Goal: Information Seeking & Learning: Learn about a topic

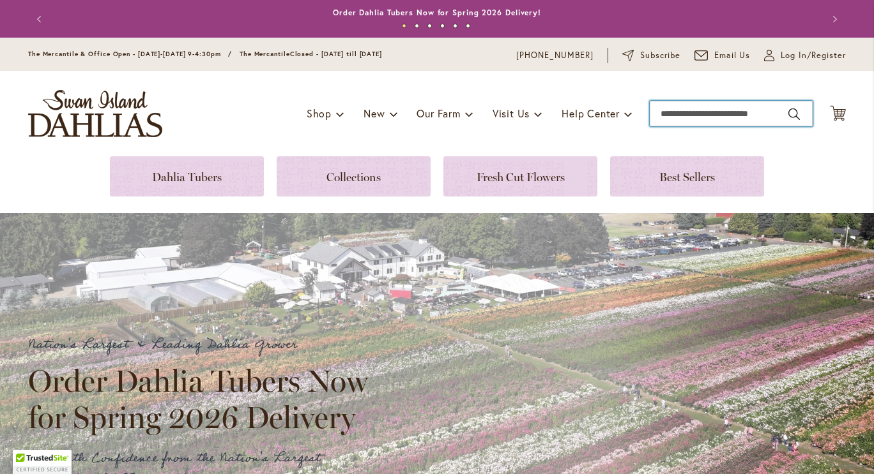
click at [621, 112] on input "Search" at bounding box center [730, 114] width 163 height 26
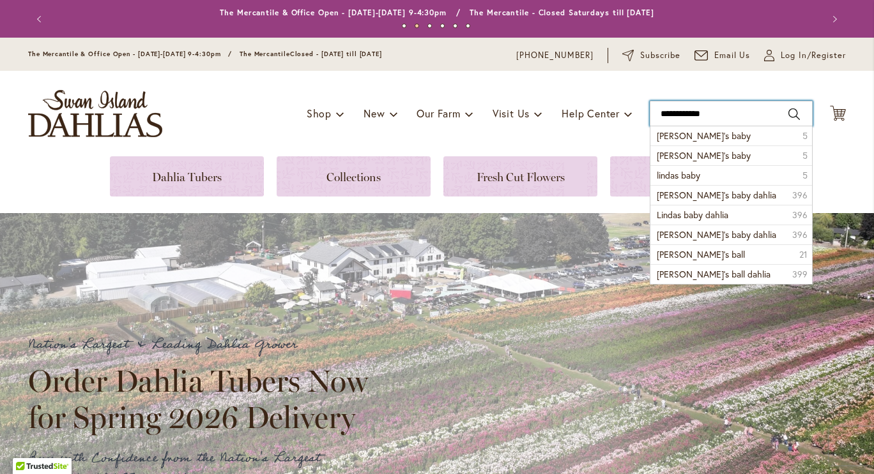
type input "**********"
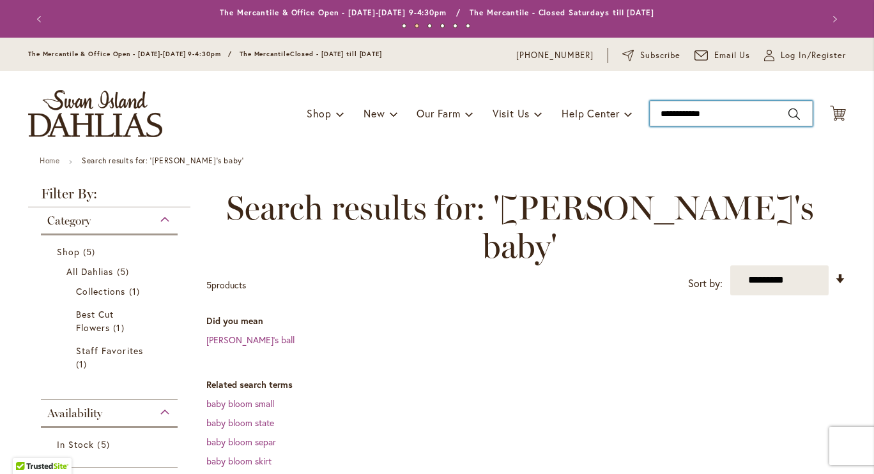
type input "**********"
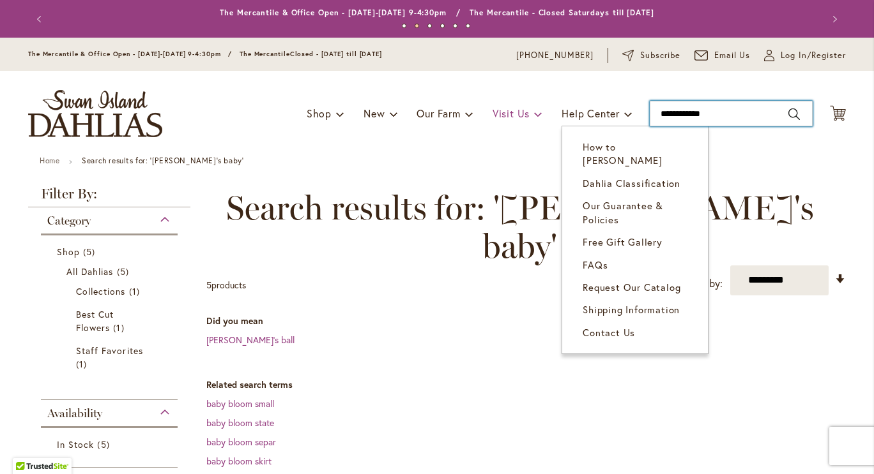
drag, startPoint x: 724, startPoint y: 114, endPoint x: 529, endPoint y: 119, distance: 195.5
click at [529, 119] on div "Toggle Nav Shop Dahlia Tubers Collections Fresh Cut Dahlias Gardening Supplies …" at bounding box center [436, 114] width 843 height 86
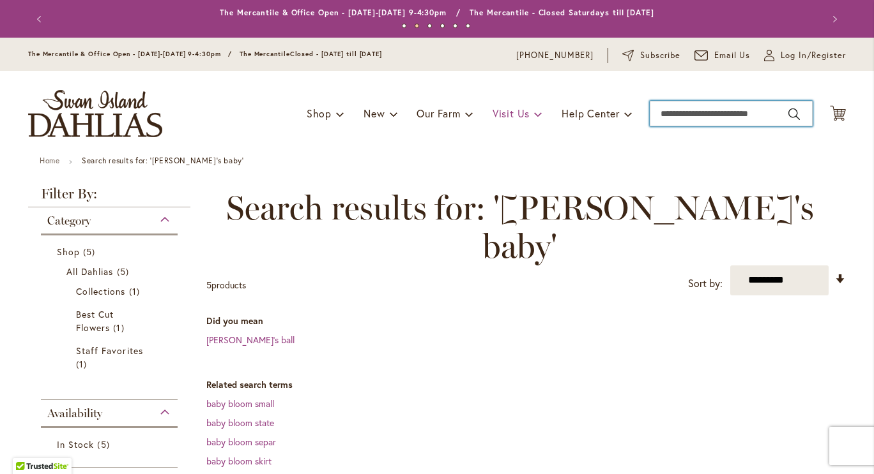
click at [534, 119] on span at bounding box center [538, 113] width 8 height 20
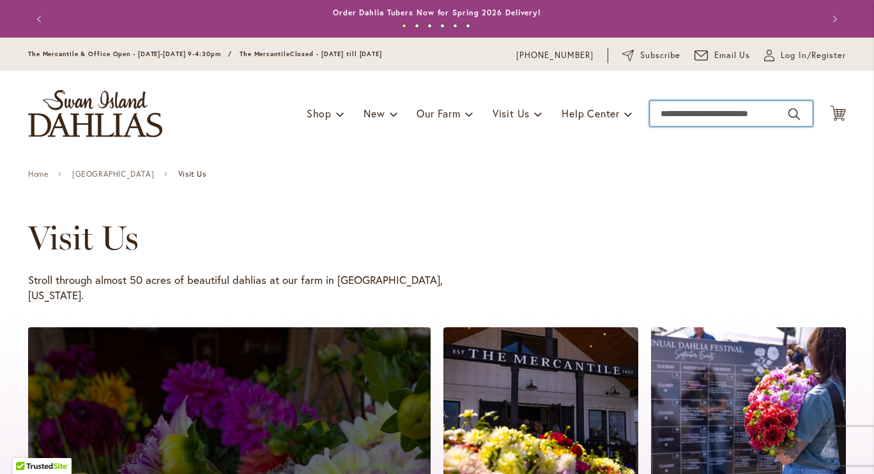
click at [676, 110] on input "Search" at bounding box center [730, 114] width 163 height 26
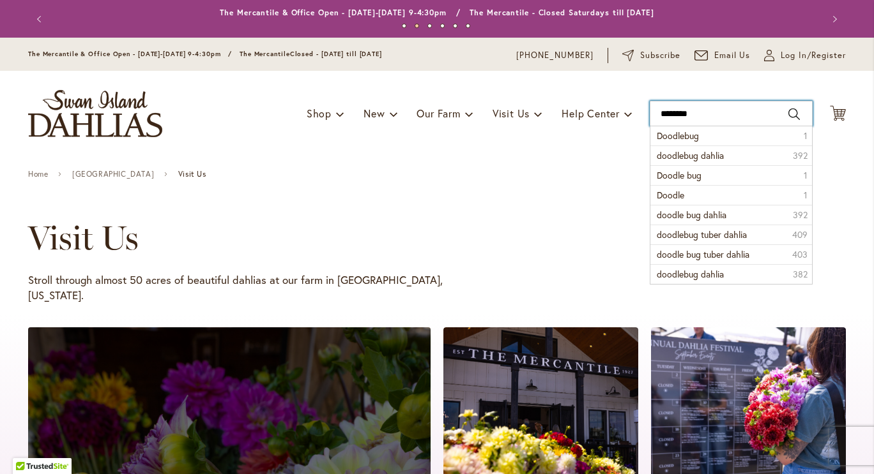
type input "*********"
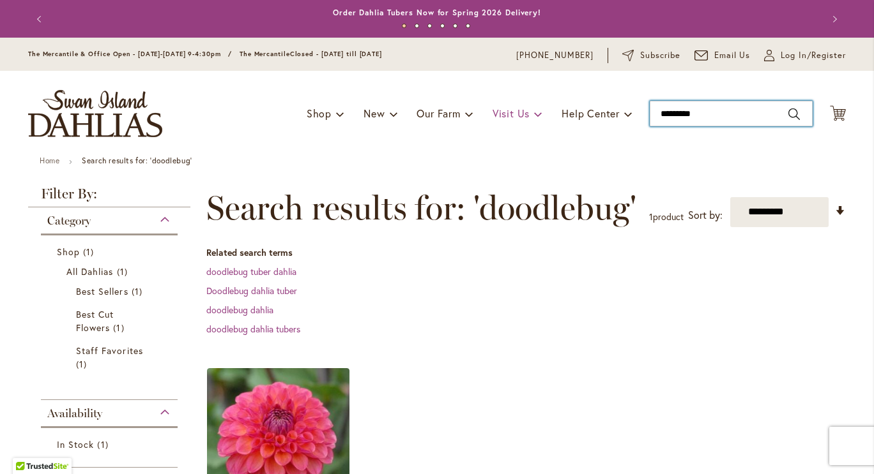
drag, startPoint x: 703, startPoint y: 114, endPoint x: 485, endPoint y: 122, distance: 217.9
click at [485, 122] on div "Toggle Nav Shop Dahlia Tubers Collections Fresh Cut Dahlias Gardening Supplies …" at bounding box center [436, 114] width 843 height 86
type input "*******"
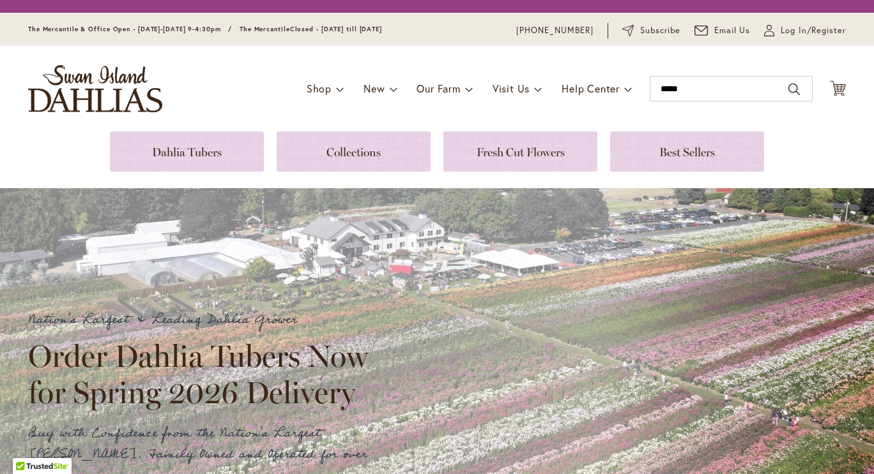
click at [788, 79] on button "Search" at bounding box center [793, 89] width 11 height 20
type input "*****"
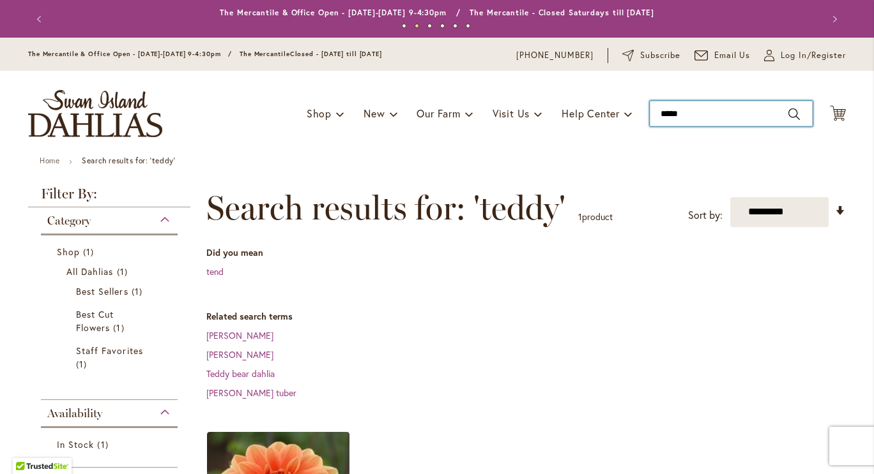
type input "*****"
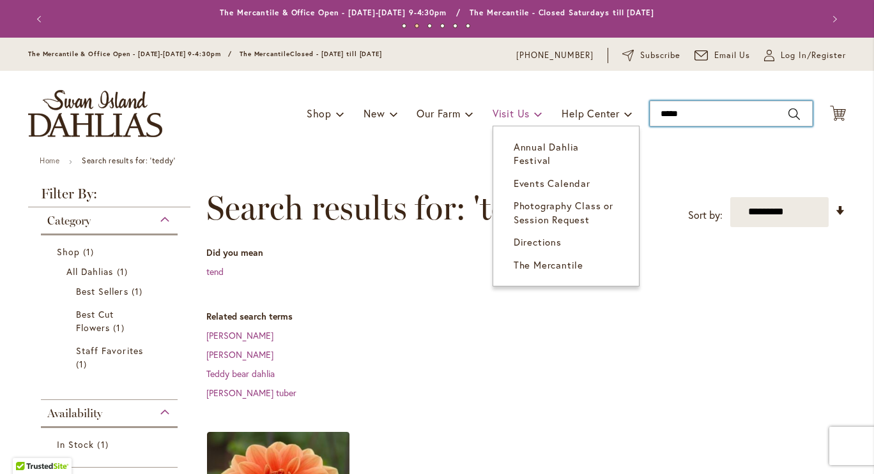
drag, startPoint x: 693, startPoint y: 115, endPoint x: 518, endPoint y: 109, distance: 175.7
click at [518, 109] on div "Toggle Nav Shop Dahlia Tubers Collections Fresh Cut Dahlias Gardening Supplies …" at bounding box center [436, 114] width 843 height 86
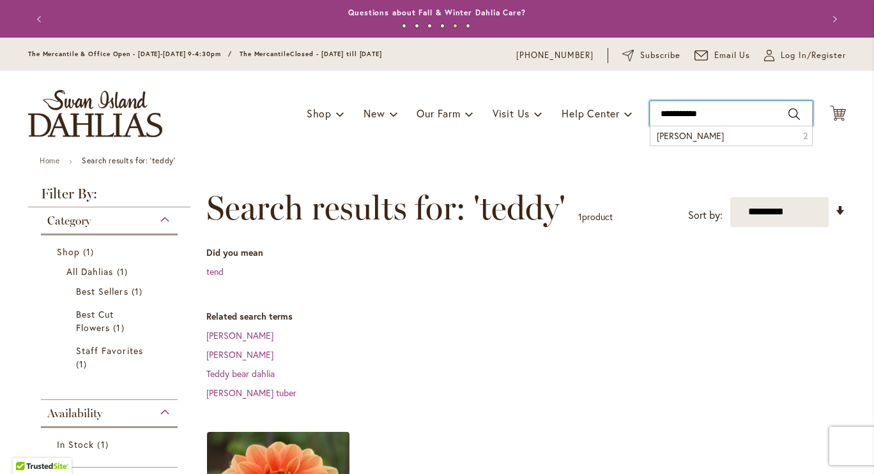
type input "**********"
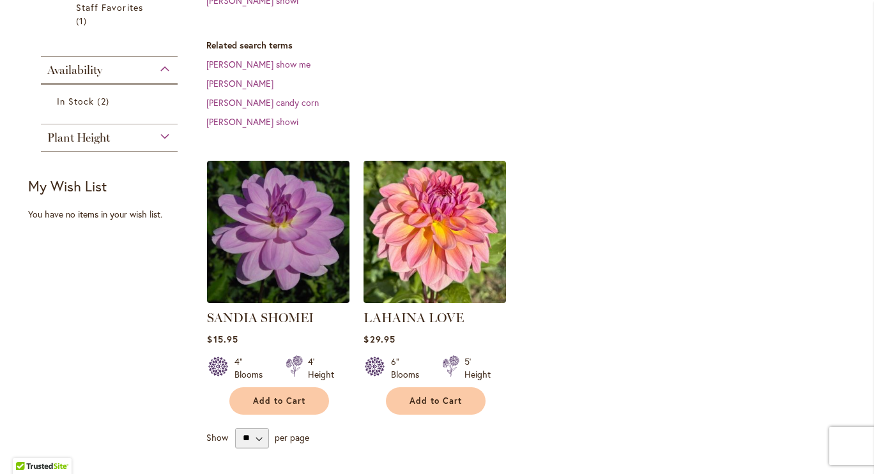
scroll to position [434, 0]
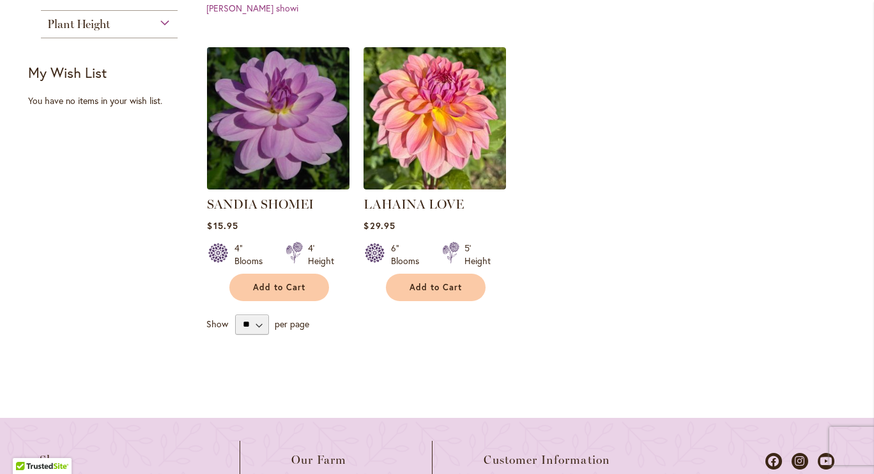
click at [264, 124] on img at bounding box center [278, 117] width 149 height 149
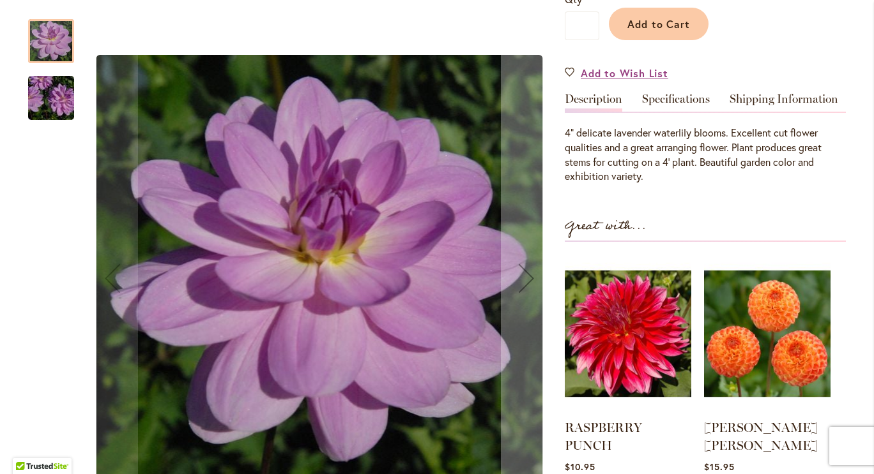
scroll to position [321, 0]
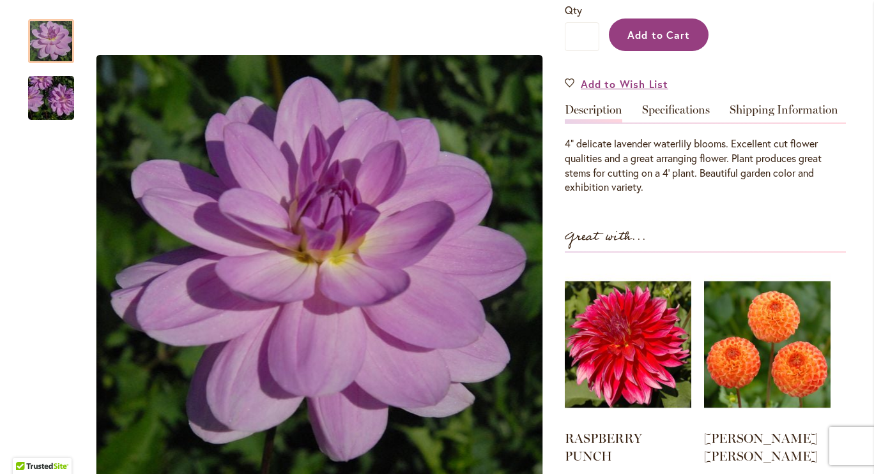
click at [654, 38] on span "Add to Cart" at bounding box center [658, 34] width 63 height 13
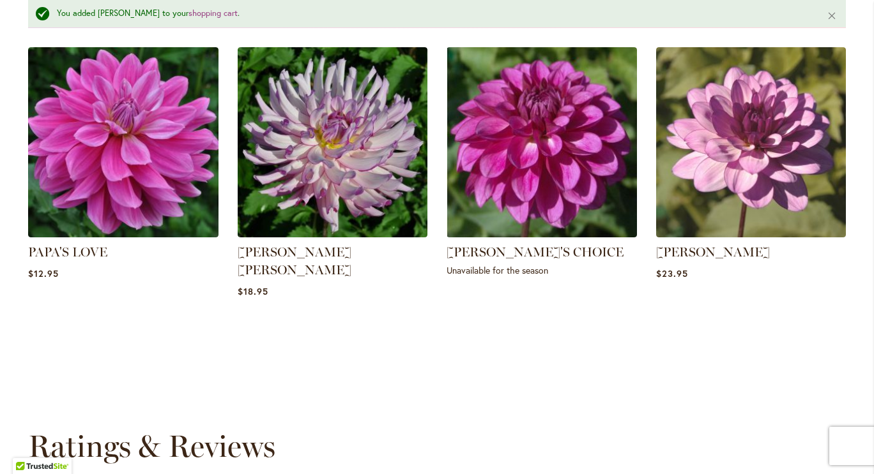
scroll to position [0, 0]
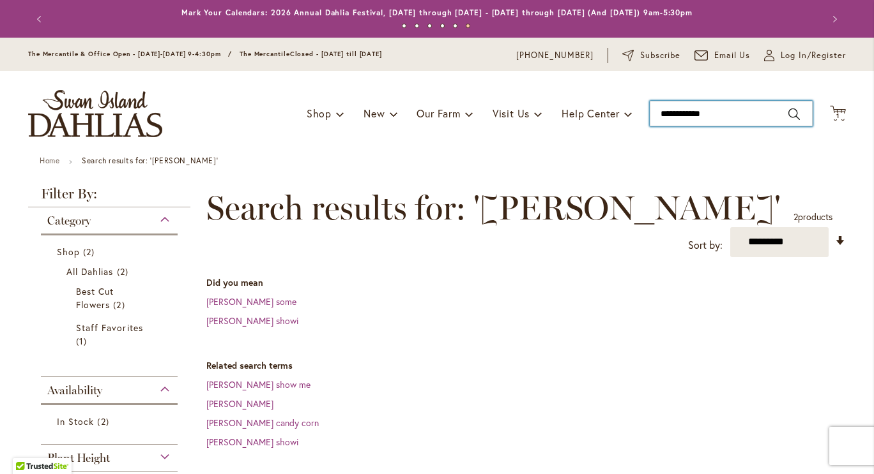
type input "**********"
drag, startPoint x: 721, startPoint y: 117, endPoint x: 538, endPoint y: 136, distance: 183.6
click at [538, 136] on div "Toggle Nav Shop Dahlia Tubers Collections Fresh Cut Dahlias Gardening Supplies …" at bounding box center [436, 114] width 843 height 86
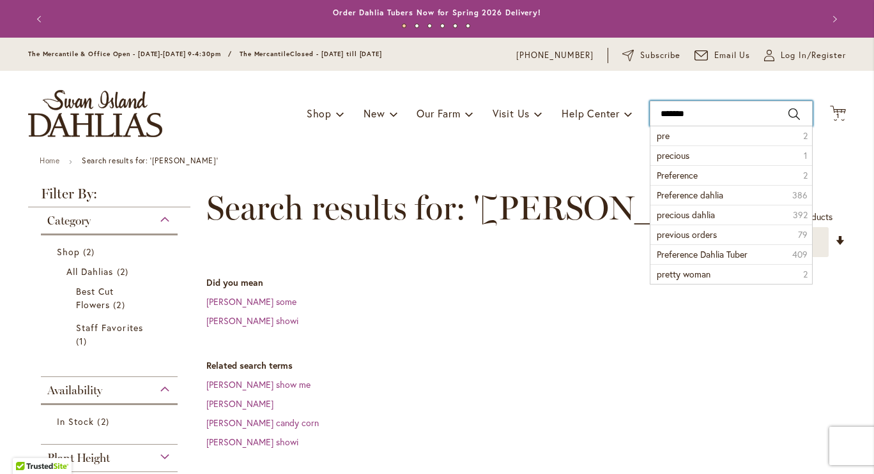
type input "********"
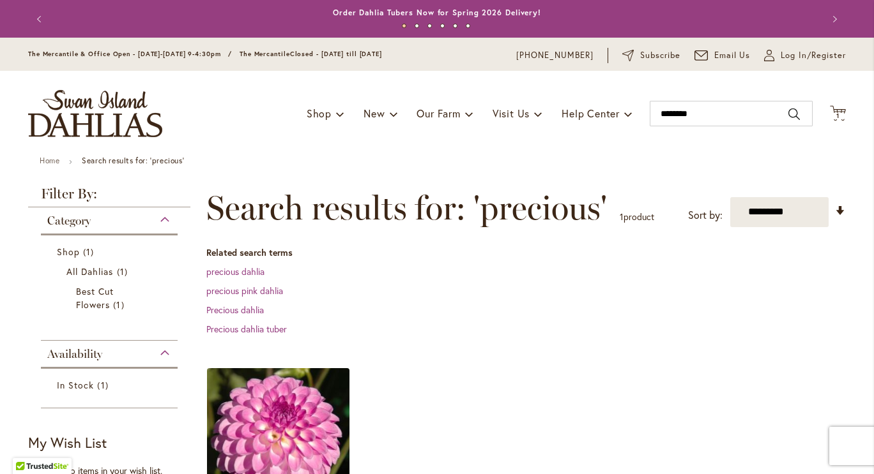
click at [265, 437] on img at bounding box center [278, 439] width 149 height 149
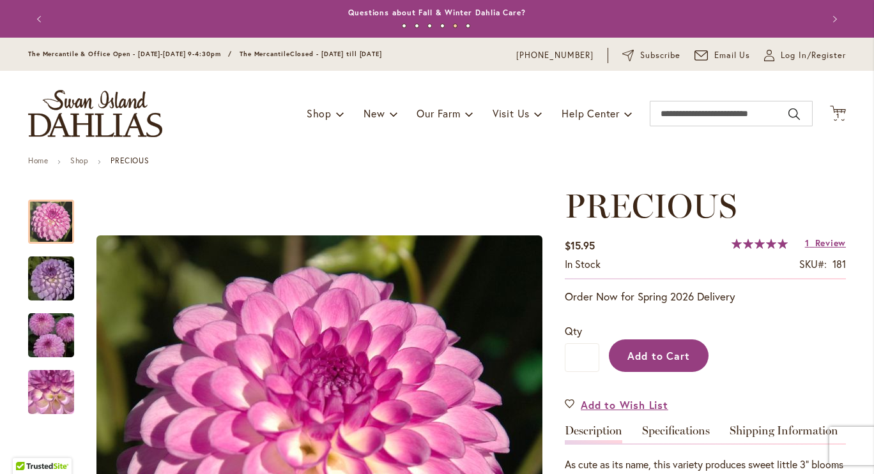
click at [648, 354] on span "Add to Cart" at bounding box center [658, 355] width 63 height 13
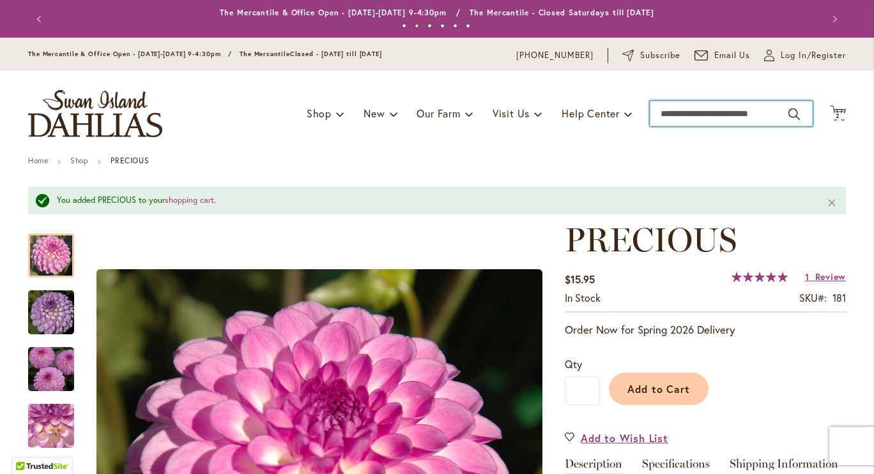
click at [695, 114] on input "Search" at bounding box center [730, 114] width 163 height 26
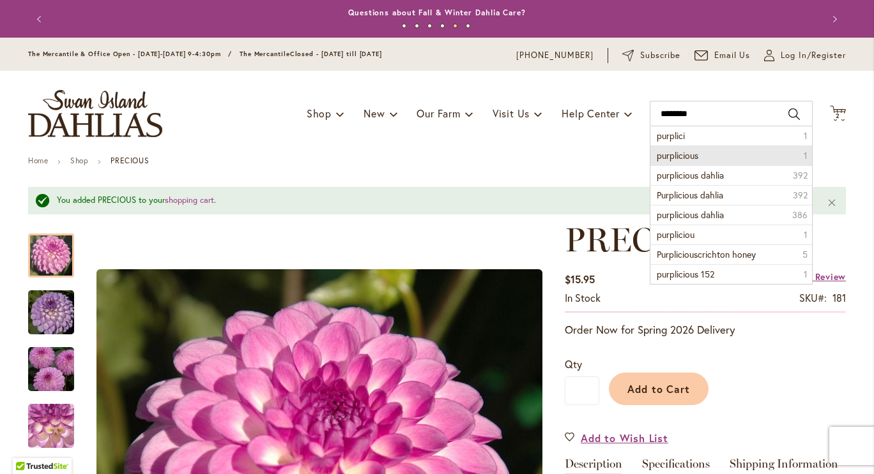
click at [694, 153] on li "purplicious 1" at bounding box center [731, 156] width 162 height 20
type input "**********"
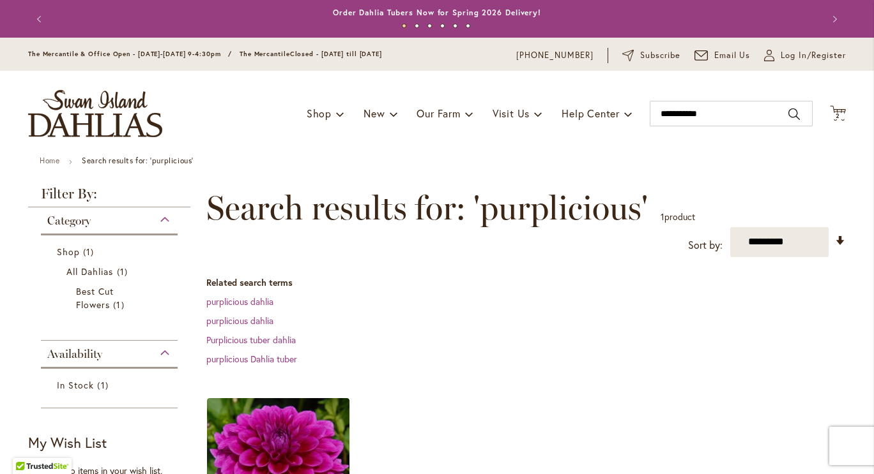
scroll to position [139, 0]
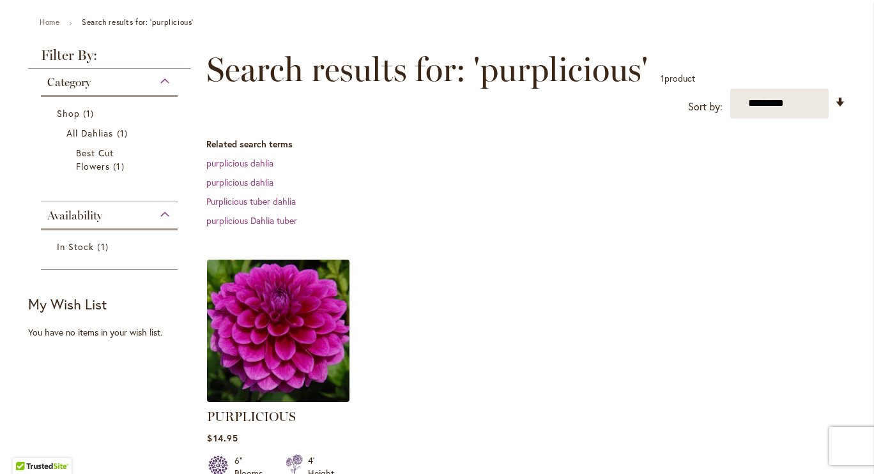
click at [254, 324] on img at bounding box center [278, 330] width 149 height 149
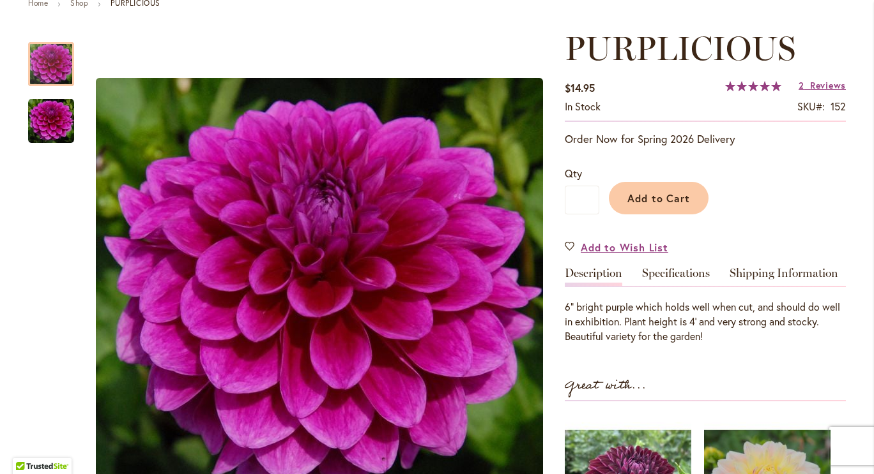
scroll to position [192, 0]
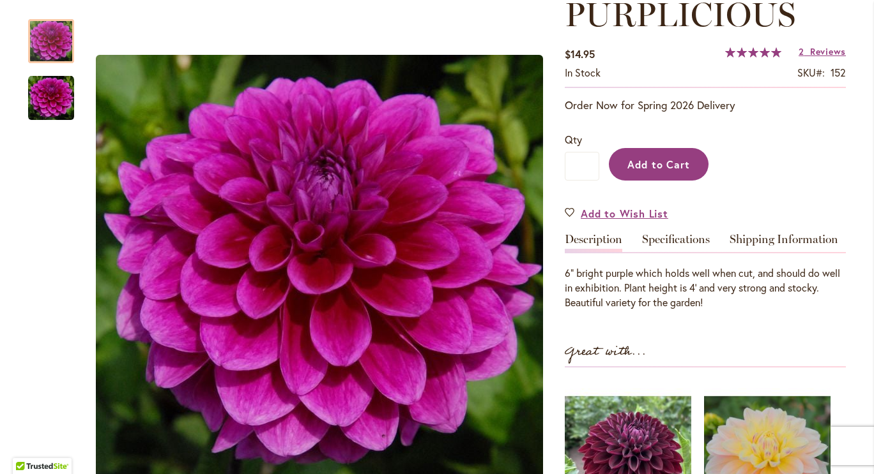
click at [644, 167] on span "Add to Cart" at bounding box center [658, 164] width 63 height 13
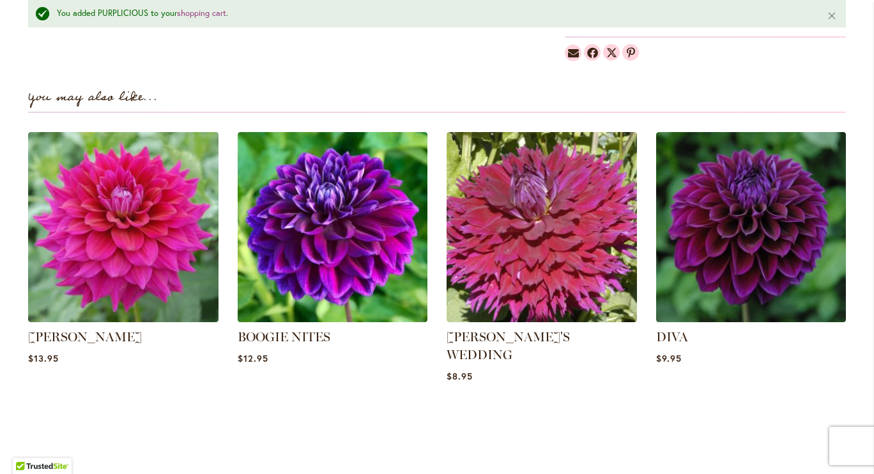
scroll to position [0, 0]
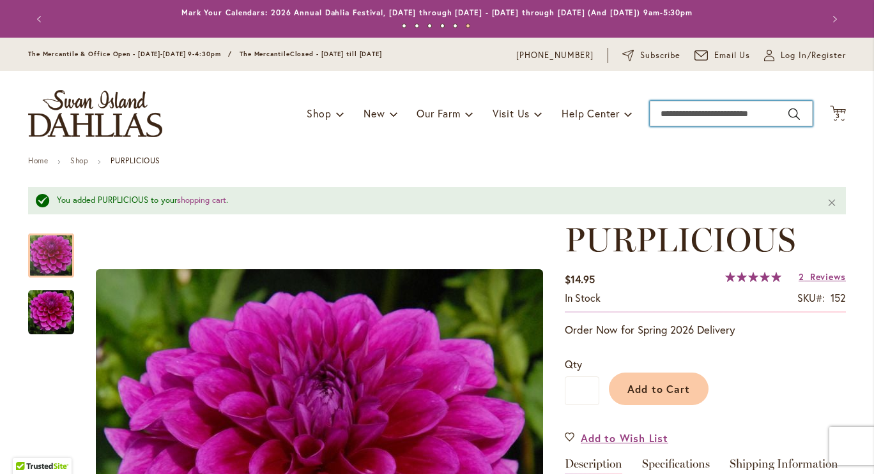
click at [706, 109] on input "Search" at bounding box center [730, 114] width 163 height 26
type input "*******"
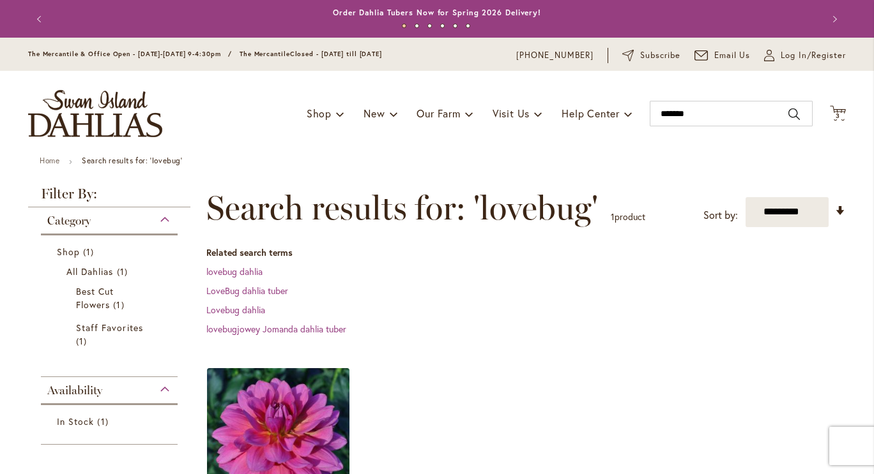
click at [282, 421] on img at bounding box center [278, 439] width 149 height 149
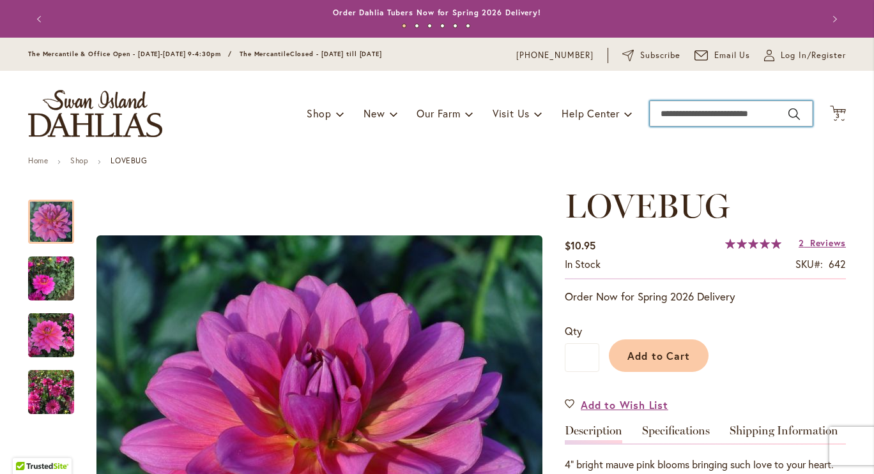
click at [673, 115] on input "Search" at bounding box center [730, 114] width 163 height 26
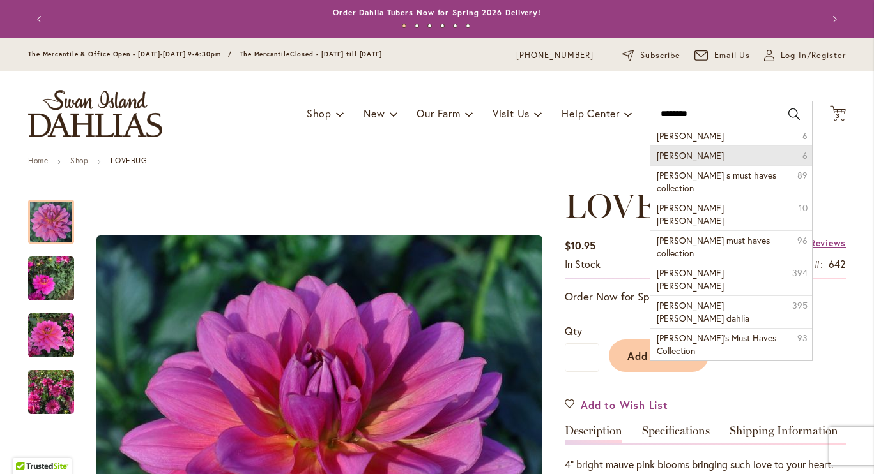
click at [682, 155] on span "heather feather" at bounding box center [689, 155] width 67 height 12
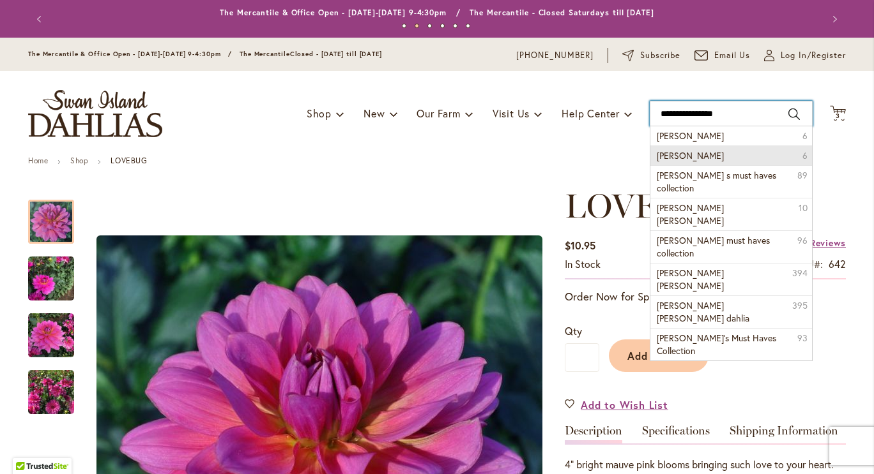
type input "**********"
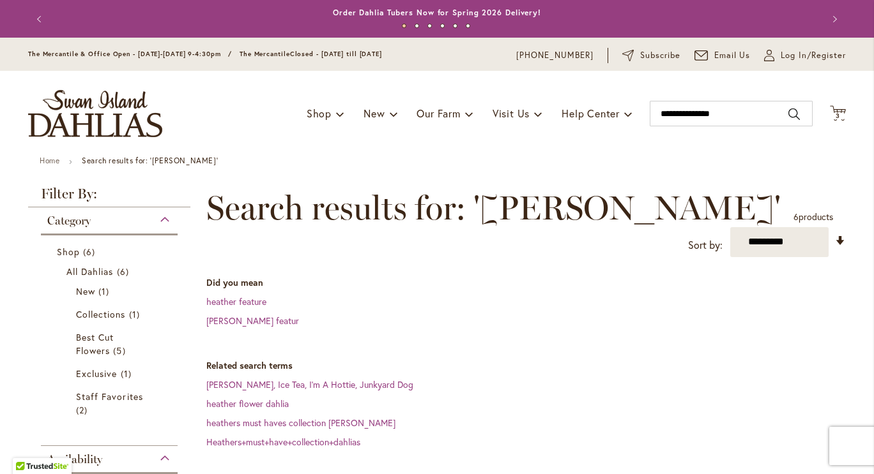
scroll to position [213, 0]
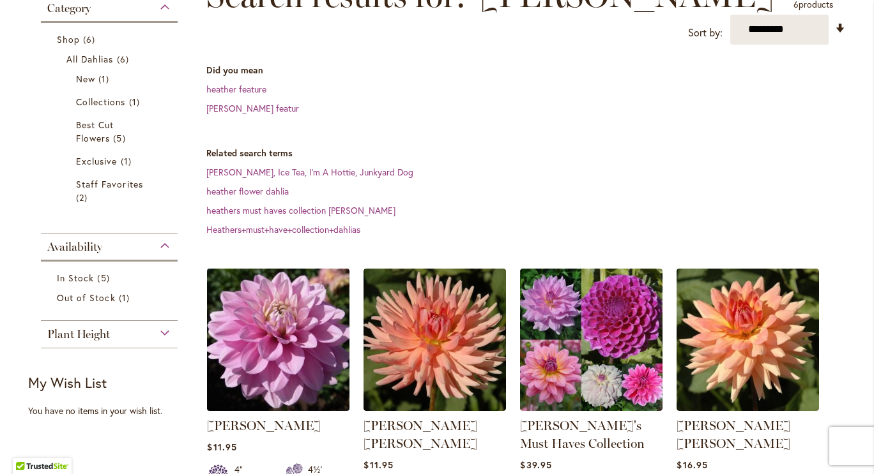
click at [266, 310] on img at bounding box center [278, 339] width 149 height 149
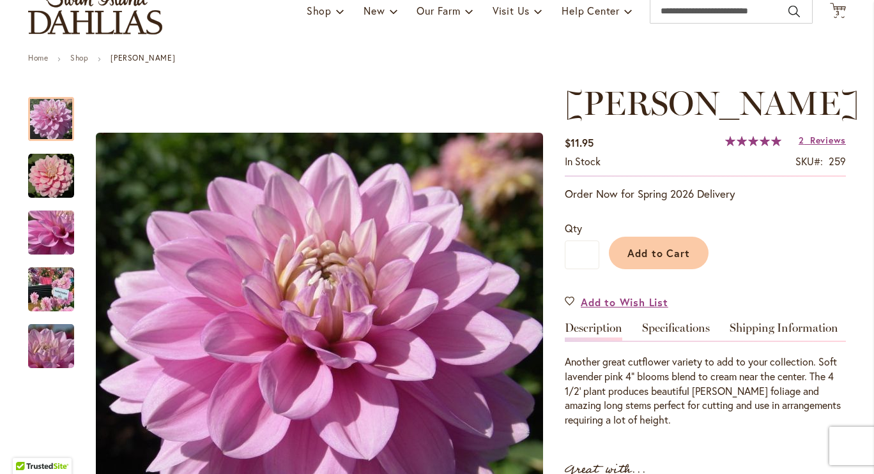
scroll to position [78, 0]
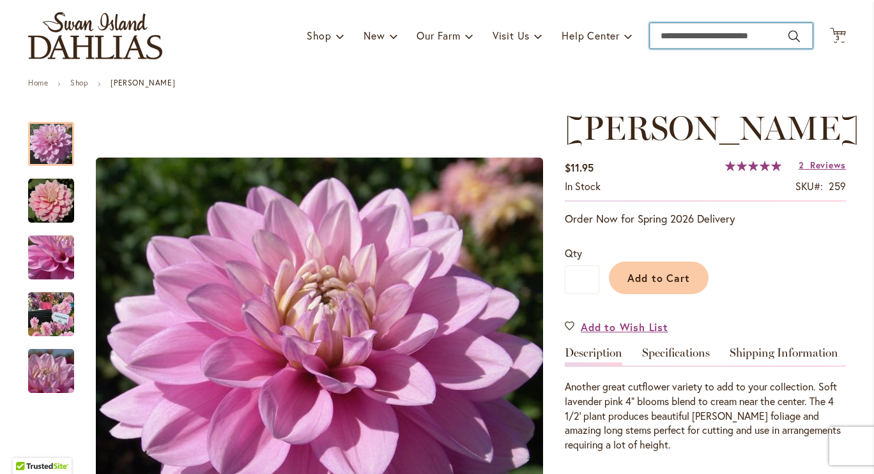
click at [710, 36] on input "Search" at bounding box center [730, 36] width 163 height 26
click at [699, 32] on input "Search" at bounding box center [730, 36] width 163 height 26
type input "*"
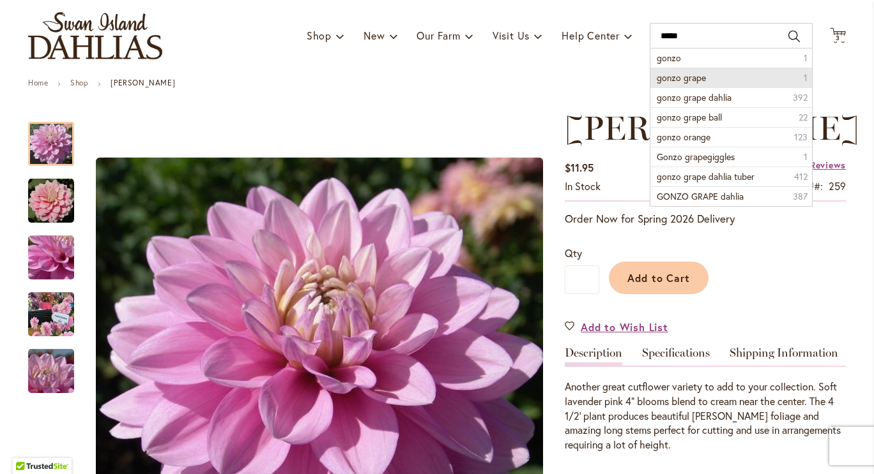
click at [695, 75] on span "gonzo grape" at bounding box center [680, 78] width 49 height 12
type input "**********"
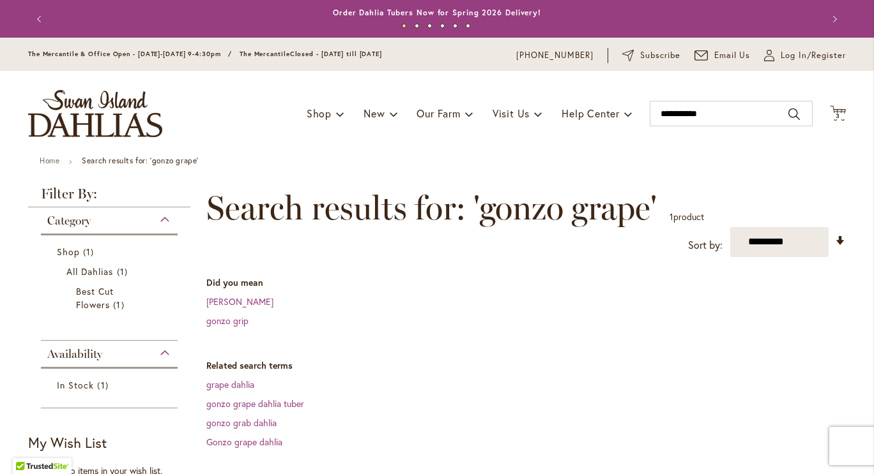
scroll to position [228, 0]
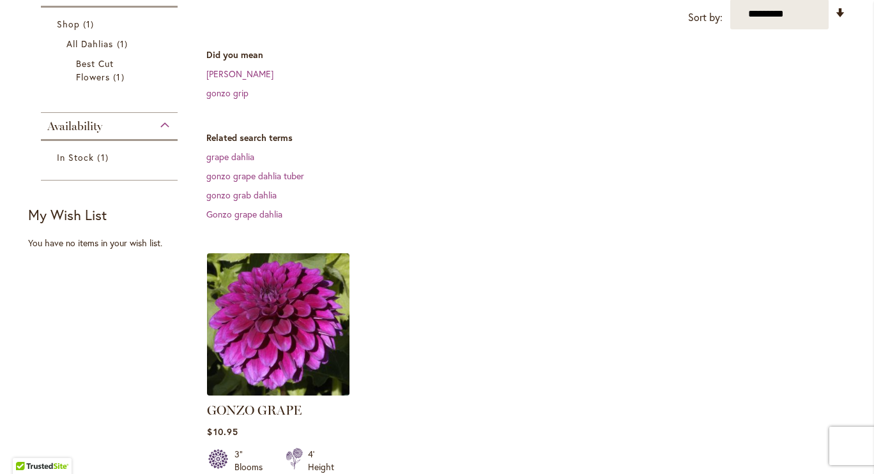
click at [270, 305] on img at bounding box center [278, 324] width 149 height 149
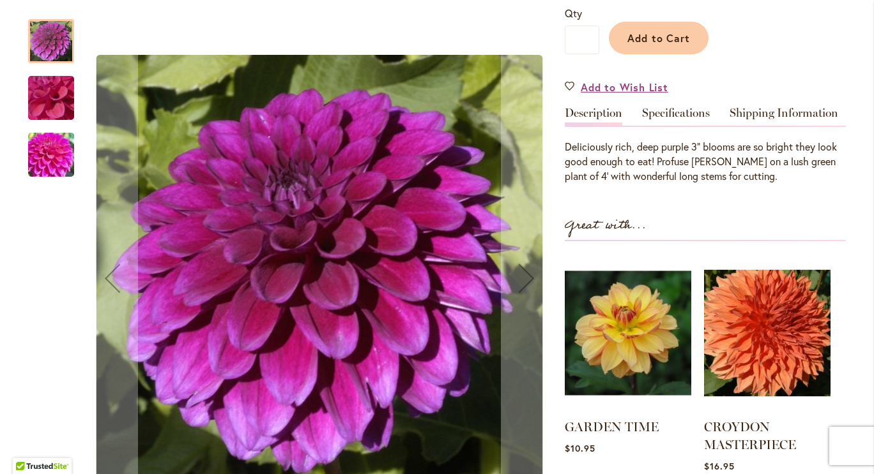
scroll to position [320, 0]
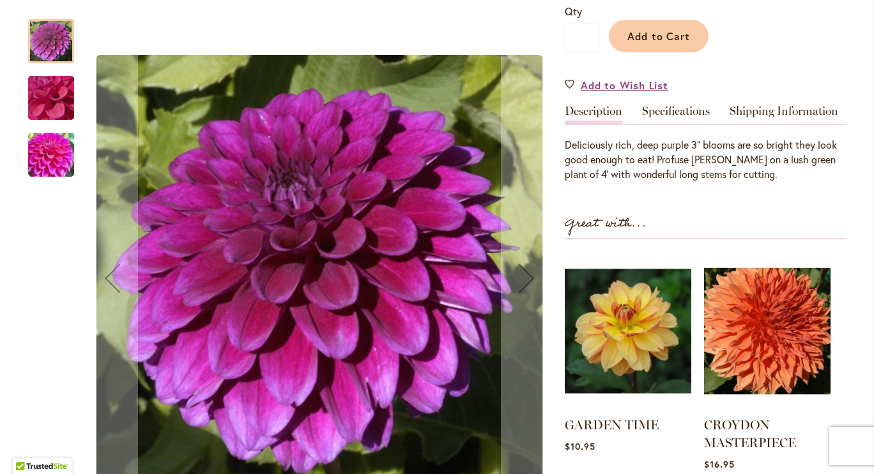
click at [44, 100] on img "GONZO GRAPE" at bounding box center [51, 98] width 92 height 69
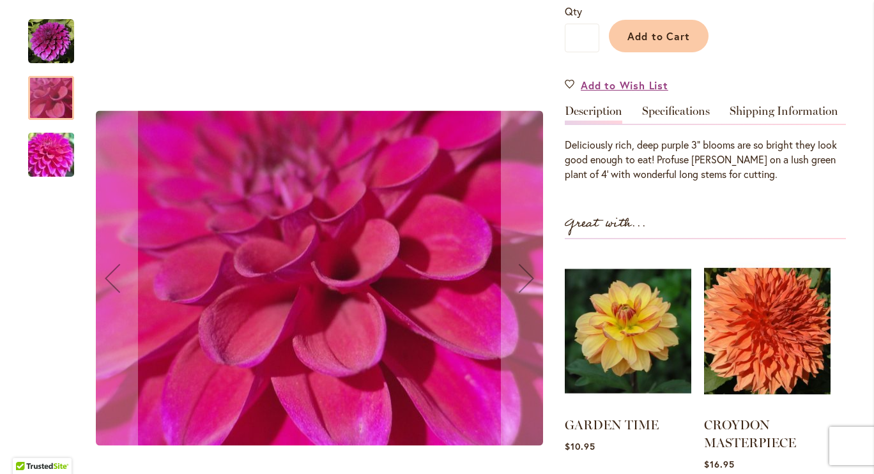
click at [47, 154] on img "GONZO GRAPE" at bounding box center [51, 155] width 92 height 69
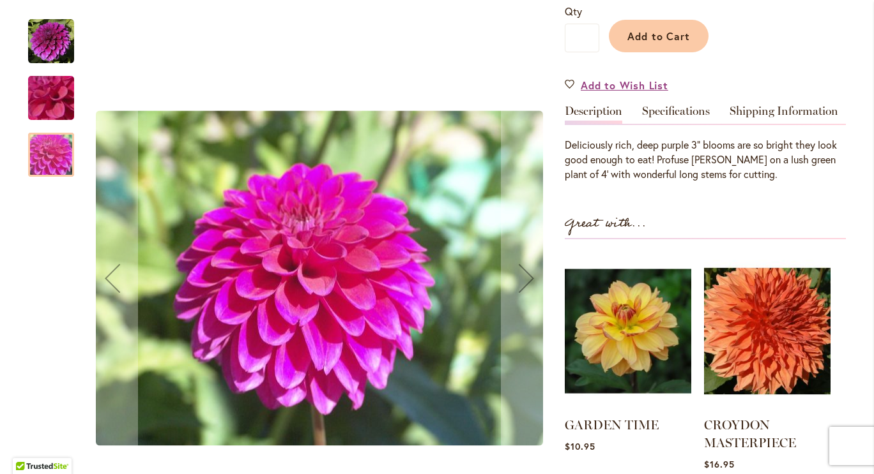
click at [37, 45] on img "GONZO GRAPE" at bounding box center [51, 42] width 46 height 46
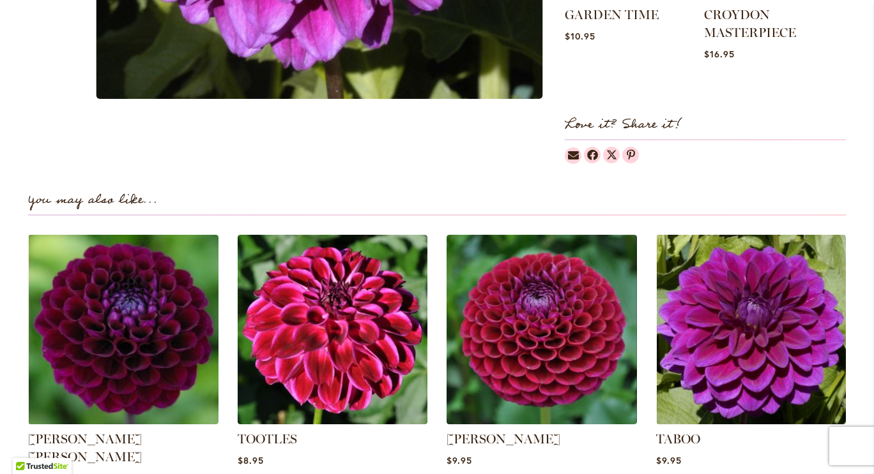
scroll to position [724, 0]
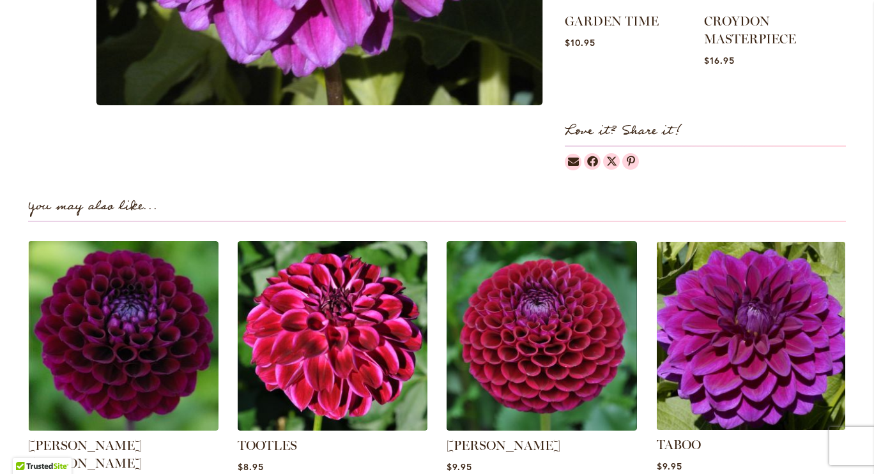
click at [776, 329] on img at bounding box center [750, 336] width 198 height 198
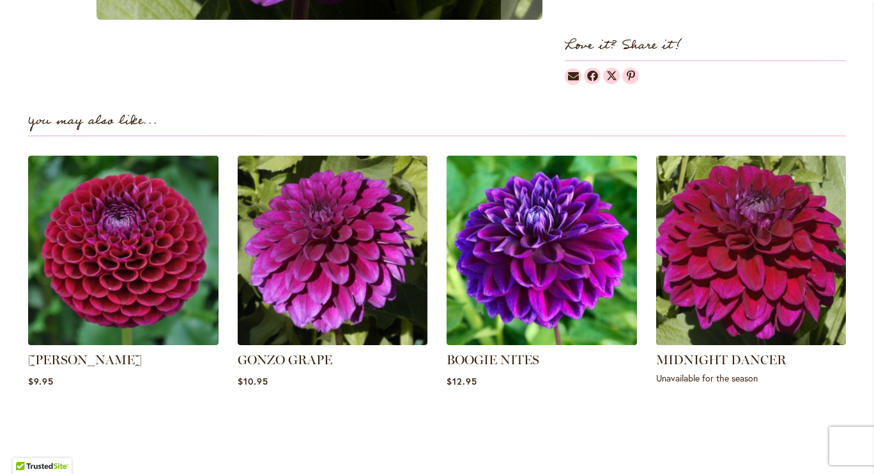
scroll to position [797, 0]
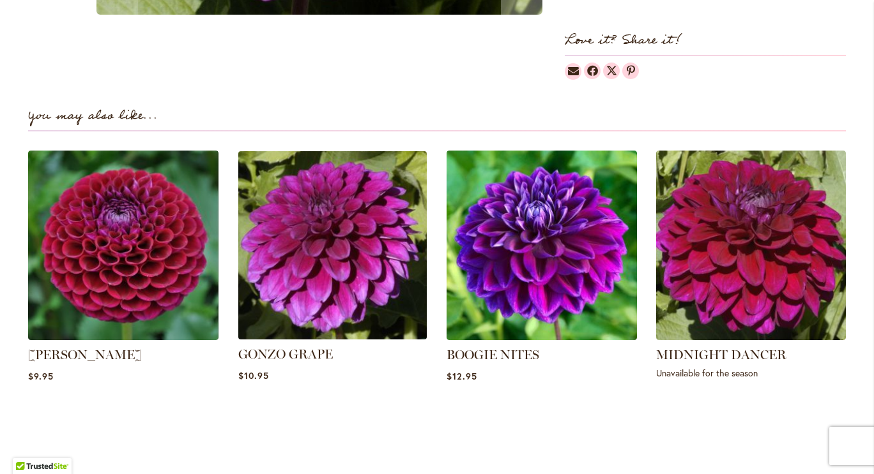
click at [294, 257] on img at bounding box center [332, 245] width 198 height 198
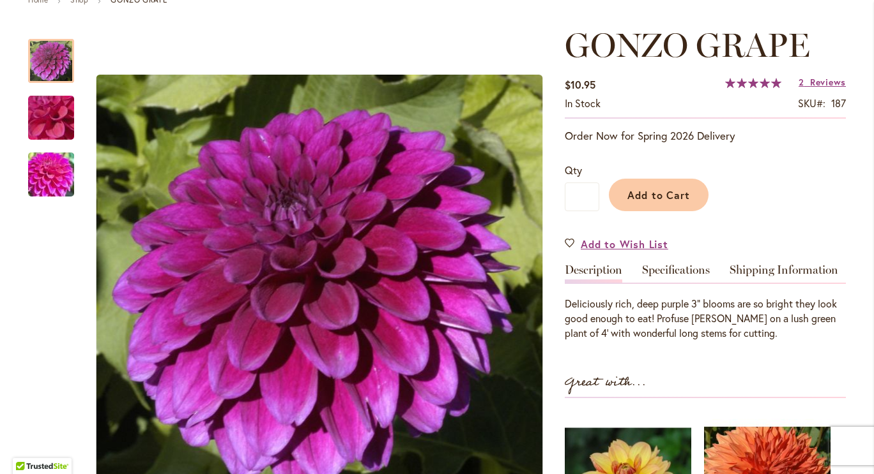
scroll to position [149, 0]
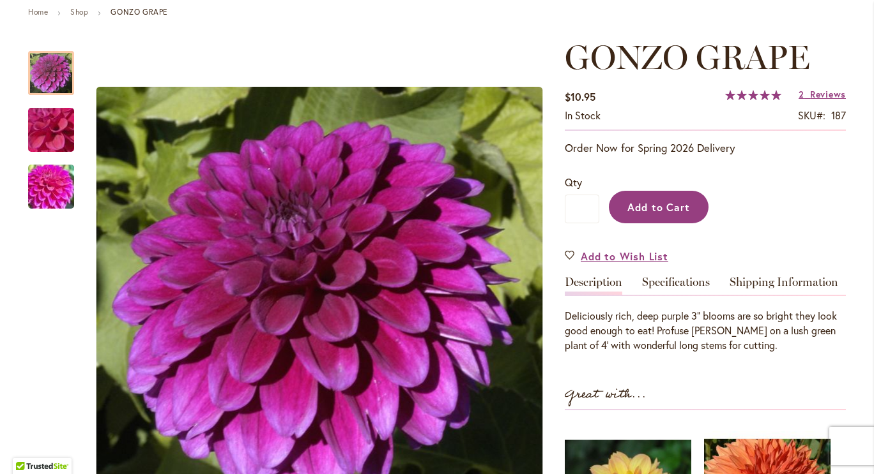
click at [649, 206] on span "Add to Cart" at bounding box center [658, 207] width 63 height 13
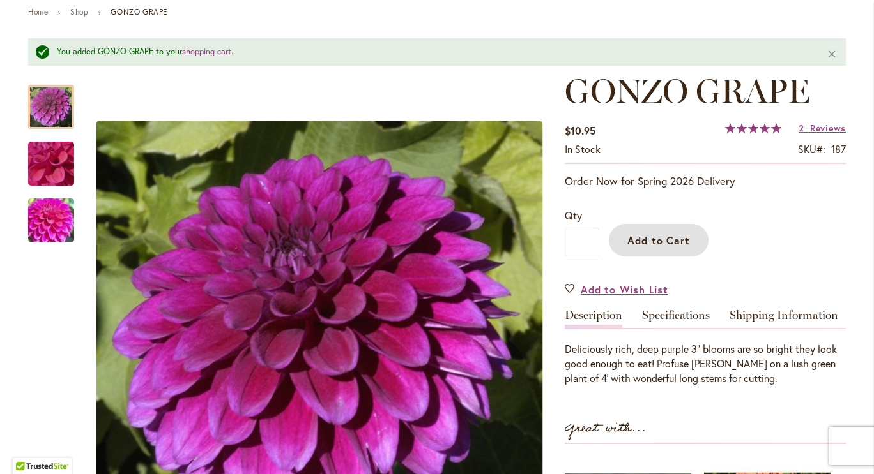
scroll to position [0, 0]
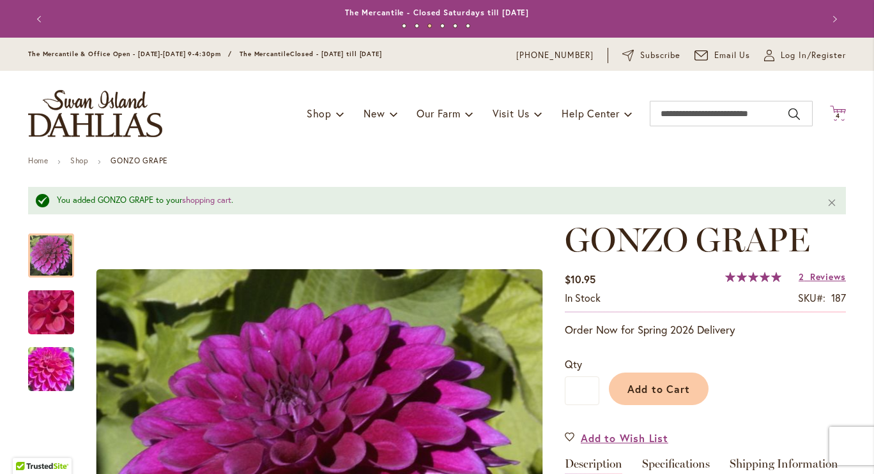
click at [835, 109] on icon "Cart .cls-1 { fill: #231f20; }" at bounding box center [837, 113] width 16 height 16
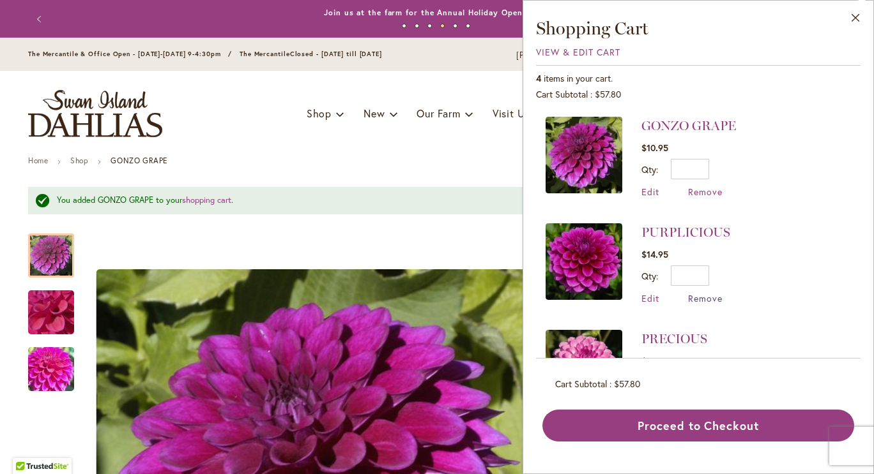
click at [700, 294] on span "Remove" at bounding box center [705, 298] width 34 height 12
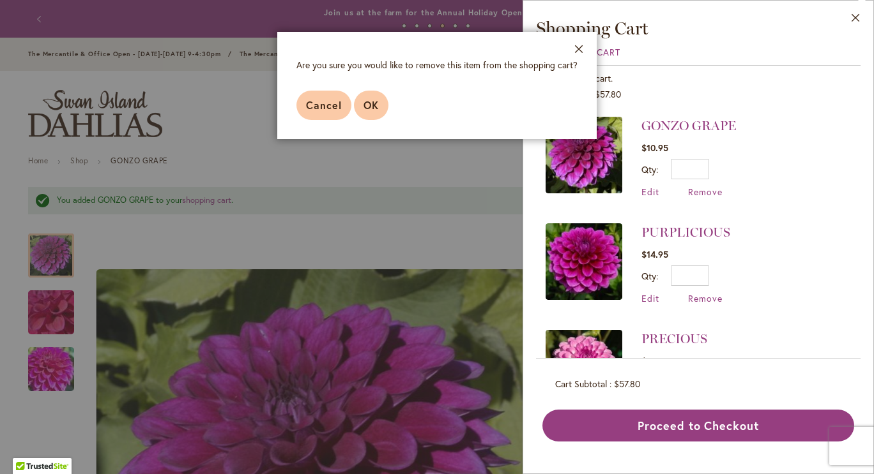
click at [367, 112] on span "OK" at bounding box center [370, 104] width 15 height 13
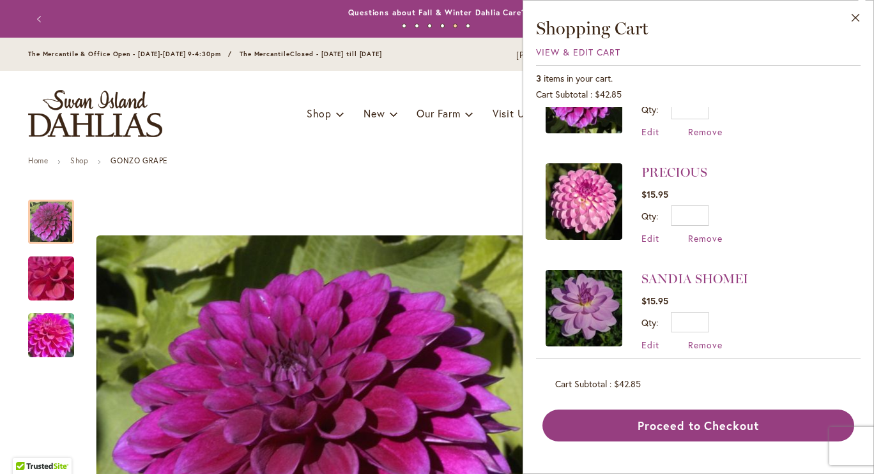
scroll to position [72, 0]
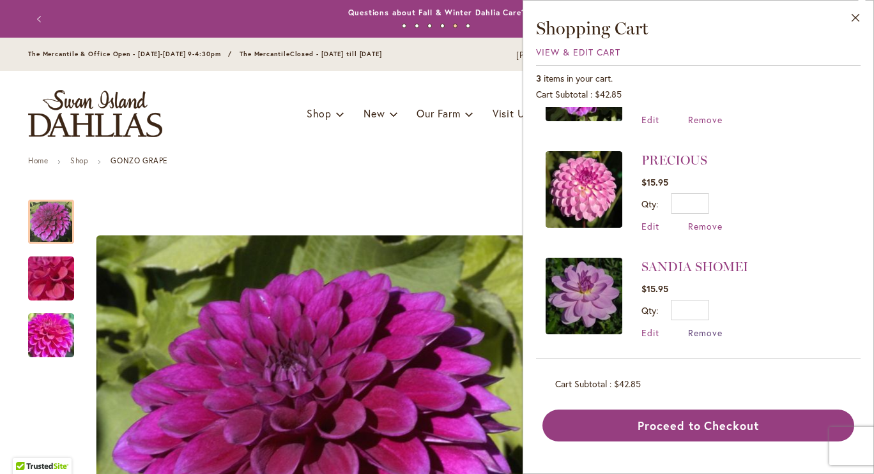
click at [711, 331] on span "Remove" at bounding box center [705, 333] width 34 height 12
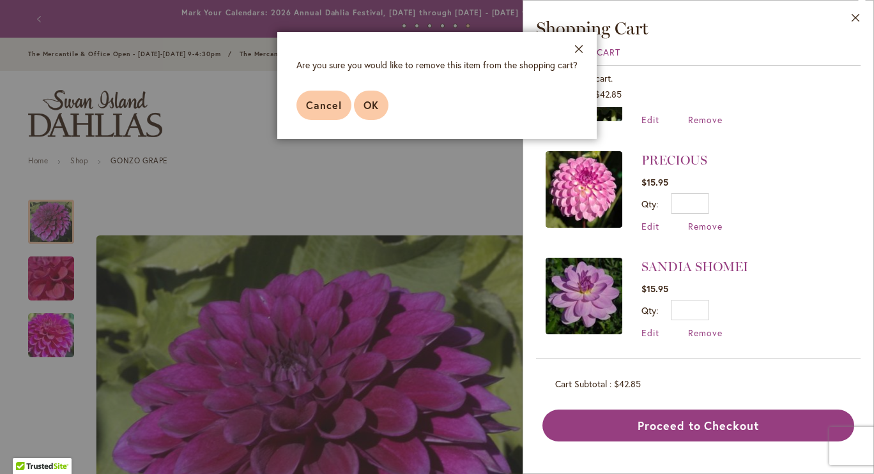
click at [372, 105] on span "OK" at bounding box center [370, 104] width 15 height 13
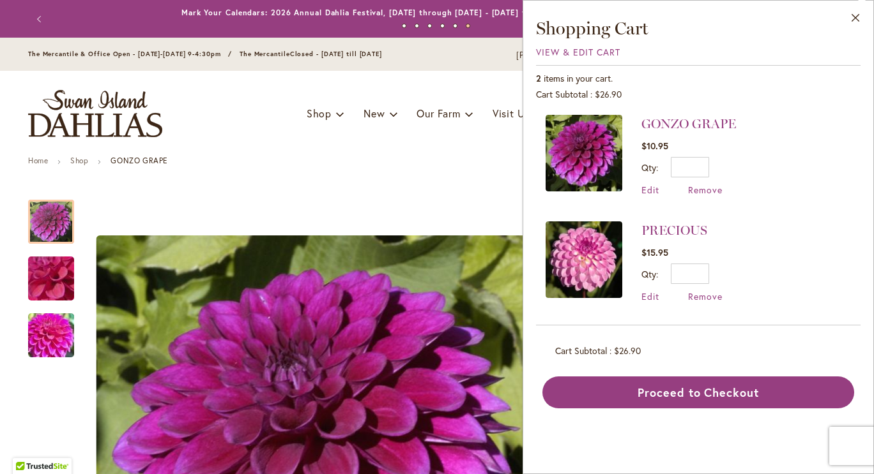
scroll to position [0, 0]
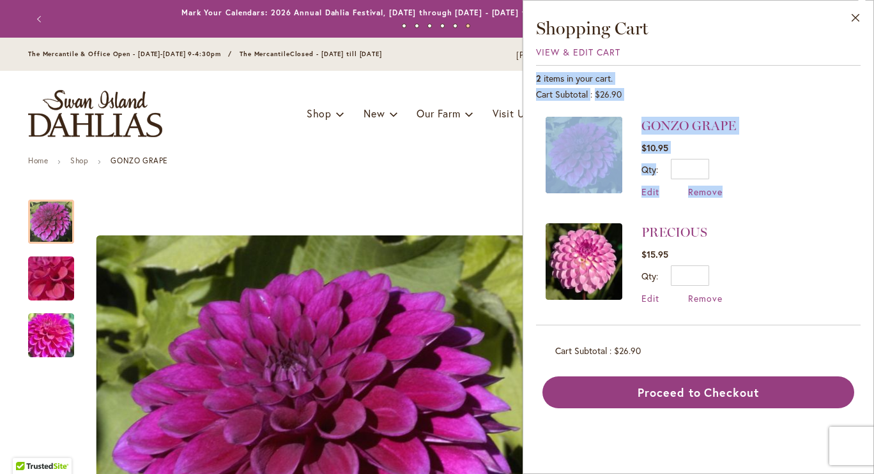
drag, startPoint x: 854, startPoint y: 202, endPoint x: 847, endPoint y: 45, distance: 156.6
click at [847, 45] on div "Close Shopping Cart View & Edit Cart 2 items in your cart. Cart Subtotal $26.90…" at bounding box center [698, 213] width 324 height 392
click at [798, 72] on div "2 items in your cart." at bounding box center [698, 78] width 324 height 13
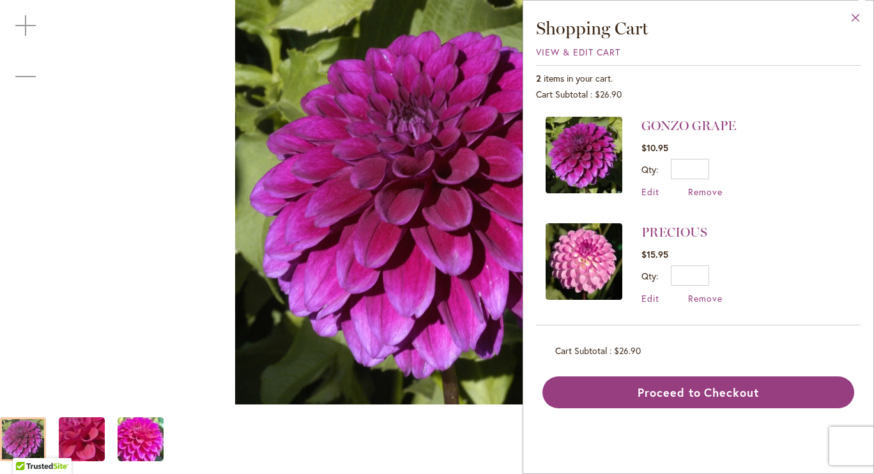
click at [857, 18] on button "Close" at bounding box center [855, 21] width 35 height 40
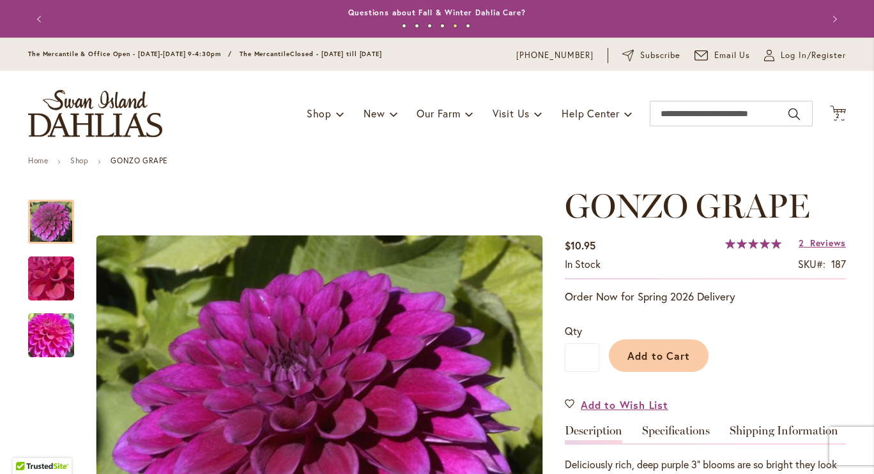
scroll to position [186, 0]
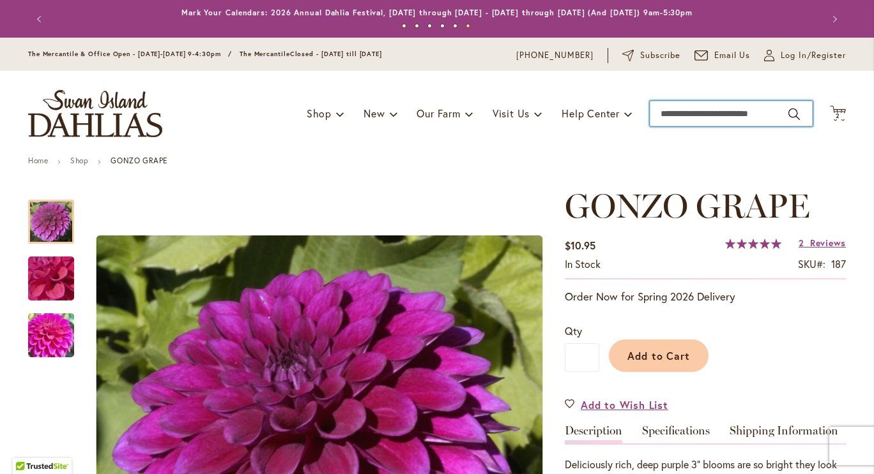
click at [711, 108] on input "Search" at bounding box center [730, 114] width 163 height 26
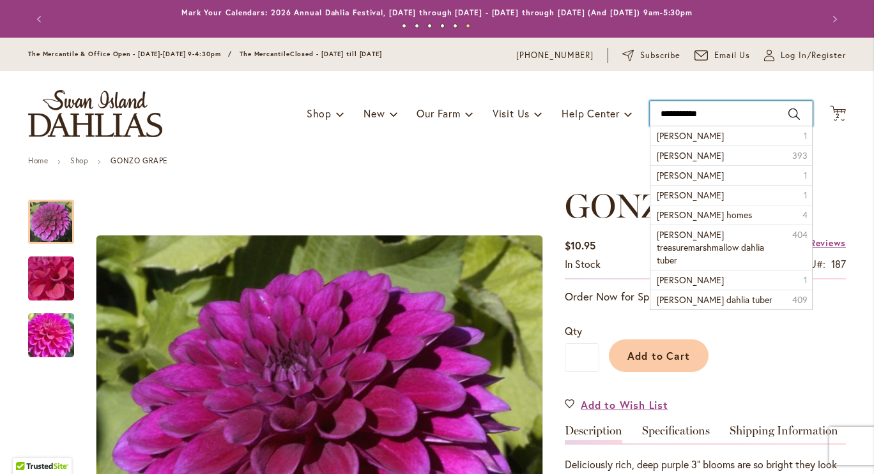
type input "**********"
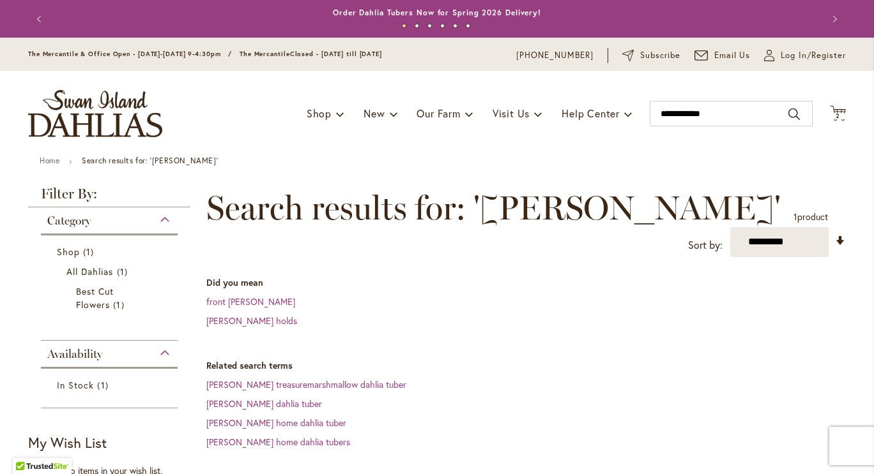
scroll to position [252, 0]
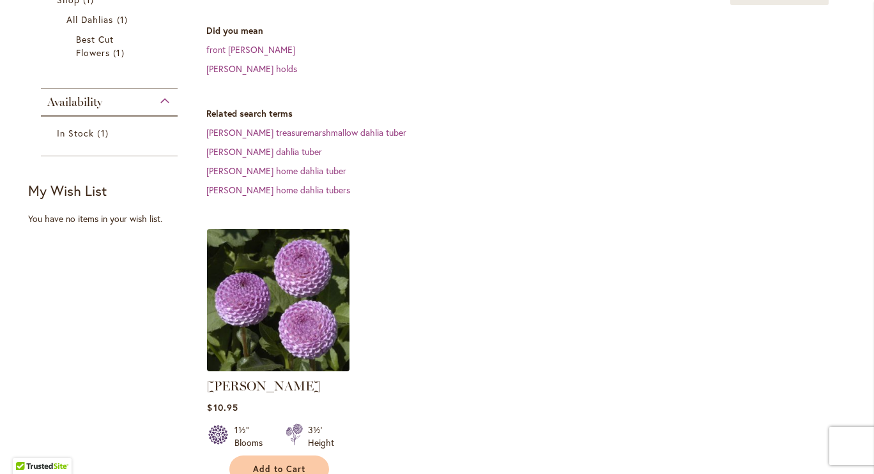
click at [287, 281] on img at bounding box center [278, 299] width 149 height 149
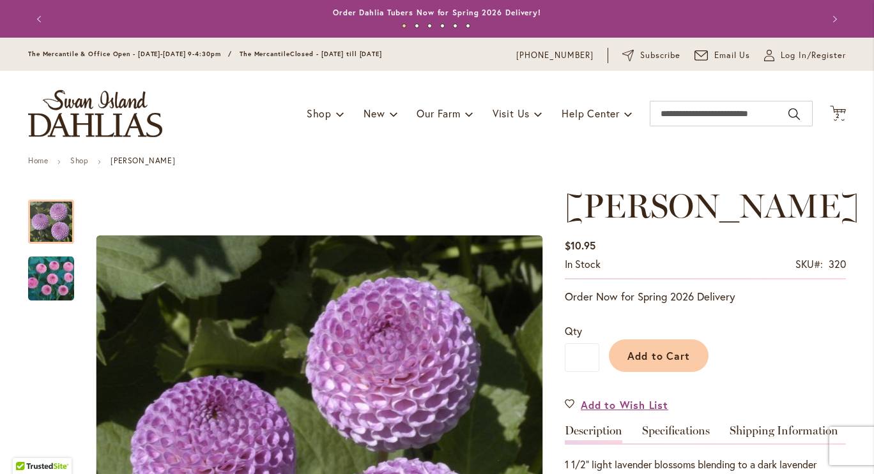
scroll to position [152, 0]
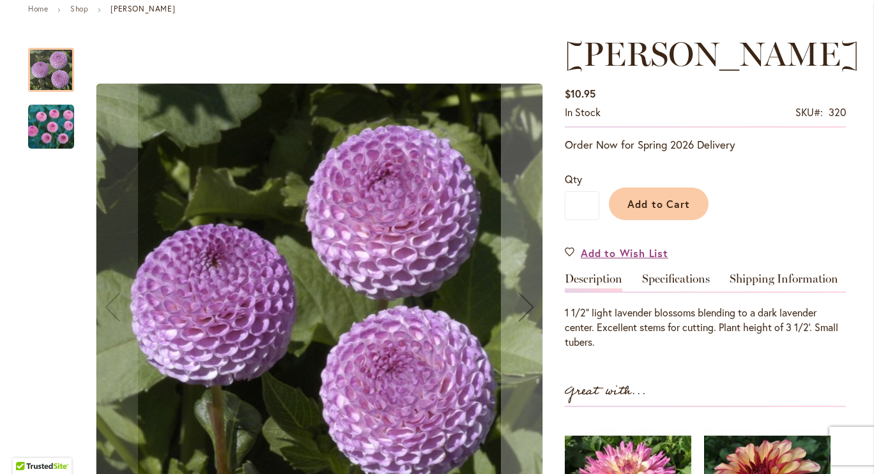
click at [38, 128] on img "FRANK HOLMES" at bounding box center [51, 127] width 46 height 46
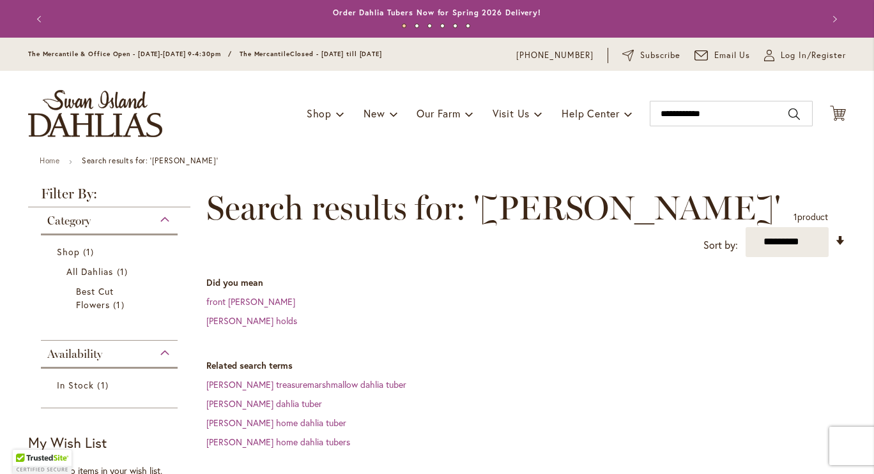
click at [667, 95] on div "Toggle Nav Shop Dahlia Tubers Collections Fresh Cut Dahlias Gardening Supplies …" at bounding box center [436, 114] width 843 height 86
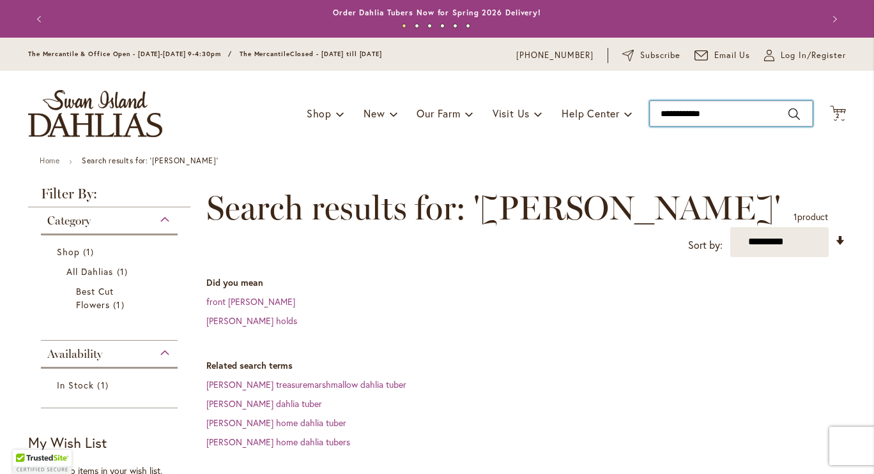
drag, startPoint x: 722, startPoint y: 114, endPoint x: 426, endPoint y: 135, distance: 297.0
click at [426, 135] on div "Toggle Nav Shop Dahlia Tubers Collections Fresh Cut Dahlias Gardening Supplies …" at bounding box center [436, 114] width 843 height 86
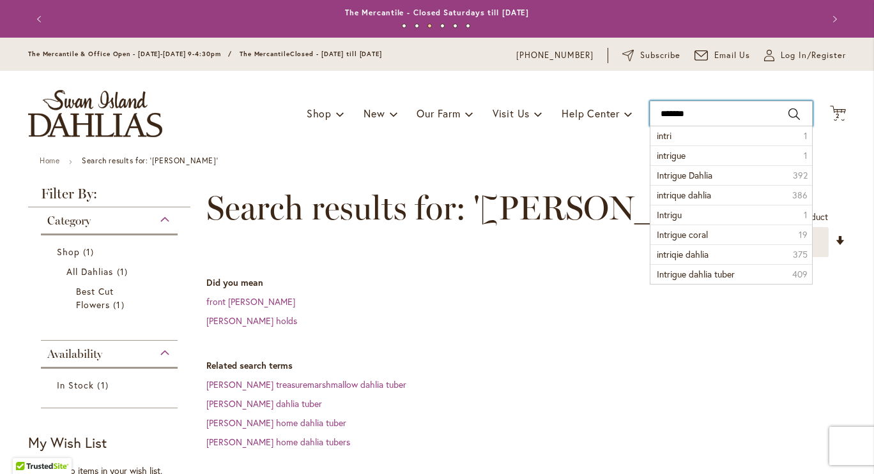
type input "********"
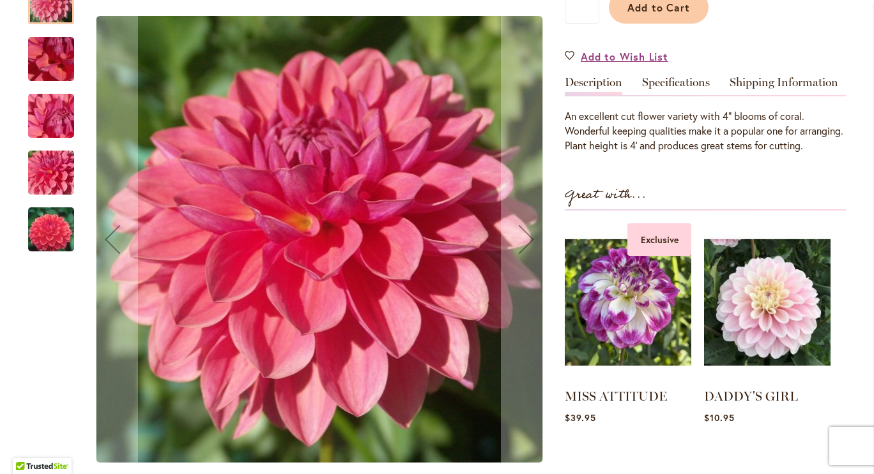
scroll to position [262, 0]
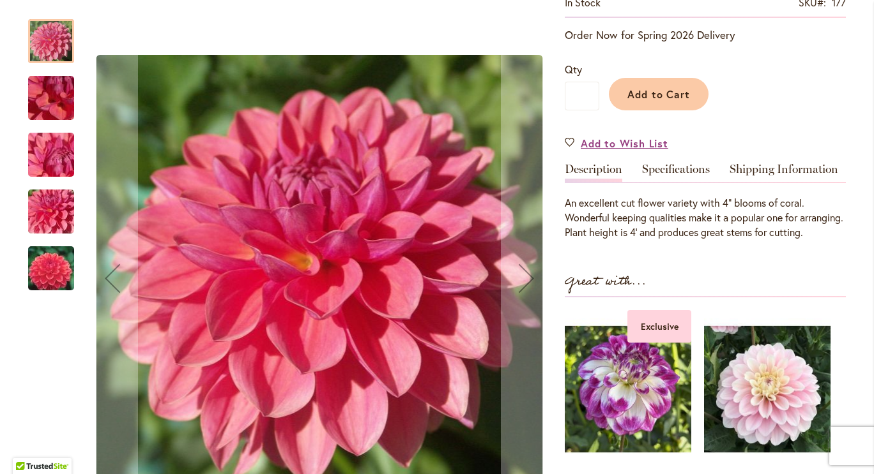
click at [36, 91] on img "INTRIGUE" at bounding box center [51, 98] width 92 height 69
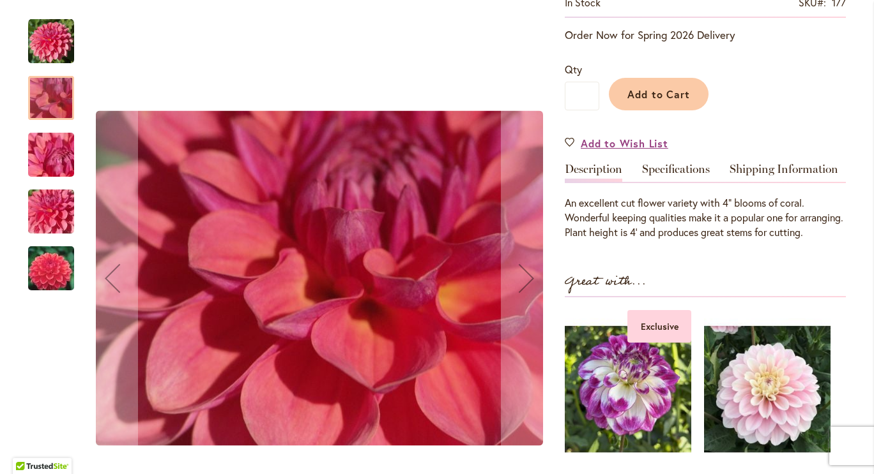
click at [47, 158] on img "INTRIGUE" at bounding box center [51, 155] width 92 height 69
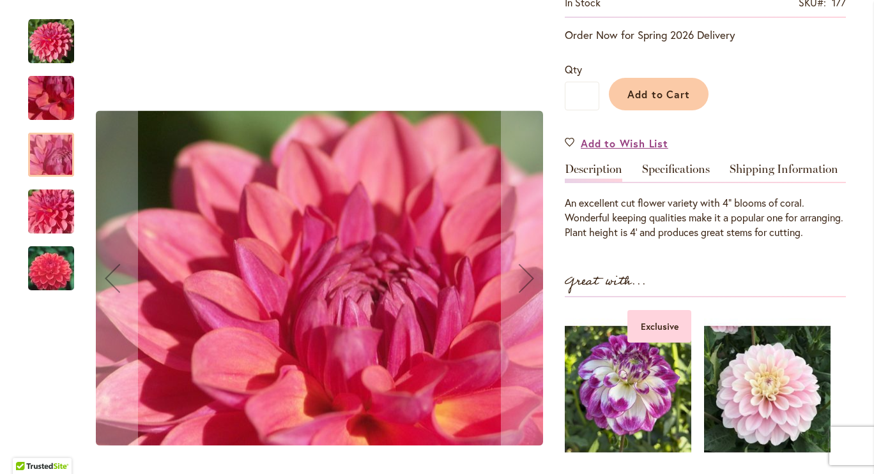
click at [57, 214] on img "INTRIGUE" at bounding box center [51, 212] width 92 height 69
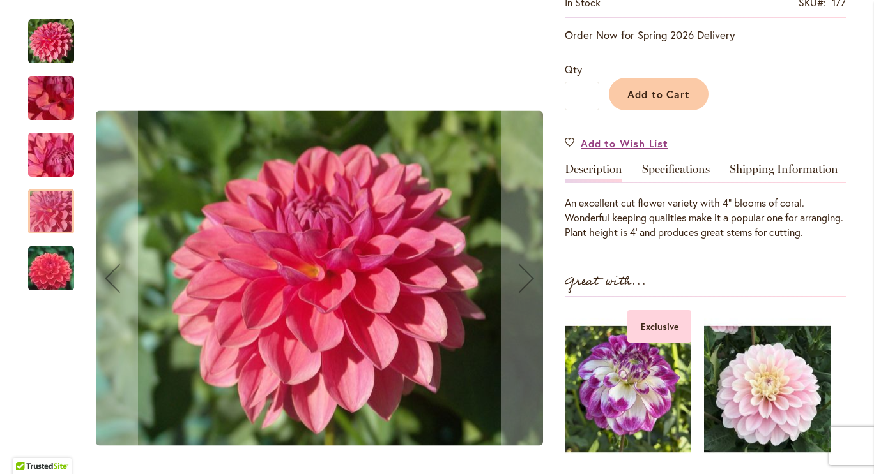
click at [51, 268] on img "INTRIGUE" at bounding box center [51, 268] width 92 height 61
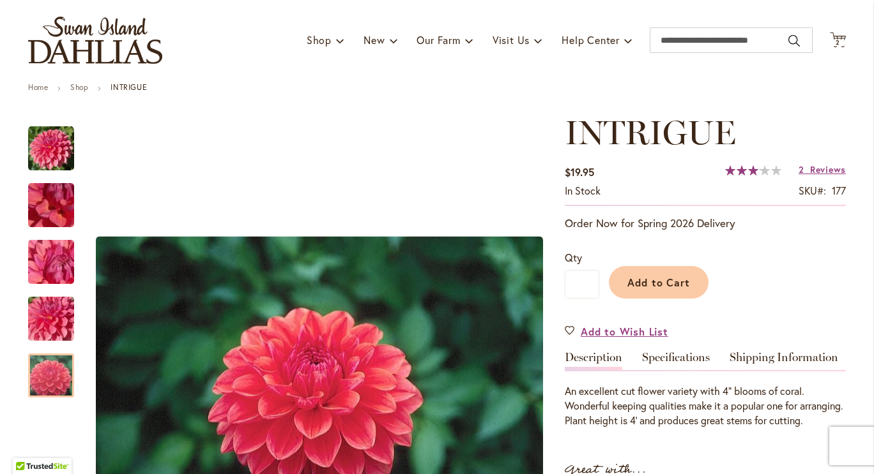
scroll to position [39, 0]
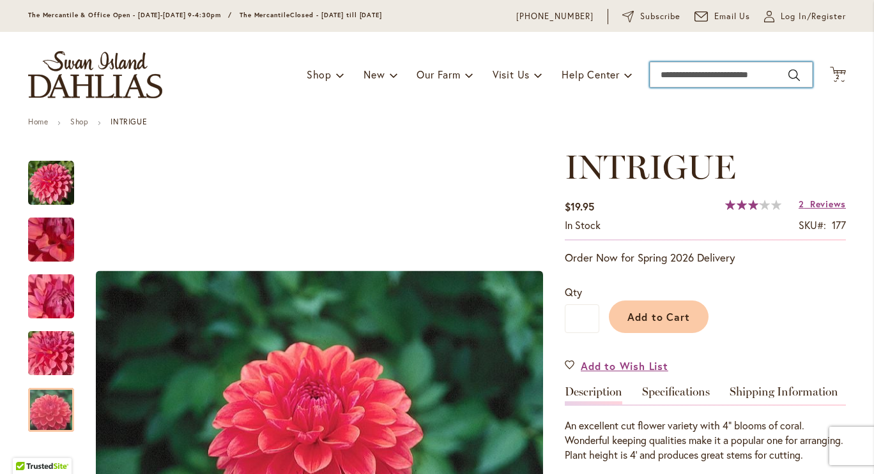
click at [760, 73] on input "Search" at bounding box center [730, 75] width 163 height 26
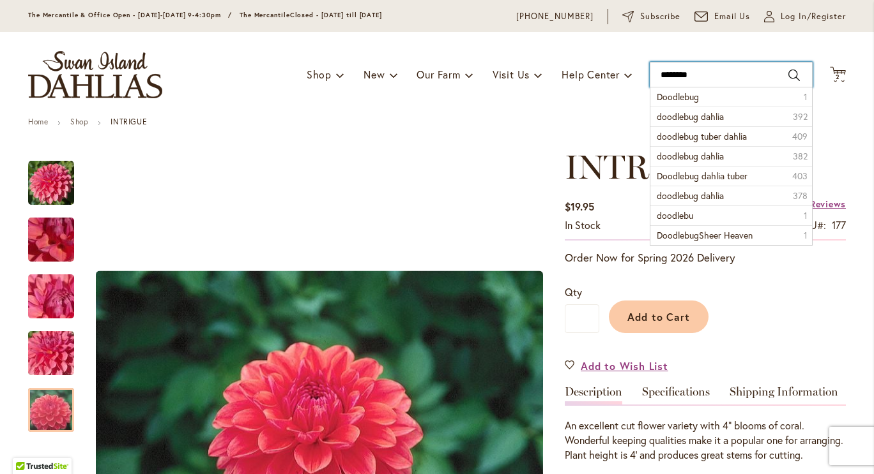
type input "*********"
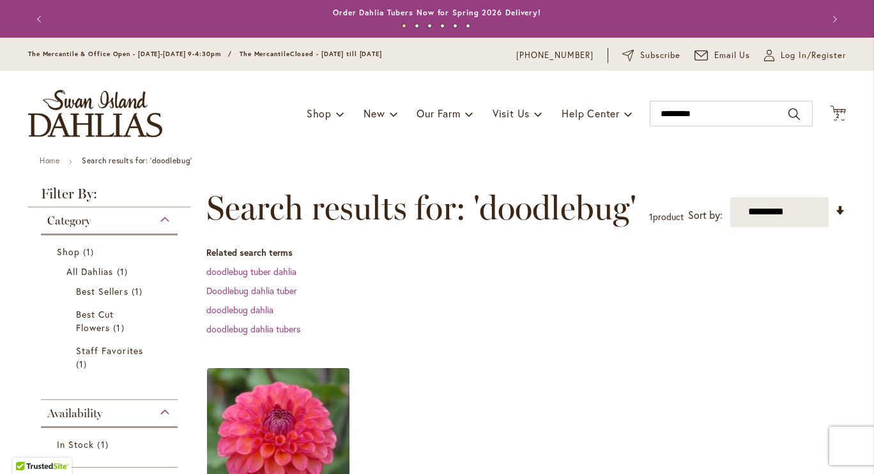
scroll to position [170, 0]
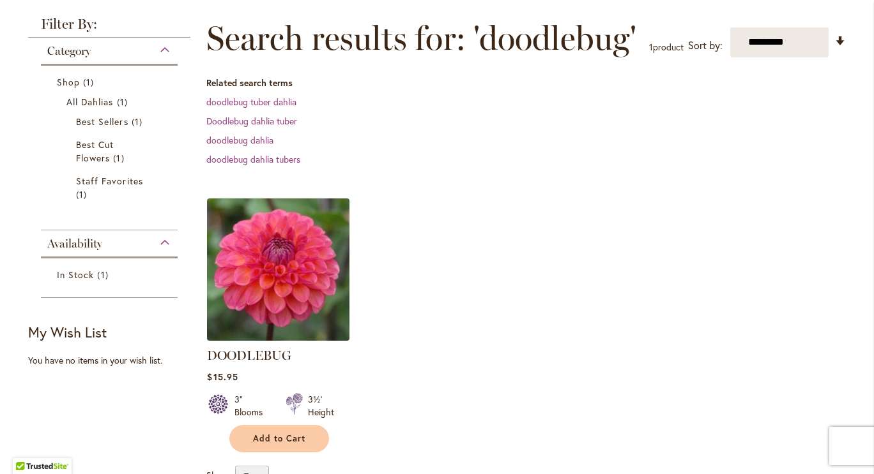
click at [297, 250] on img at bounding box center [278, 269] width 149 height 149
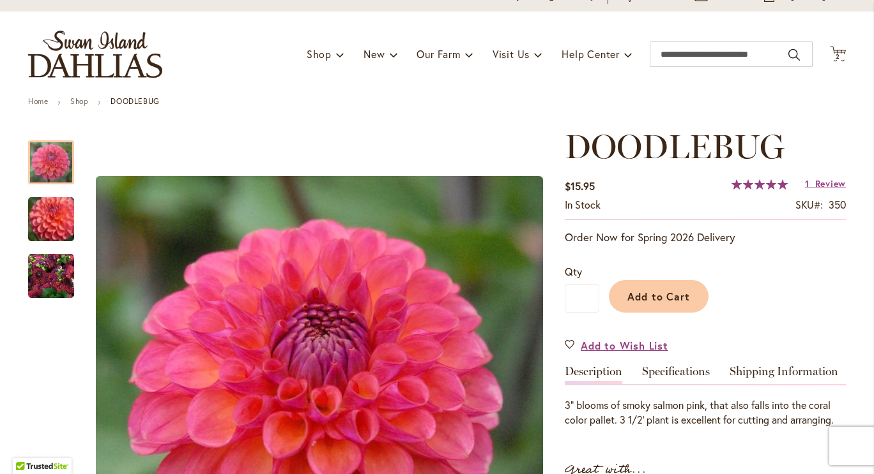
scroll to position [61, 0]
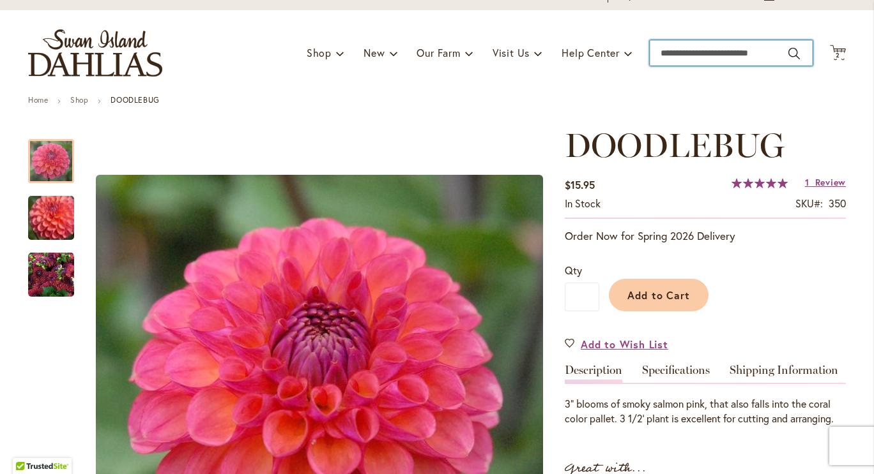
click at [704, 59] on input "Search" at bounding box center [730, 53] width 163 height 26
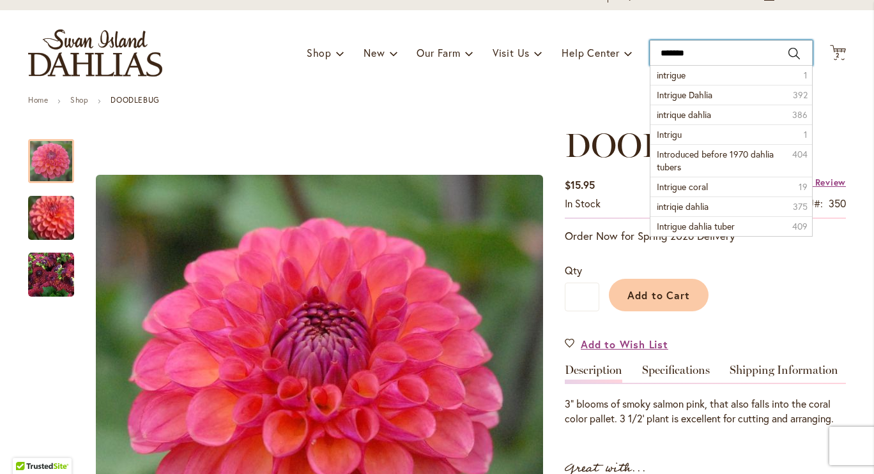
type input "********"
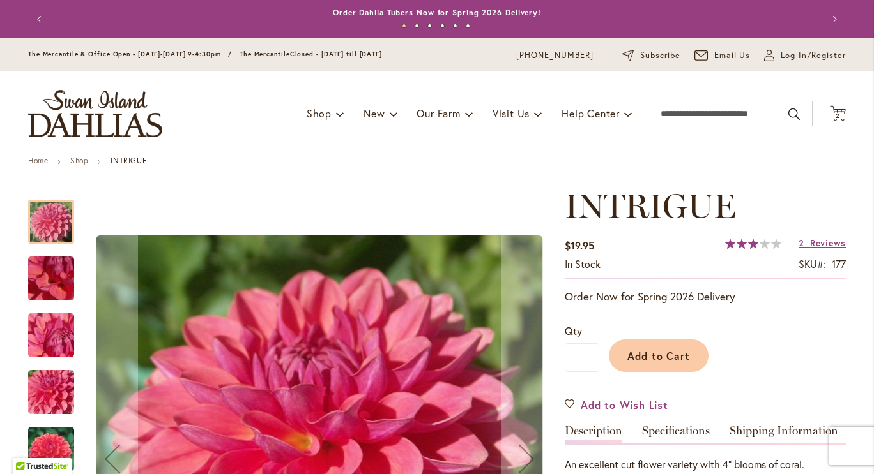
click at [51, 387] on img "INTRIGUE" at bounding box center [51, 392] width 92 height 69
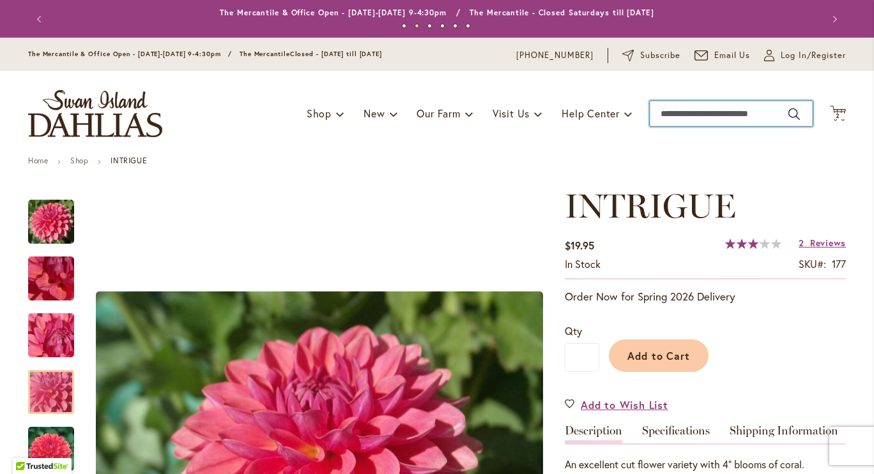
click at [762, 117] on input "Search" at bounding box center [730, 114] width 163 height 26
click at [663, 112] on input "Search" at bounding box center [730, 114] width 163 height 26
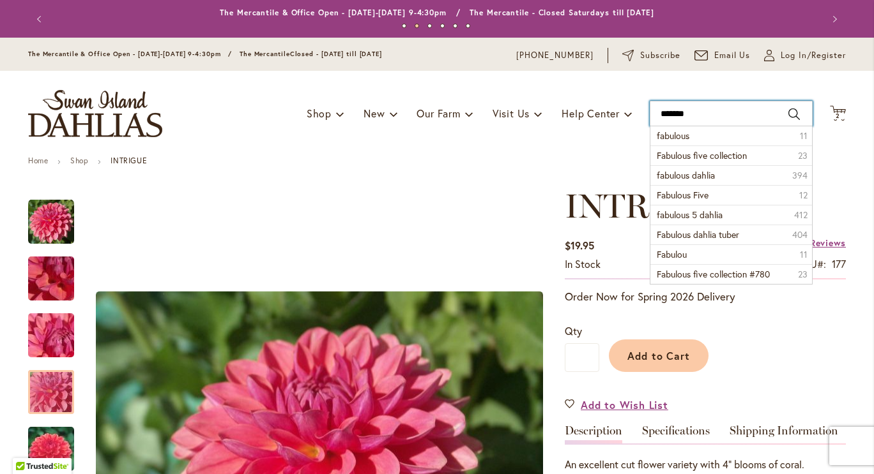
type input "********"
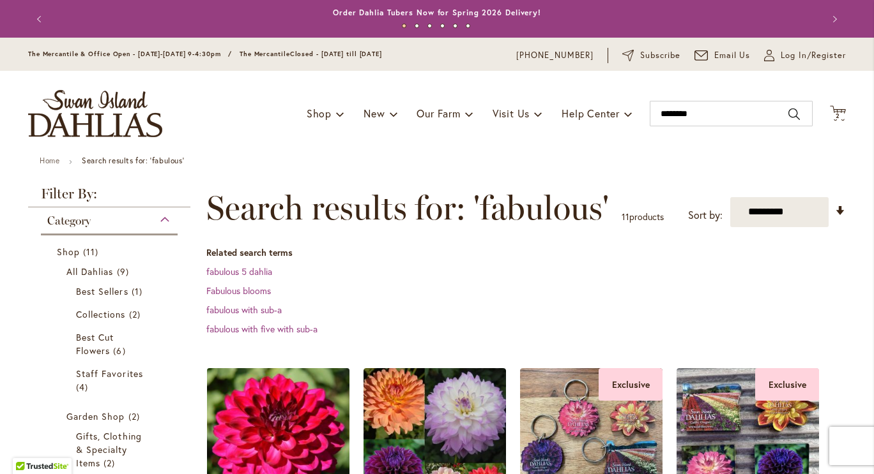
click at [287, 416] on img at bounding box center [278, 439] width 149 height 149
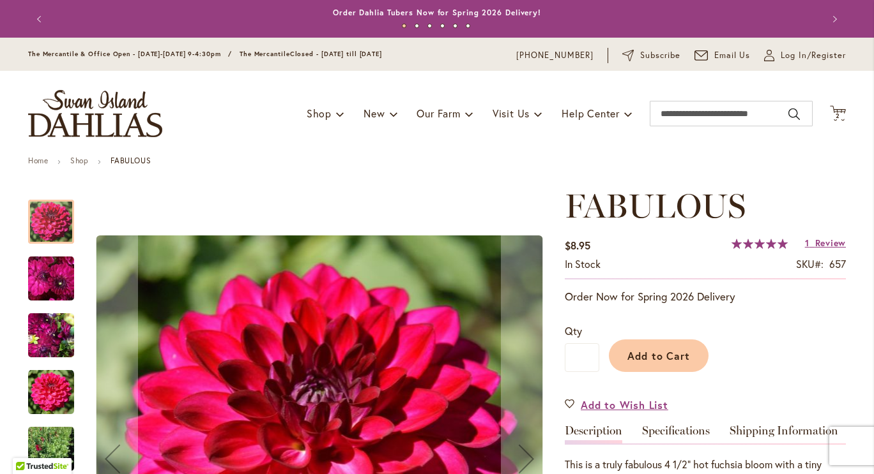
scroll to position [197, 0]
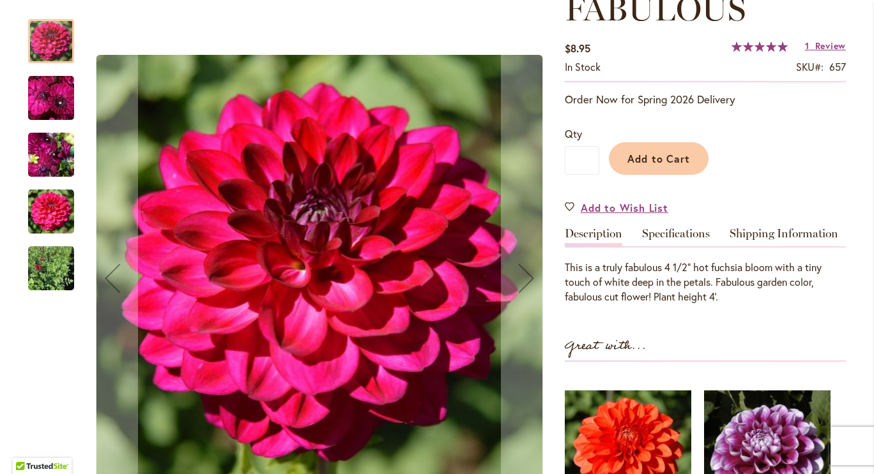
click at [38, 101] on img "FABULOUS" at bounding box center [51, 97] width 46 height 47
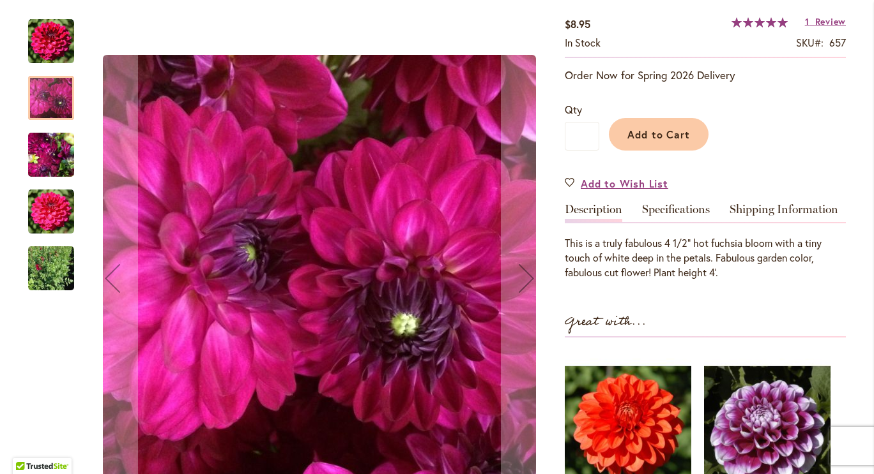
scroll to position [223, 0]
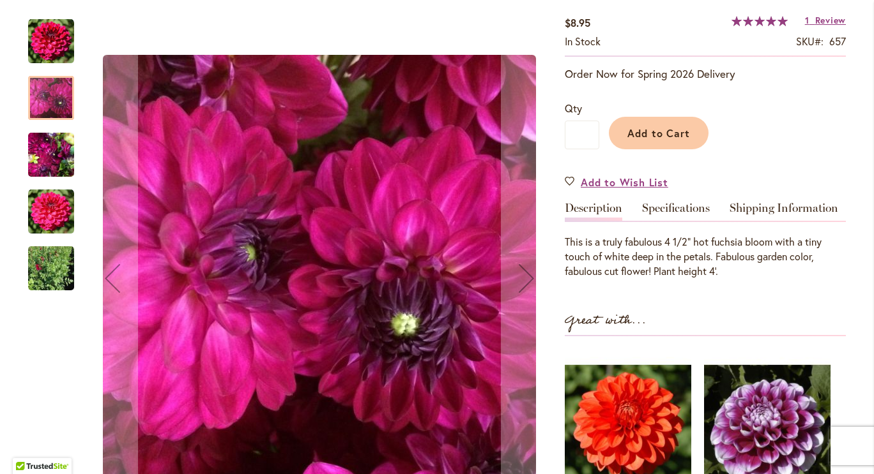
click at [42, 150] on img "FABULOUS" at bounding box center [51, 155] width 46 height 61
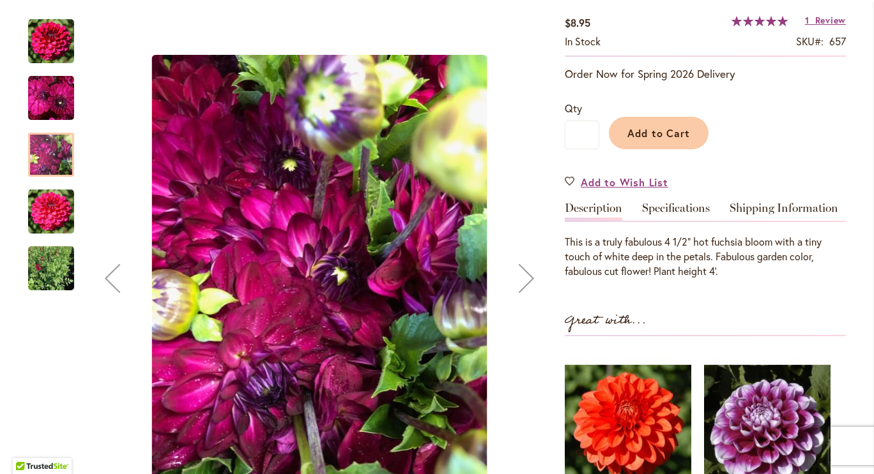
click at [38, 208] on img "FABULOUS" at bounding box center [51, 212] width 46 height 46
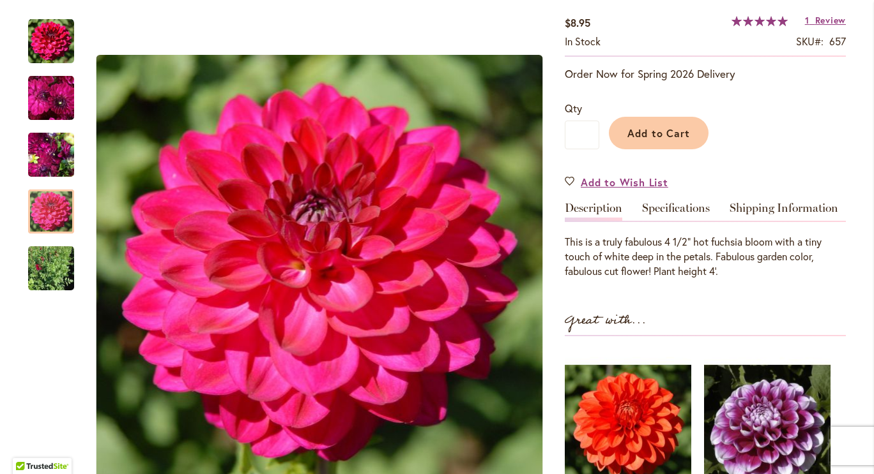
scroll to position [0, 0]
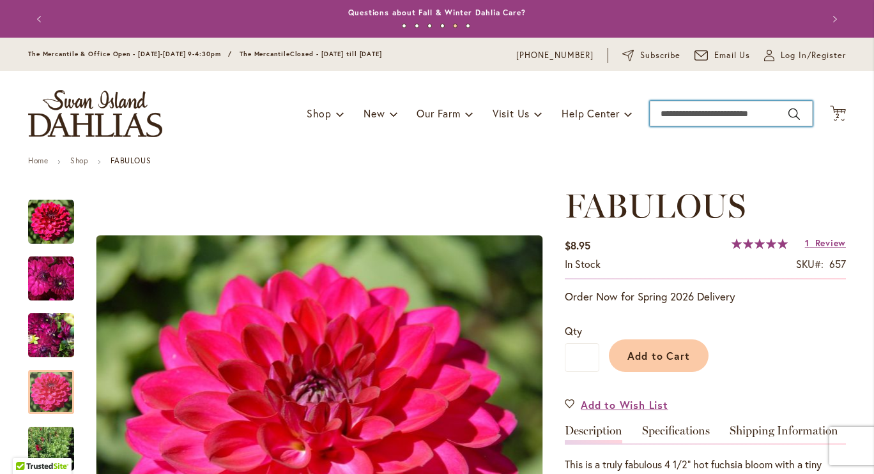
click at [700, 116] on input "Search" at bounding box center [730, 114] width 163 height 26
type input "********"
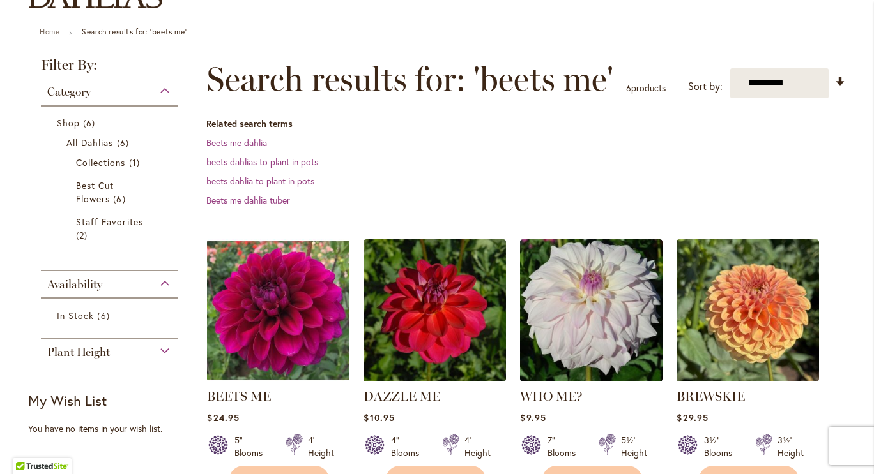
scroll to position [134, 0]
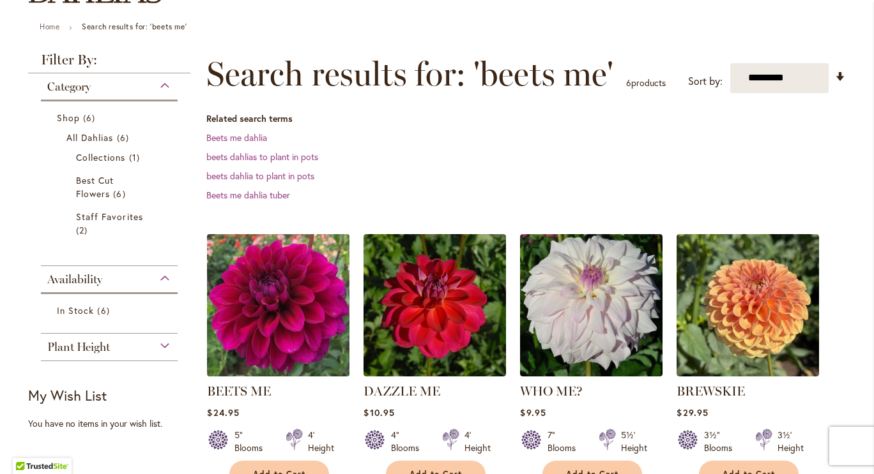
click at [267, 269] on img at bounding box center [278, 305] width 149 height 149
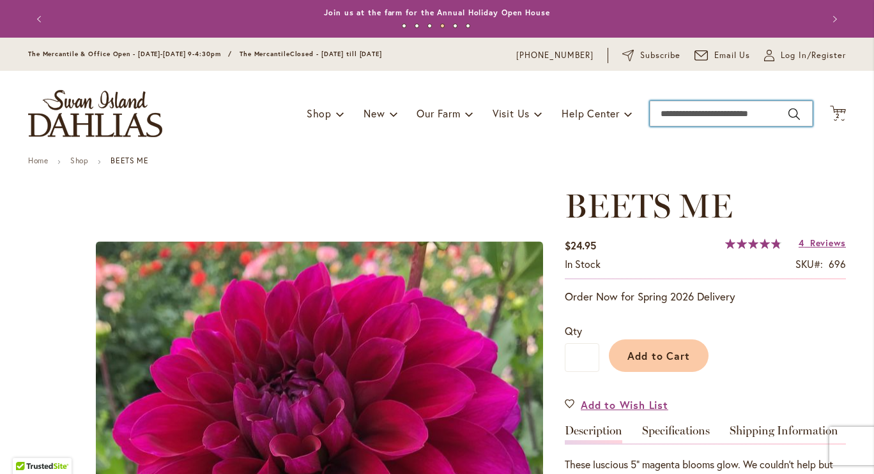
click at [675, 116] on input "Search" at bounding box center [730, 114] width 163 height 26
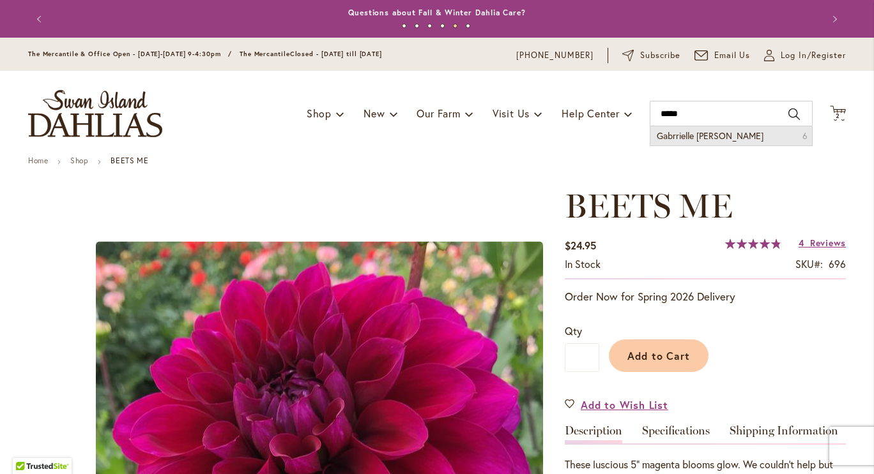
click at [687, 139] on span "Gabrrielle marie" at bounding box center [709, 136] width 107 height 12
type input "**********"
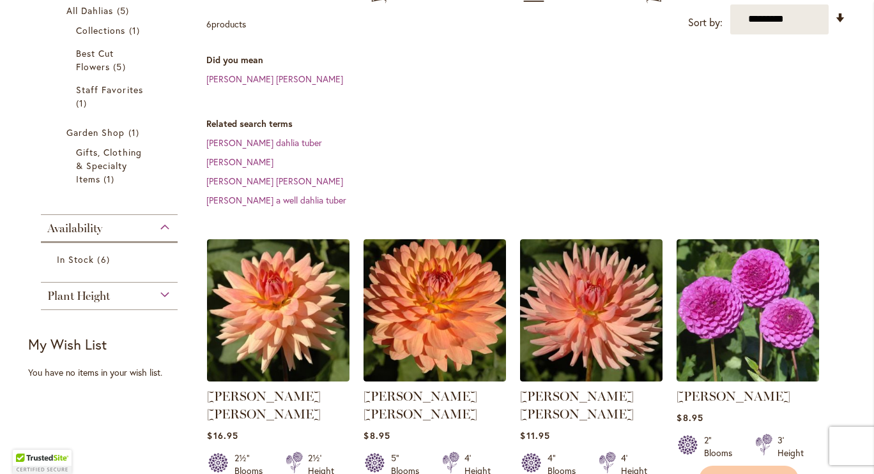
scroll to position [310, 0]
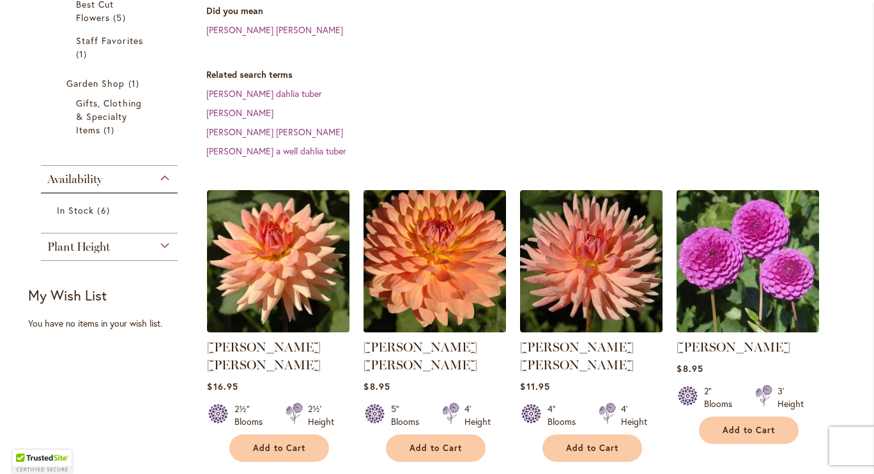
click at [421, 234] on img at bounding box center [434, 260] width 149 height 149
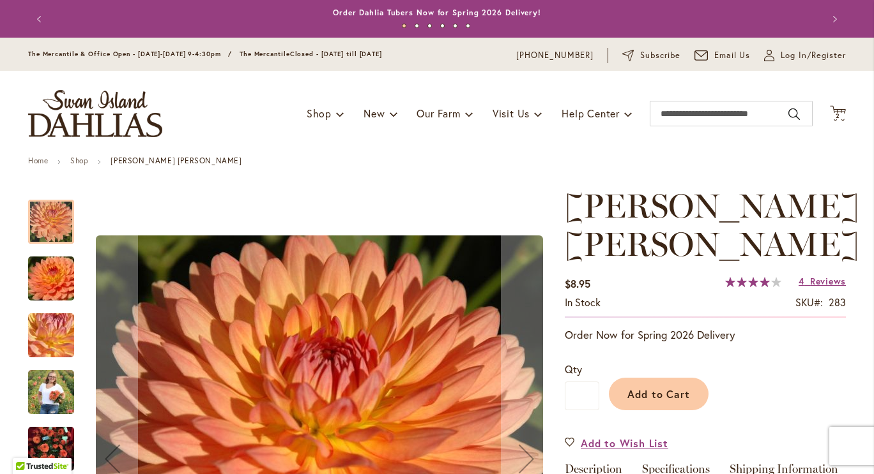
scroll to position [338, 0]
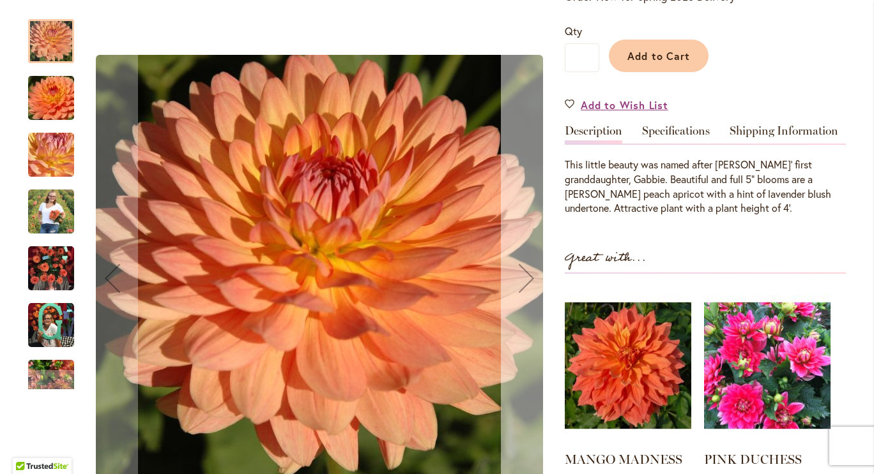
click at [522, 282] on div "Next" at bounding box center [526, 278] width 51 height 51
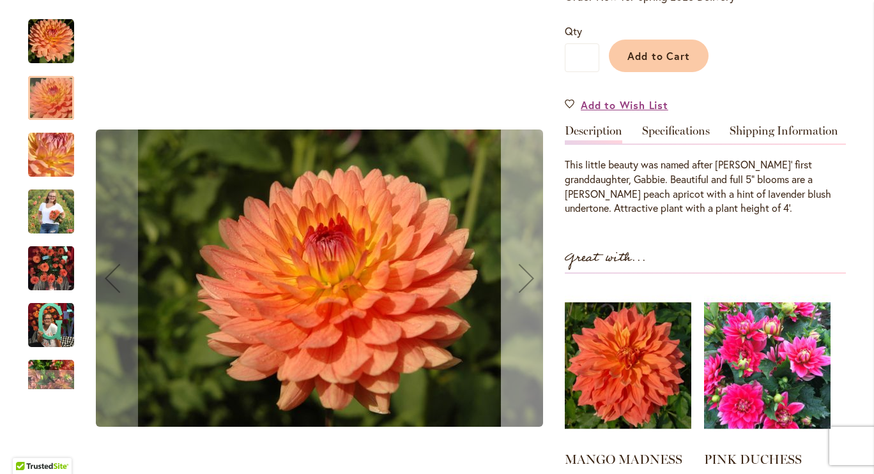
click at [522, 282] on div "Next" at bounding box center [526, 278] width 51 height 51
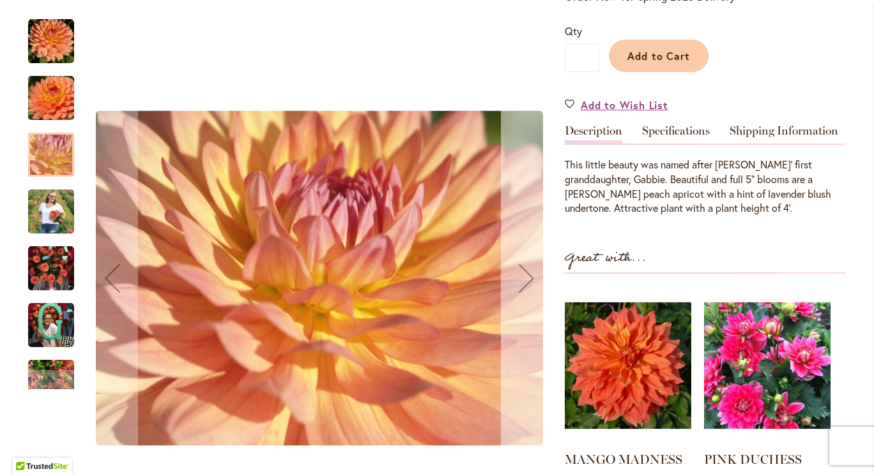
click at [522, 282] on div "Next" at bounding box center [526, 278] width 51 height 51
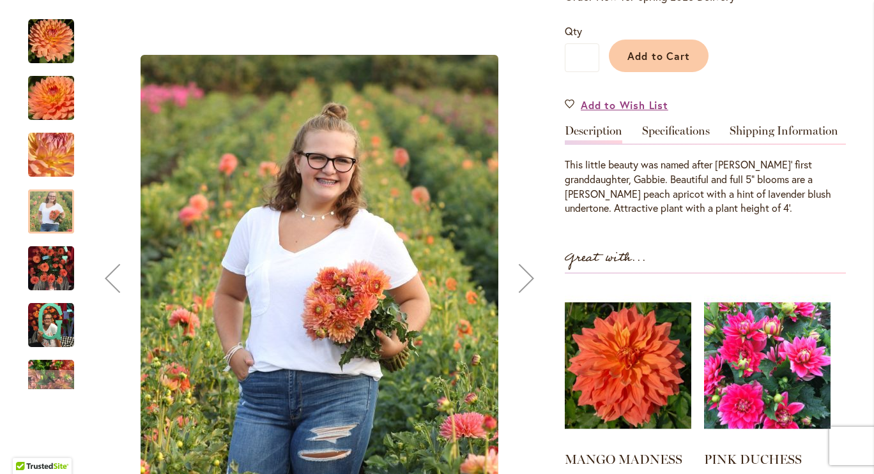
click at [522, 282] on div "Next" at bounding box center [526, 278] width 51 height 51
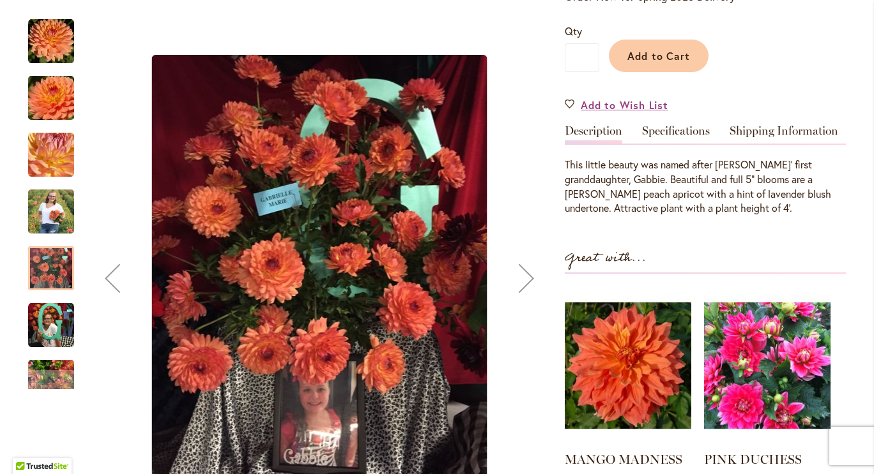
click at [49, 97] on img "GABRIELLE MARIE" at bounding box center [51, 98] width 92 height 61
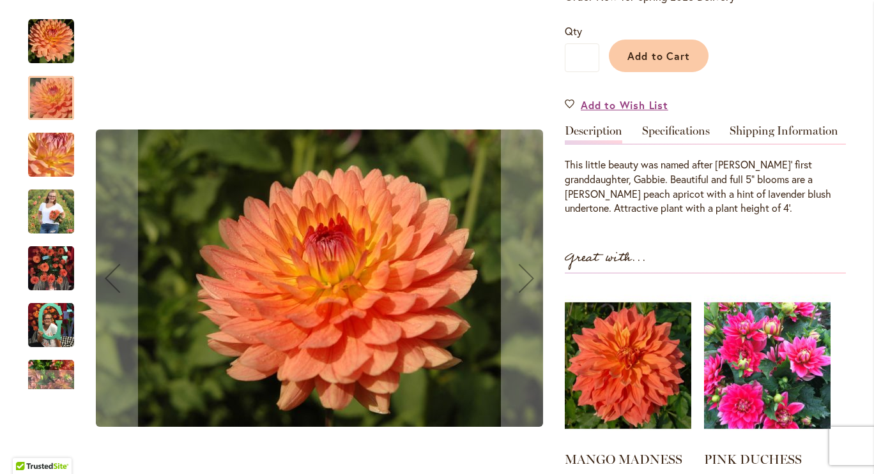
click at [53, 163] on img "GABRIELLE MARIE" at bounding box center [51, 155] width 92 height 69
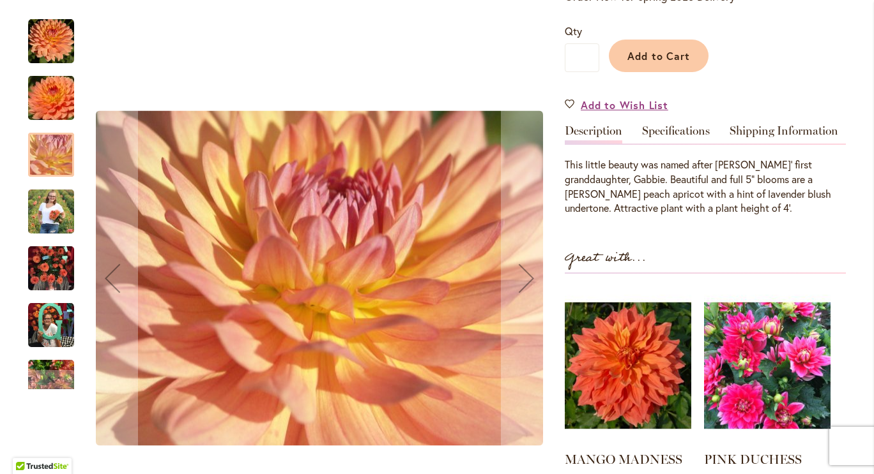
click at [50, 220] on img "GABRIELLE MARIE" at bounding box center [51, 211] width 46 height 57
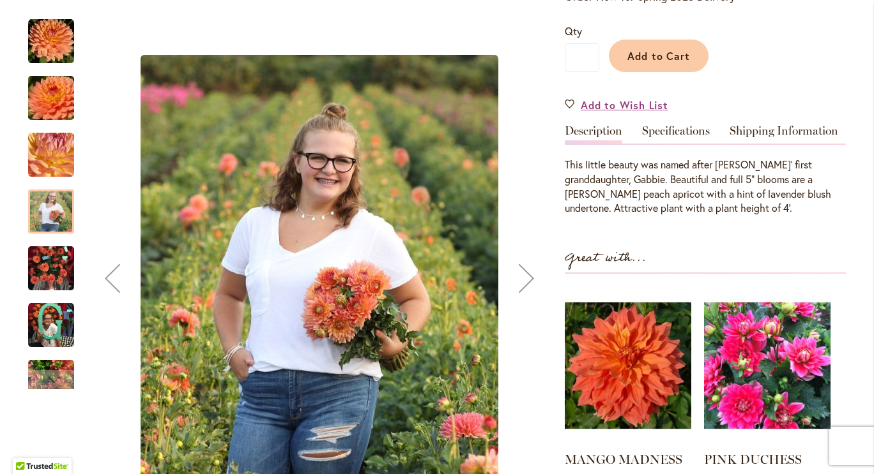
click at [49, 280] on img "GABRIELLE MARIE" at bounding box center [51, 268] width 46 height 61
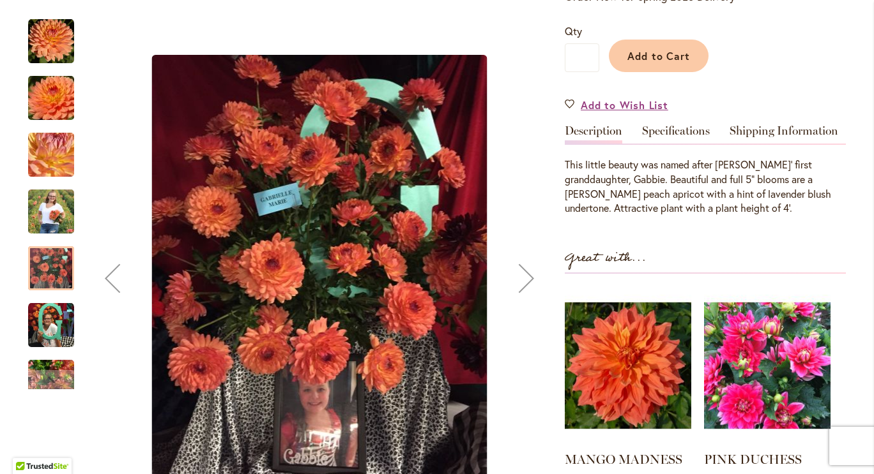
click at [55, 337] on img "GABRIELLE MARIE" at bounding box center [51, 326] width 46 height 46
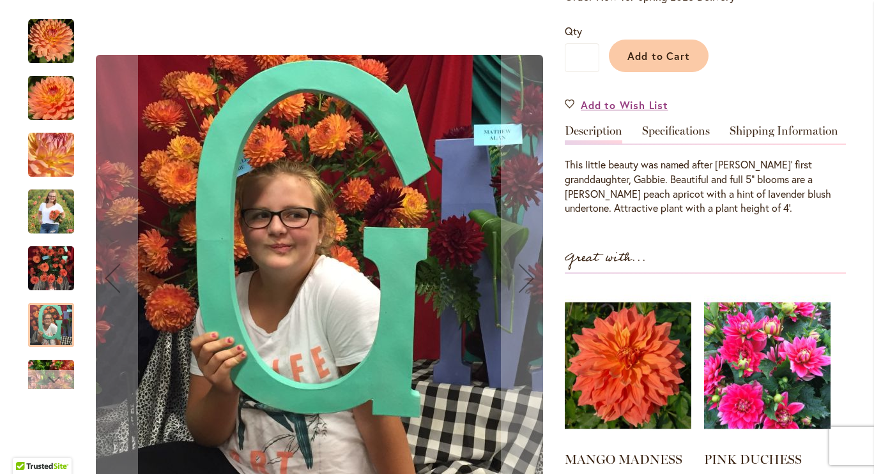
click at [52, 381] on div "Next" at bounding box center [51, 379] width 19 height 19
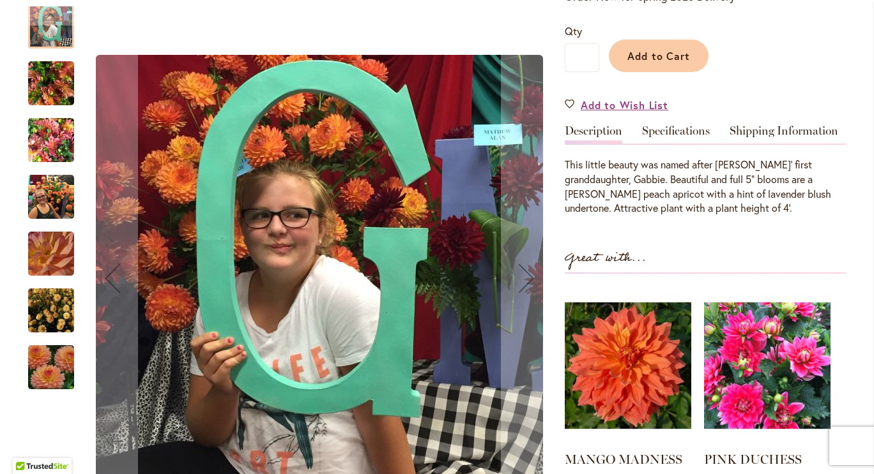
click at [42, 254] on img "GABRIELLE MARIE" at bounding box center [51, 254] width 92 height 69
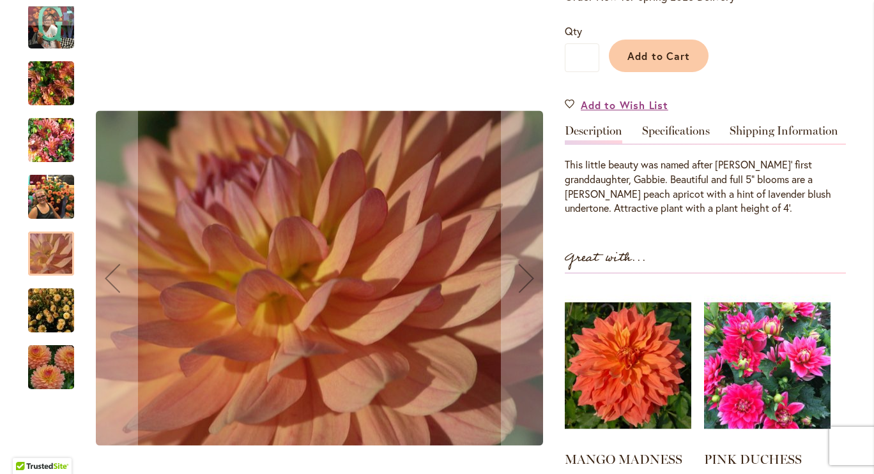
click at [57, 370] on img "GABRIELLE MARIE" at bounding box center [51, 367] width 92 height 61
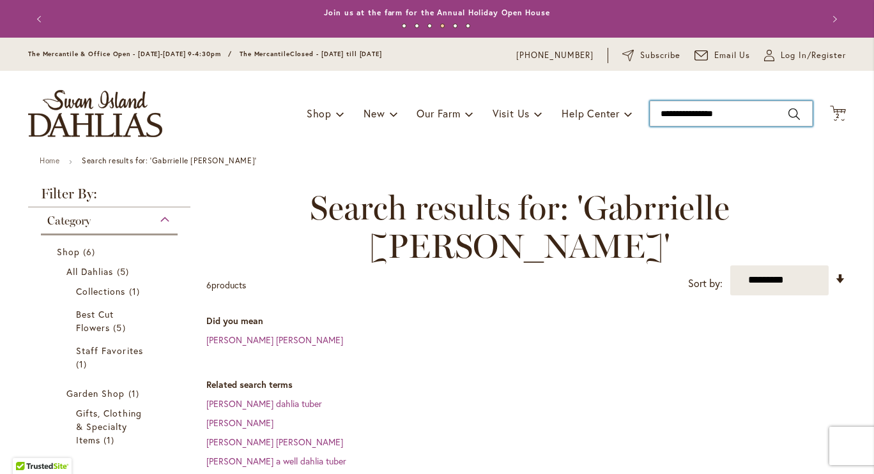
type input "**********"
drag, startPoint x: 744, startPoint y: 108, endPoint x: 476, endPoint y: 151, distance: 271.7
click at [476, 151] on div "Toggle Nav Shop Dahlia Tubers Collections Fresh Cut Dahlias Gardening Supplies …" at bounding box center [436, 114] width 843 height 86
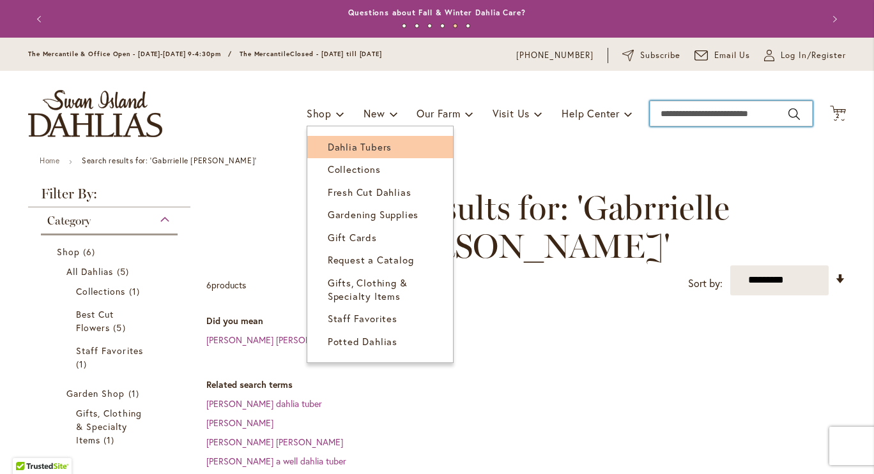
click at [335, 145] on span "Dahlia Tubers" at bounding box center [360, 146] width 64 height 13
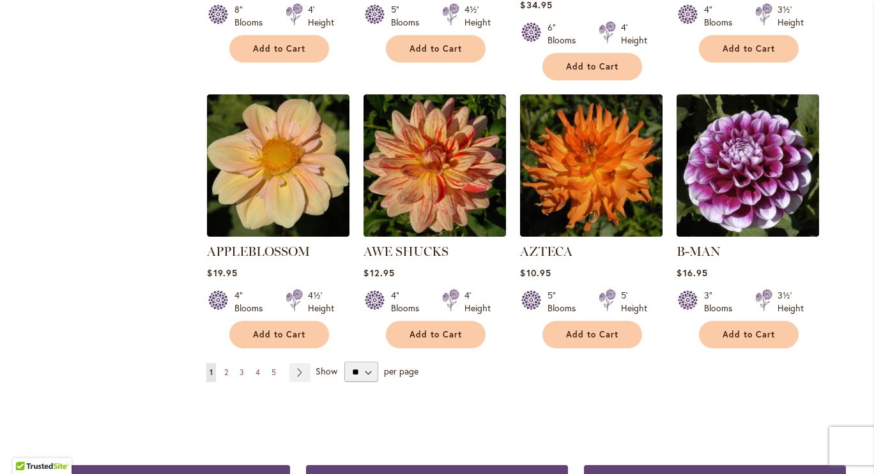
scroll to position [1131, 0]
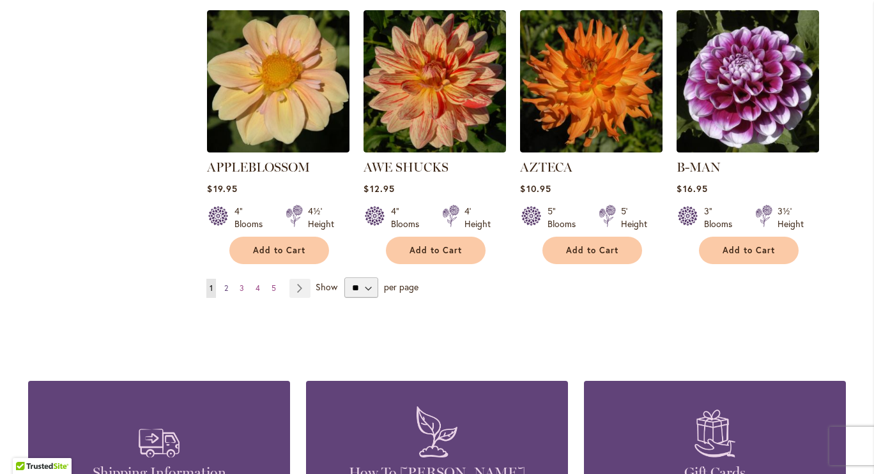
click at [224, 284] on span "2" at bounding box center [226, 289] width 4 height 10
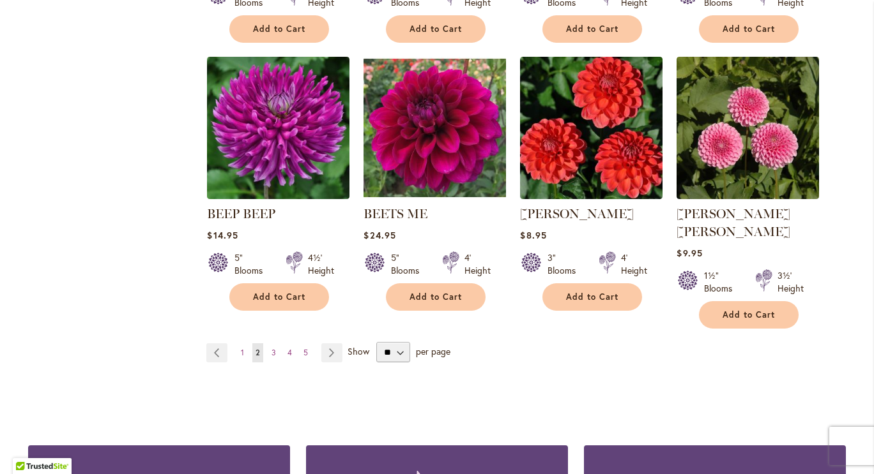
scroll to position [1096, 0]
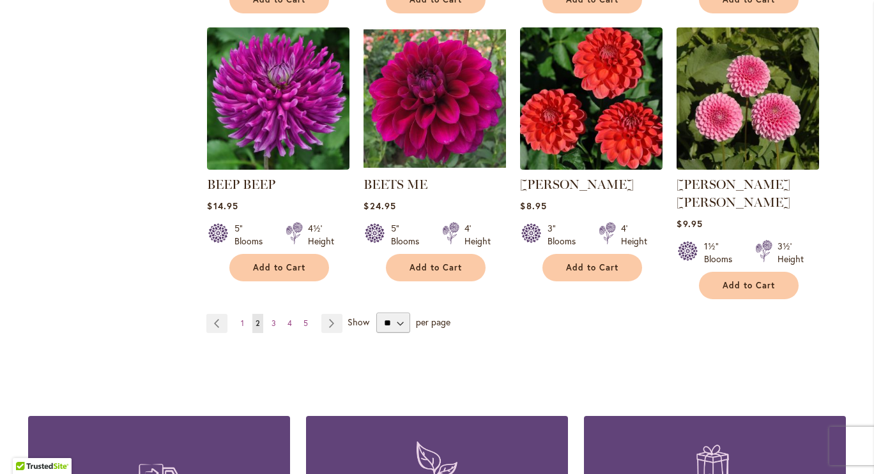
click at [754, 89] on img at bounding box center [747, 98] width 149 height 149
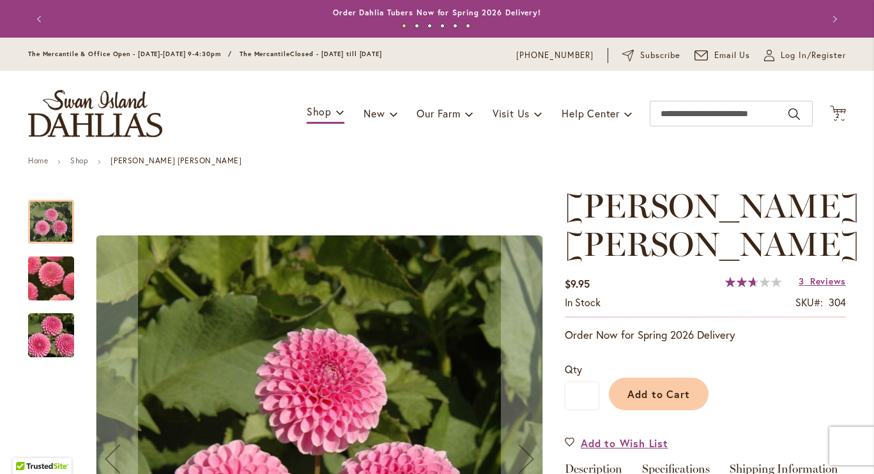
click at [50, 273] on img "BETTY ANNE" at bounding box center [51, 279] width 89 height 88
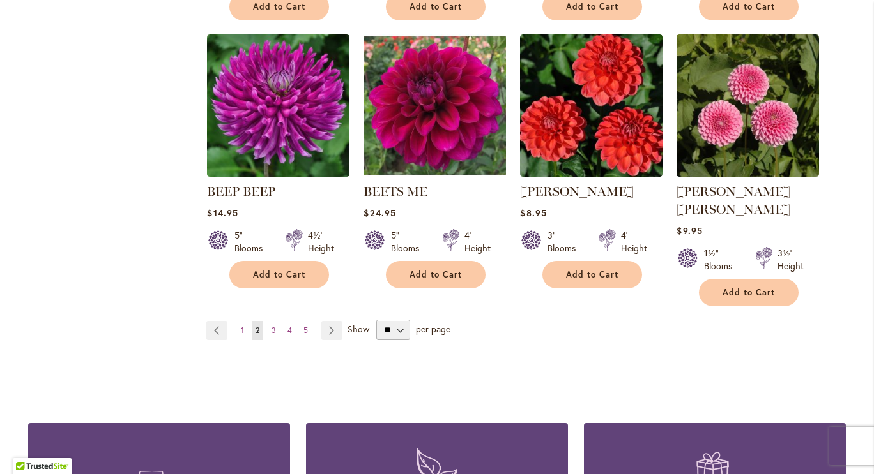
scroll to position [1110, 0]
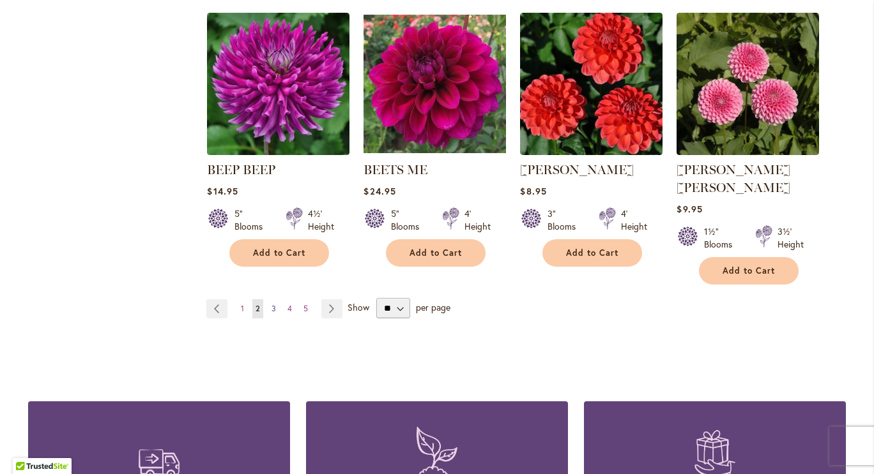
click at [271, 304] on span "3" at bounding box center [273, 309] width 4 height 10
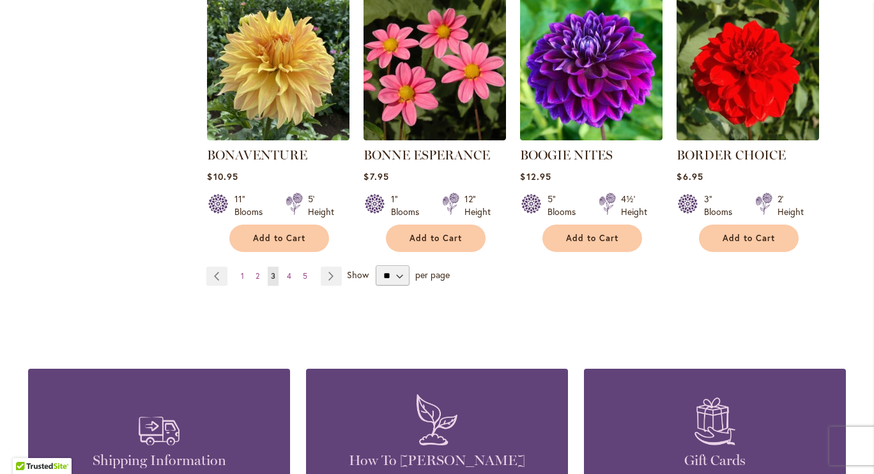
scroll to position [1133, 0]
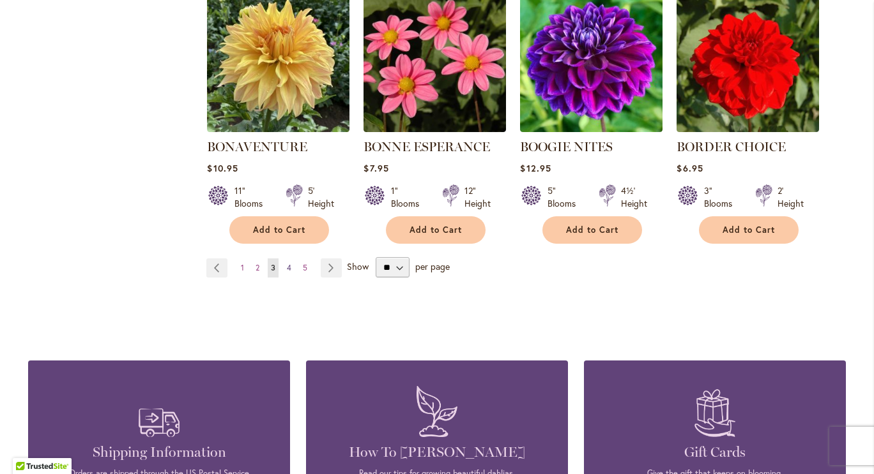
click at [287, 265] on span "4" at bounding box center [289, 268] width 4 height 10
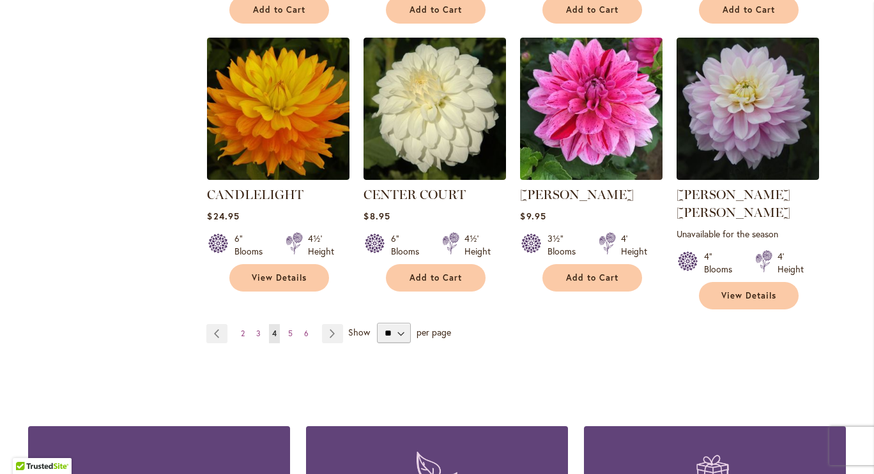
scroll to position [1141, 0]
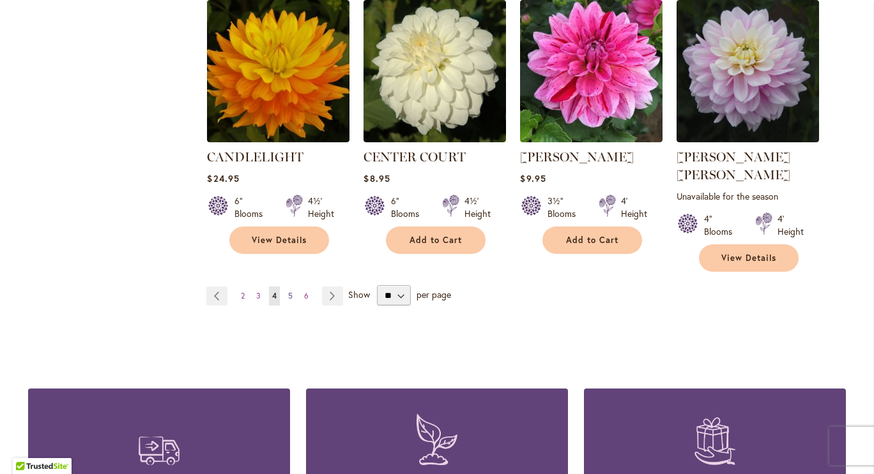
click at [288, 291] on span "5" at bounding box center [290, 296] width 4 height 10
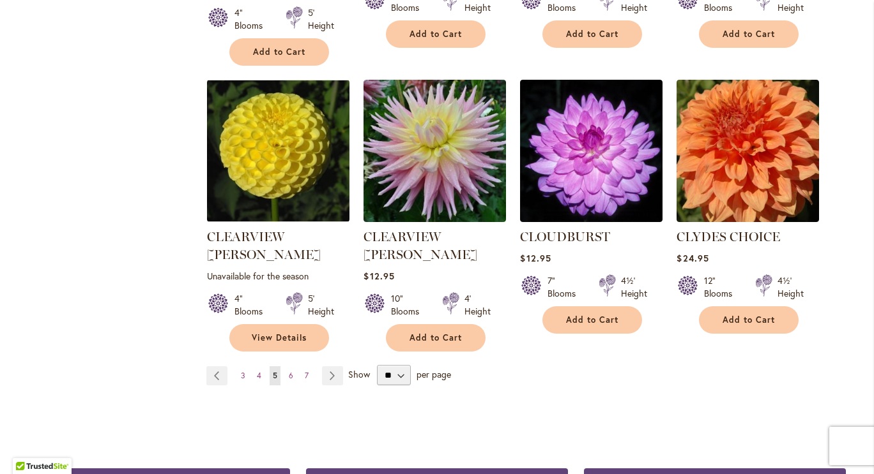
scroll to position [1098, 0]
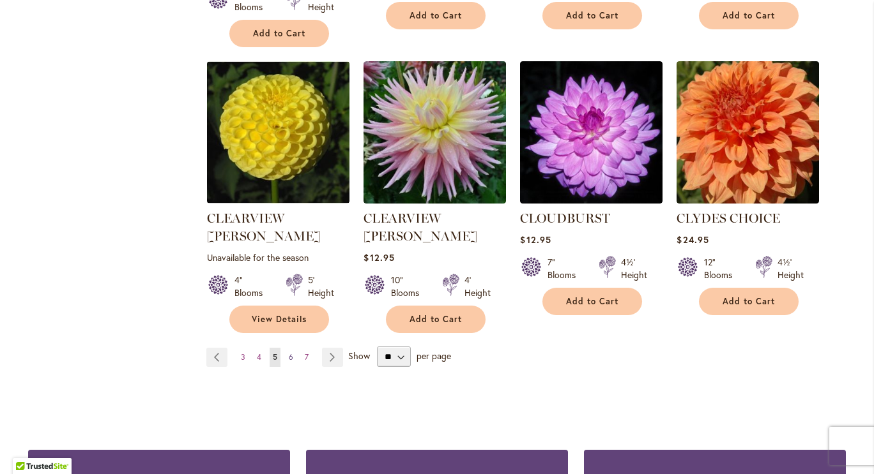
click at [289, 352] on span "6" at bounding box center [291, 357] width 4 height 10
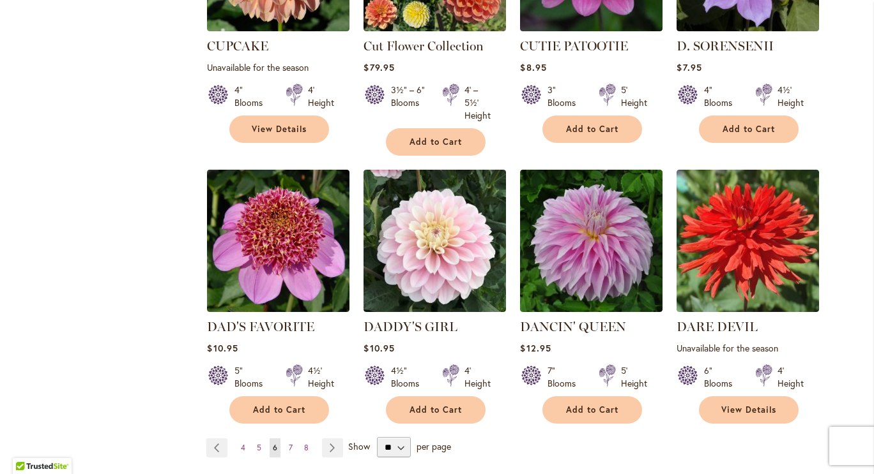
scroll to position [996, 0]
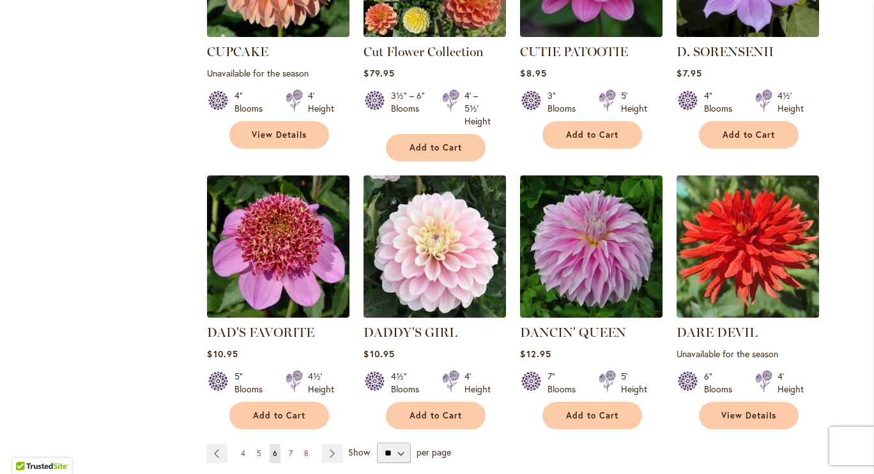
click at [444, 243] on img at bounding box center [434, 246] width 149 height 149
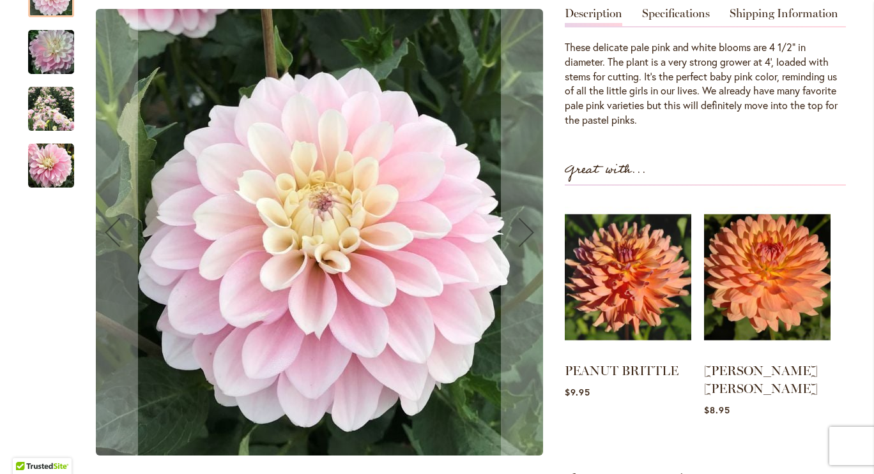
scroll to position [345, 0]
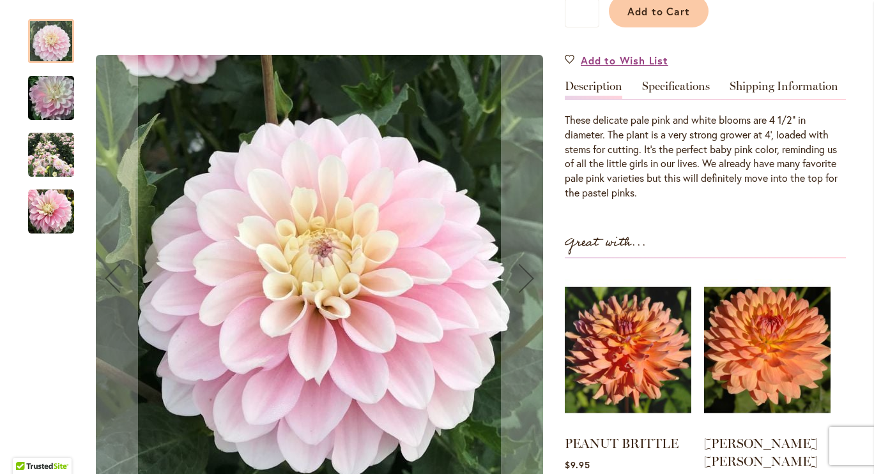
click at [57, 98] on img "DADDY'S GIRL" at bounding box center [51, 98] width 92 height 61
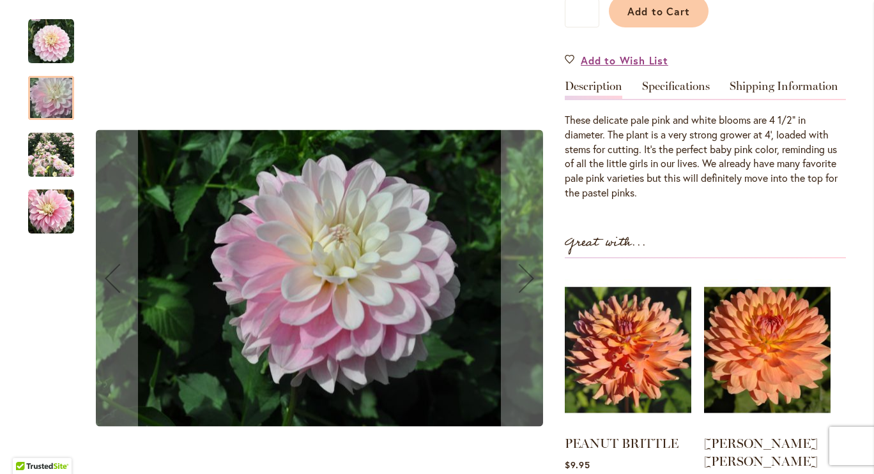
click at [43, 202] on img "DADDY'S GIRL" at bounding box center [51, 212] width 46 height 46
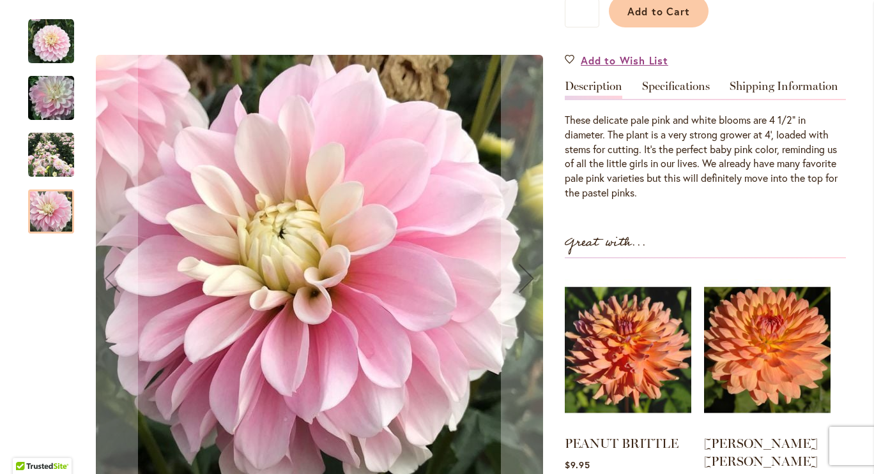
click at [40, 153] on img "DADDY'S GIRL" at bounding box center [51, 155] width 46 height 46
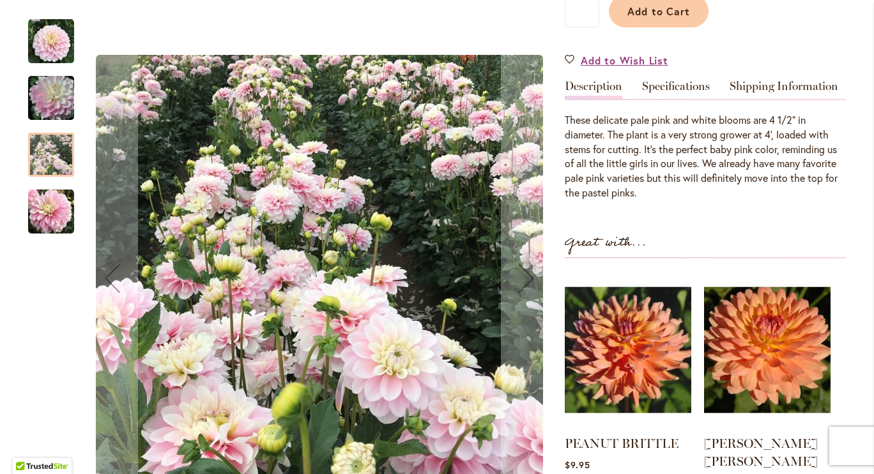
click at [51, 102] on img "DADDY'S GIRL" at bounding box center [51, 98] width 92 height 61
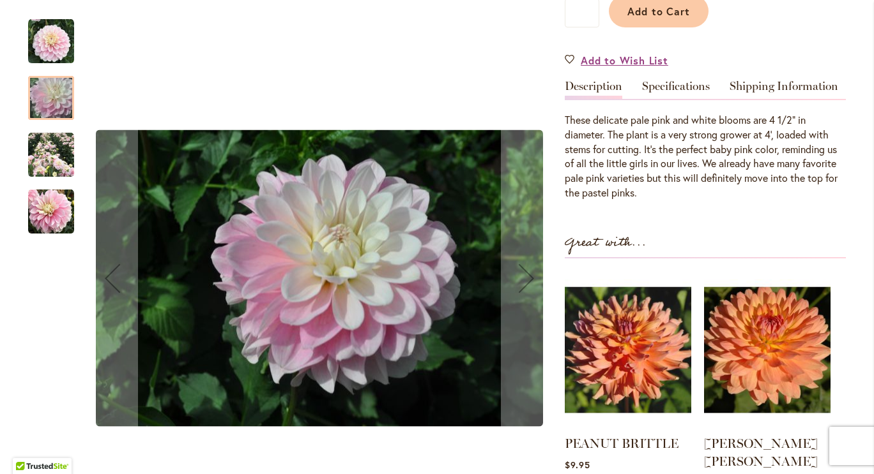
click at [52, 37] on img "DADDY'S GIRL" at bounding box center [51, 42] width 46 height 46
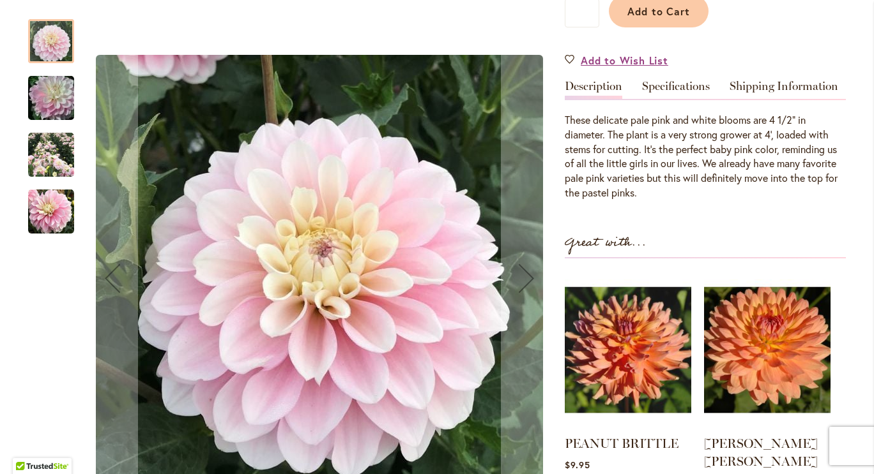
click at [56, 109] on img "DADDY'S GIRL" at bounding box center [51, 98] width 92 height 61
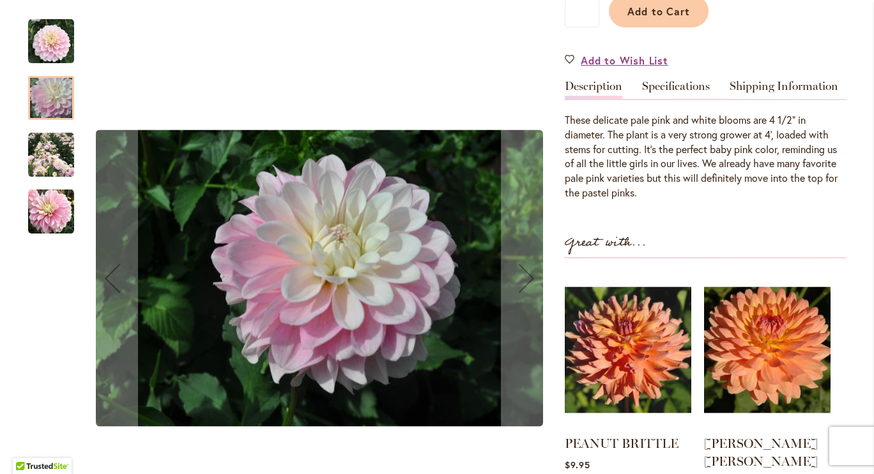
click at [56, 149] on img "DADDY'S GIRL" at bounding box center [51, 155] width 46 height 46
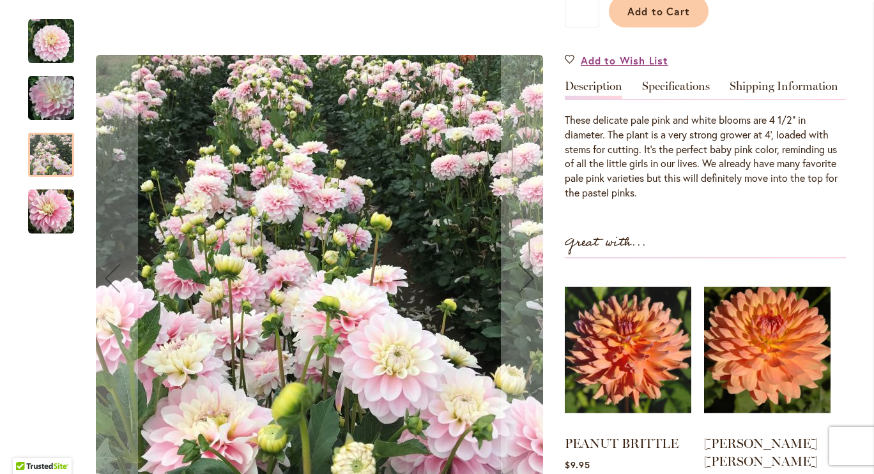
click at [41, 205] on img "DADDY'S GIRL" at bounding box center [51, 212] width 46 height 46
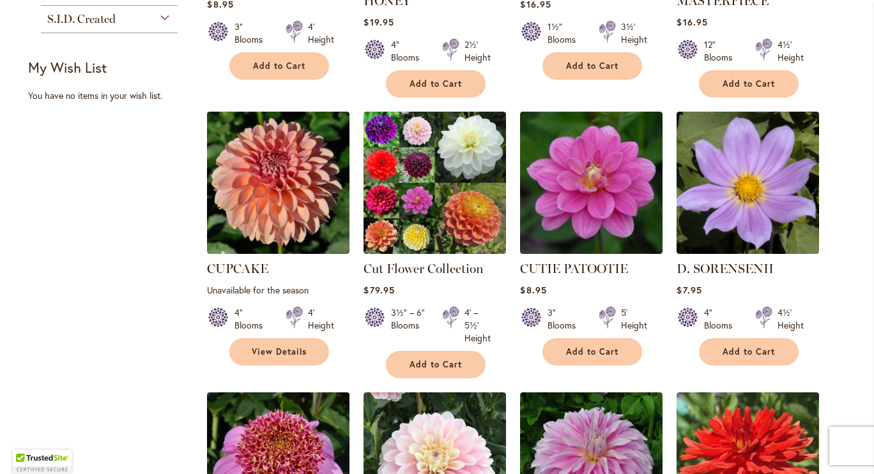
scroll to position [1137, 0]
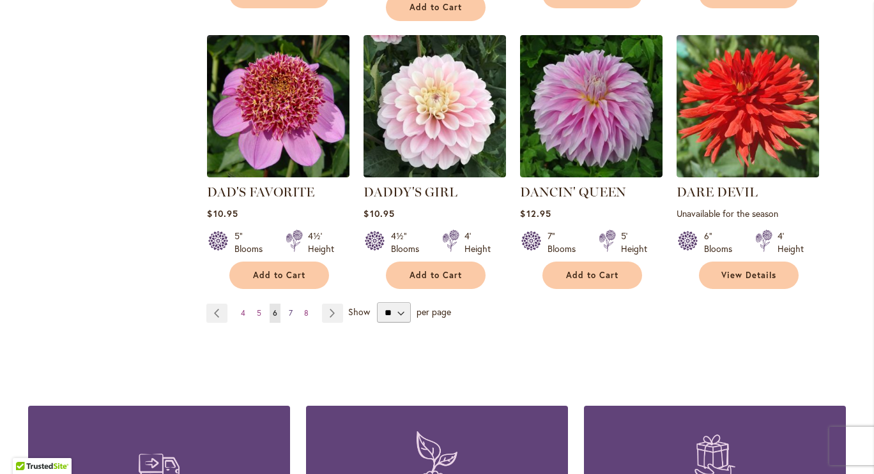
click at [289, 308] on span "7" at bounding box center [291, 313] width 4 height 10
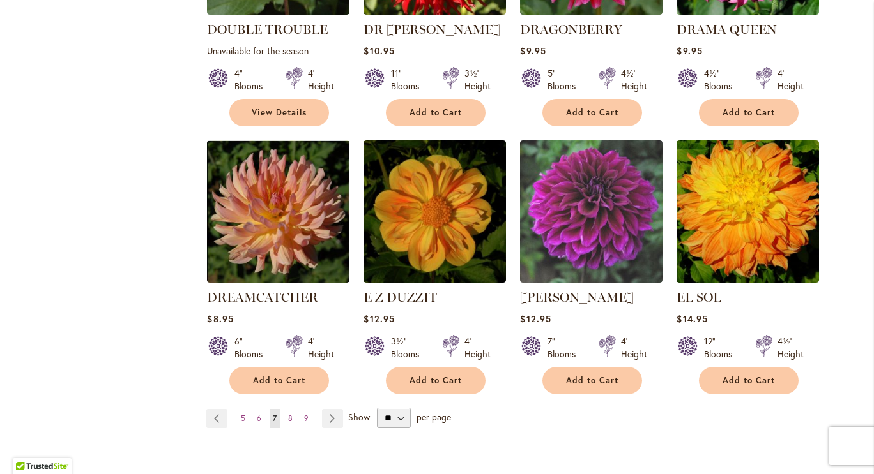
scroll to position [1017, 0]
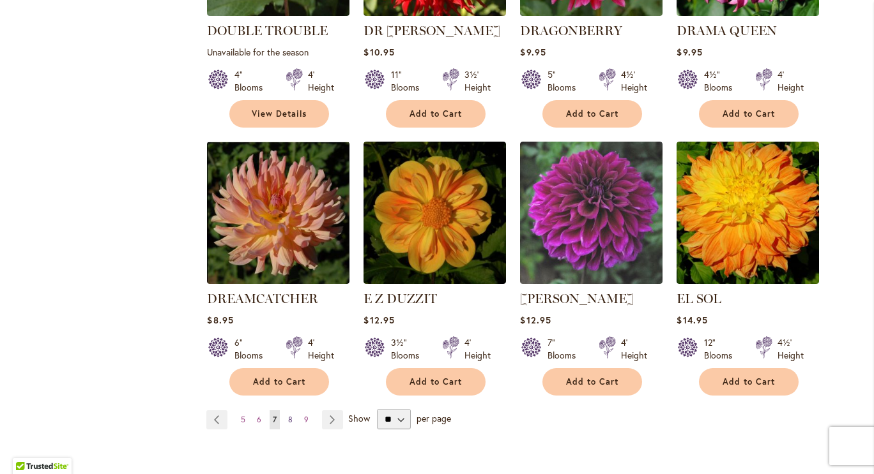
click at [288, 415] on span "8" at bounding box center [290, 420] width 4 height 10
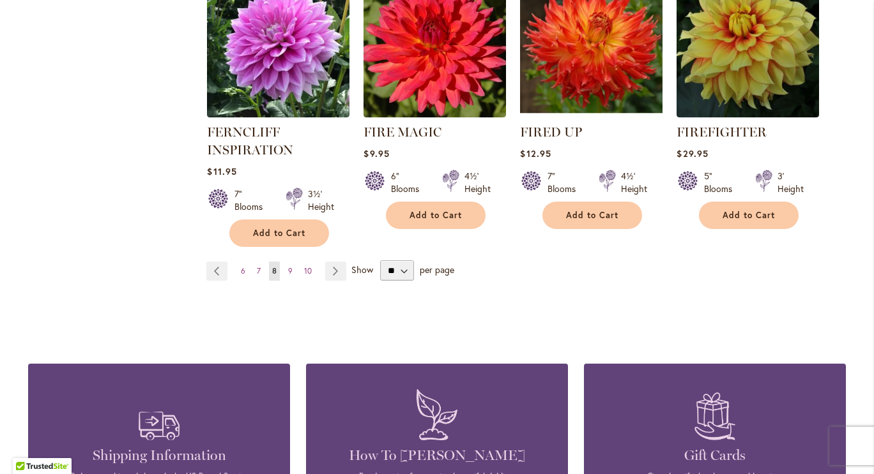
scroll to position [1193, 0]
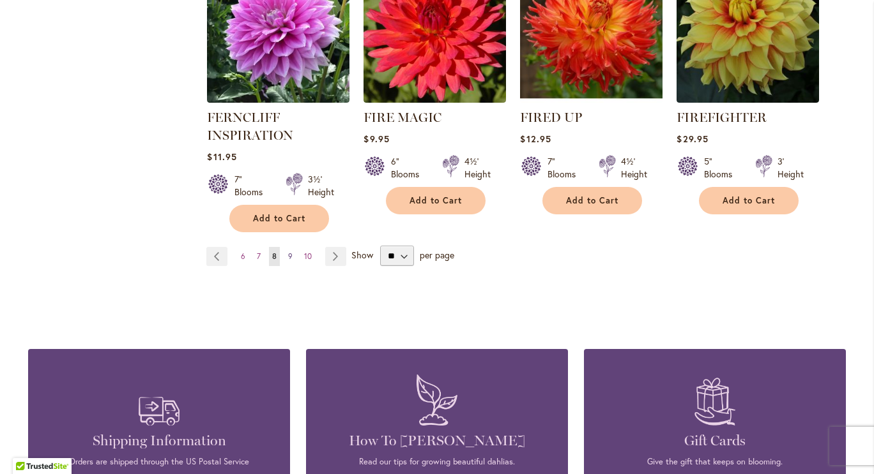
click at [287, 252] on link "Page 9" at bounding box center [290, 256] width 11 height 19
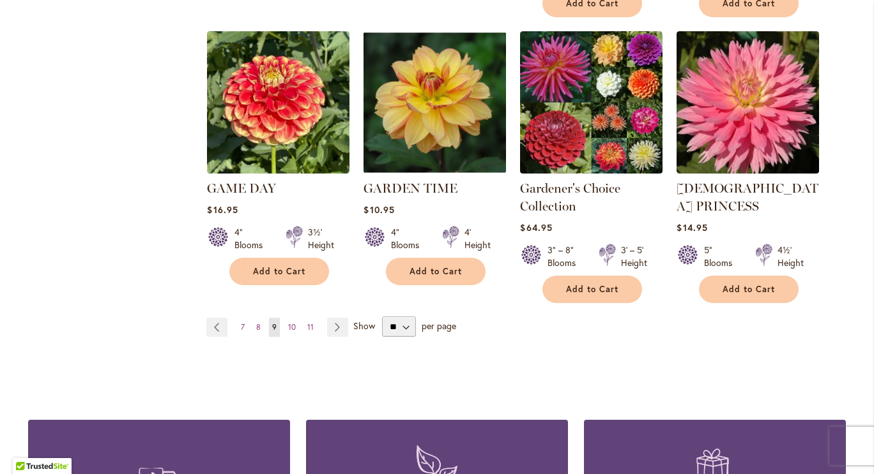
scroll to position [1181, 0]
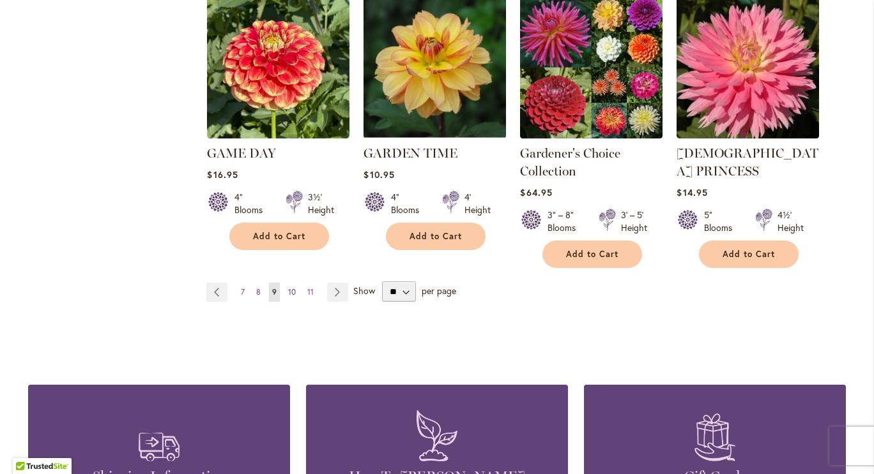
click at [288, 287] on span "10" at bounding box center [292, 292] width 8 height 10
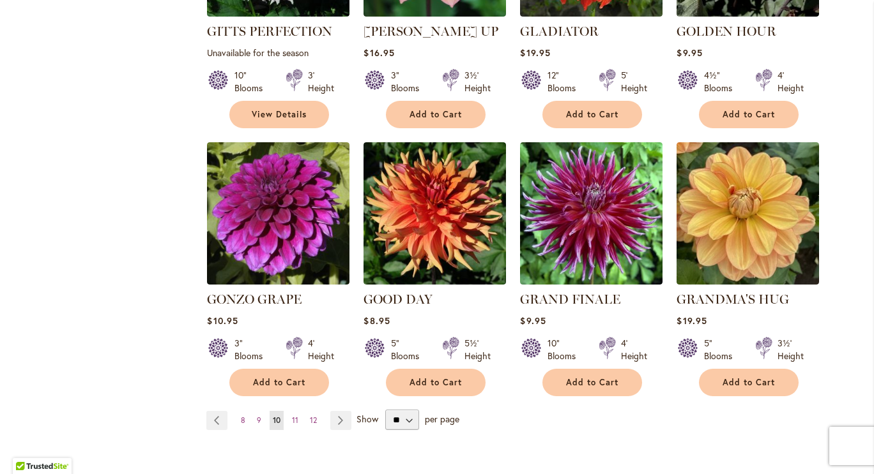
scroll to position [1185, 0]
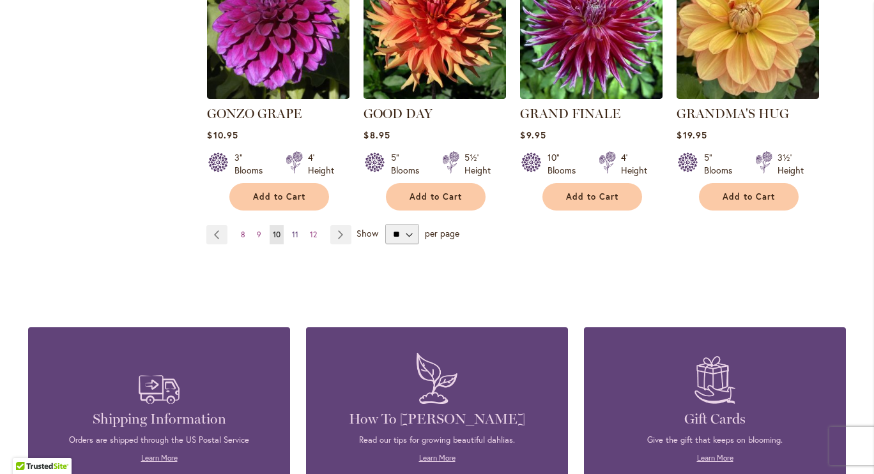
click at [292, 230] on span "11" at bounding box center [295, 235] width 6 height 10
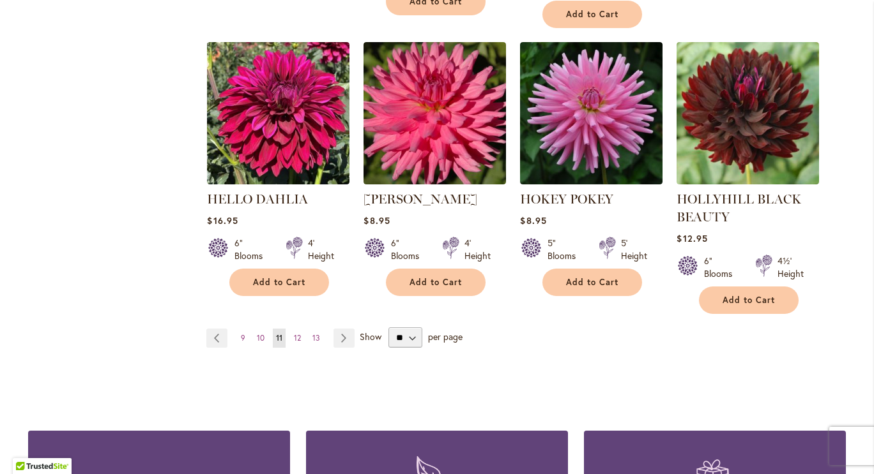
scroll to position [1201, 0]
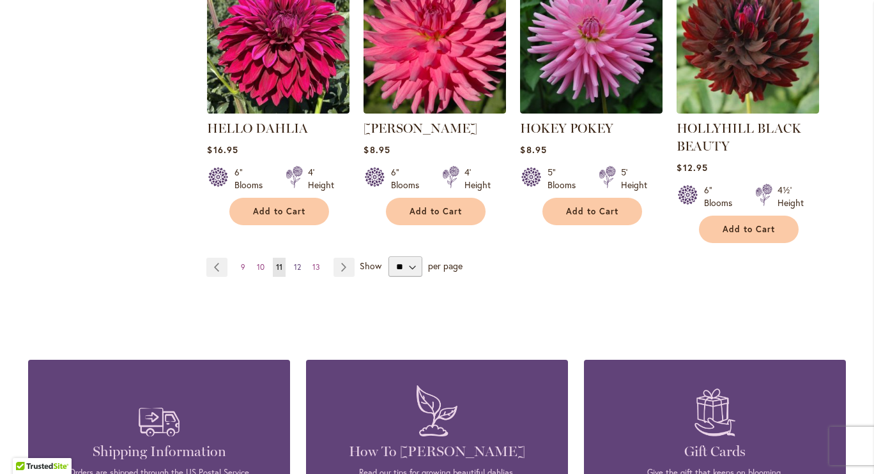
click at [296, 268] on link "Page 12" at bounding box center [297, 267] width 13 height 19
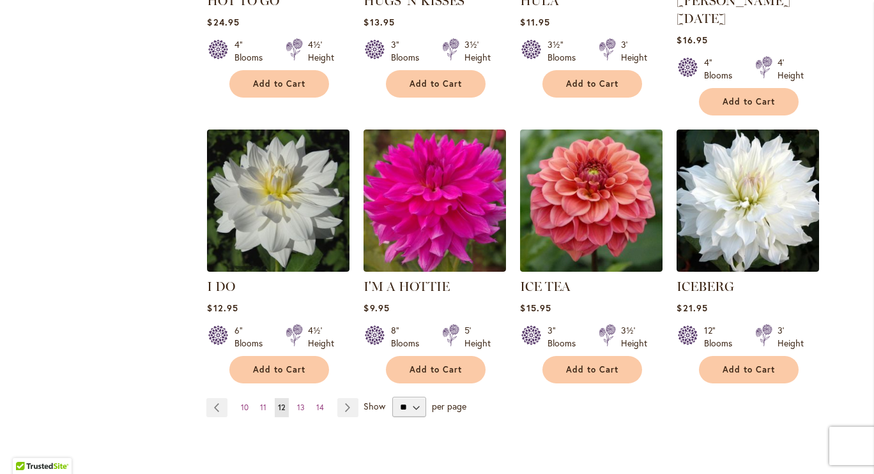
scroll to position [1195, 0]
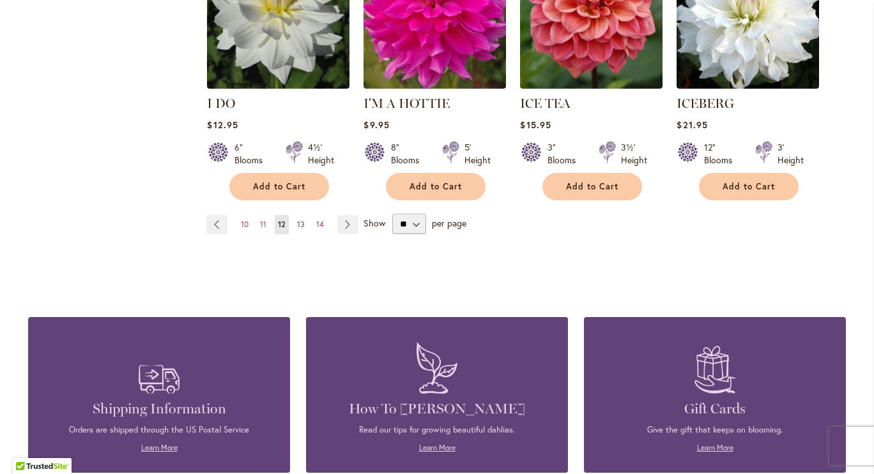
click at [297, 220] on span "13" at bounding box center [301, 225] width 8 height 10
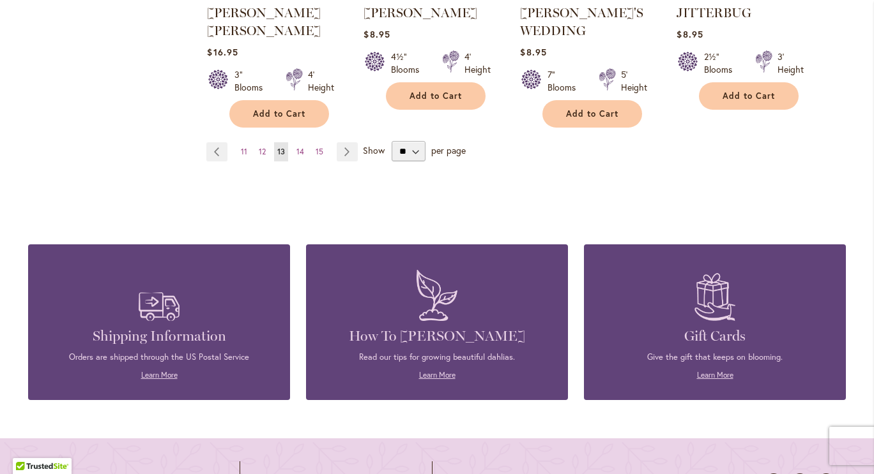
scroll to position [1314, 0]
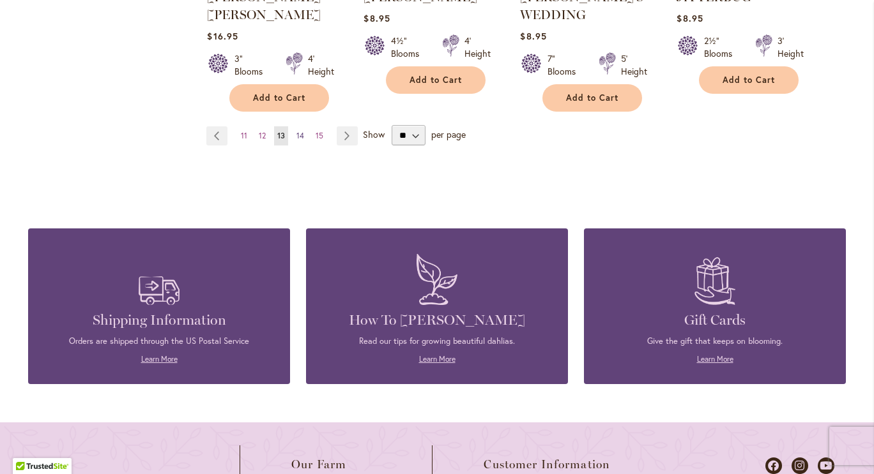
click at [296, 131] on span "14" at bounding box center [300, 136] width 8 height 10
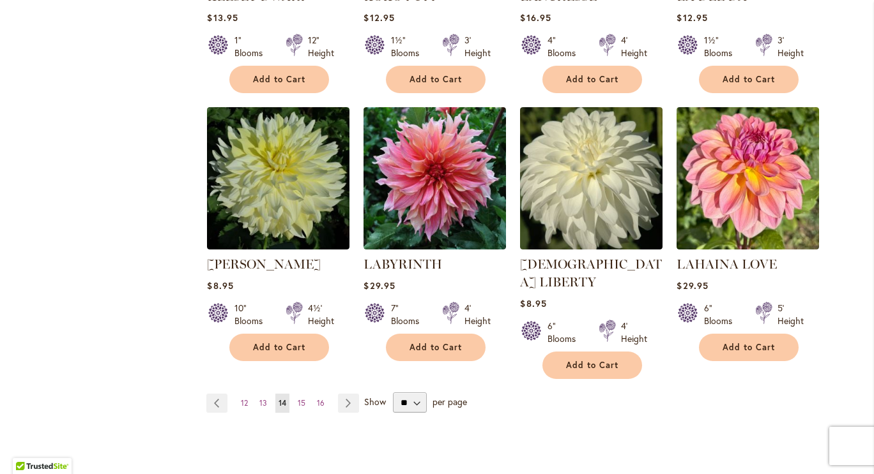
scroll to position [1083, 0]
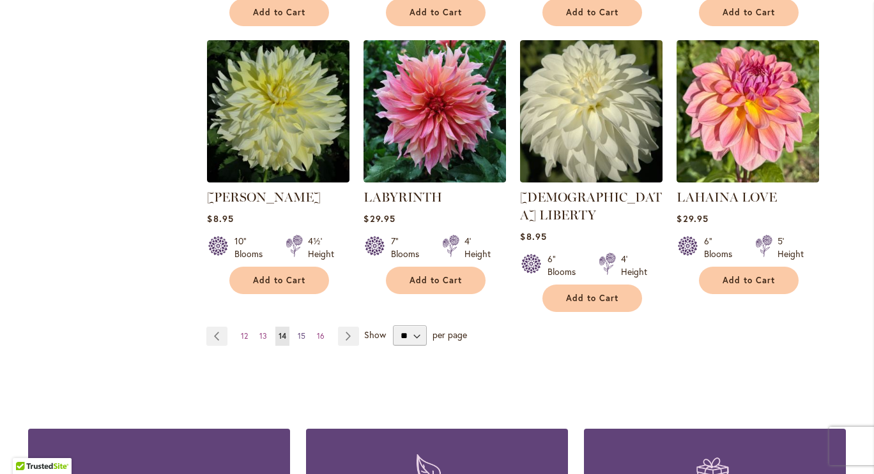
click at [299, 331] on span "15" at bounding box center [302, 336] width 8 height 10
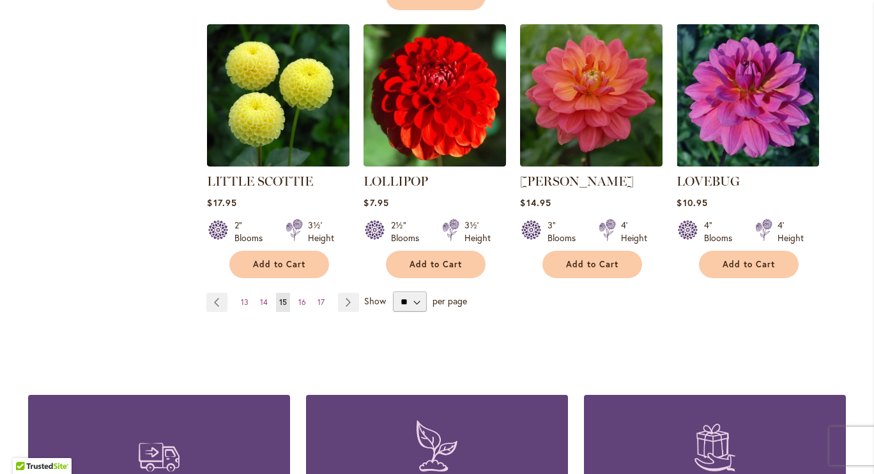
scroll to position [1235, 0]
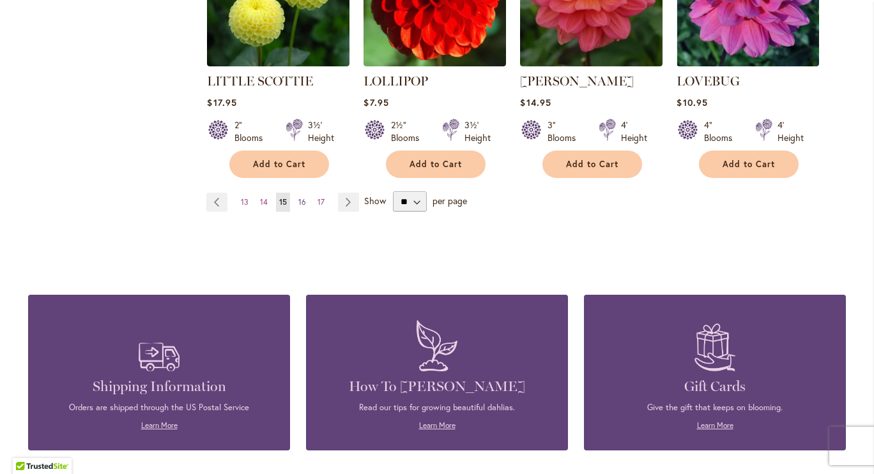
click at [298, 197] on span "16" at bounding box center [302, 202] width 8 height 10
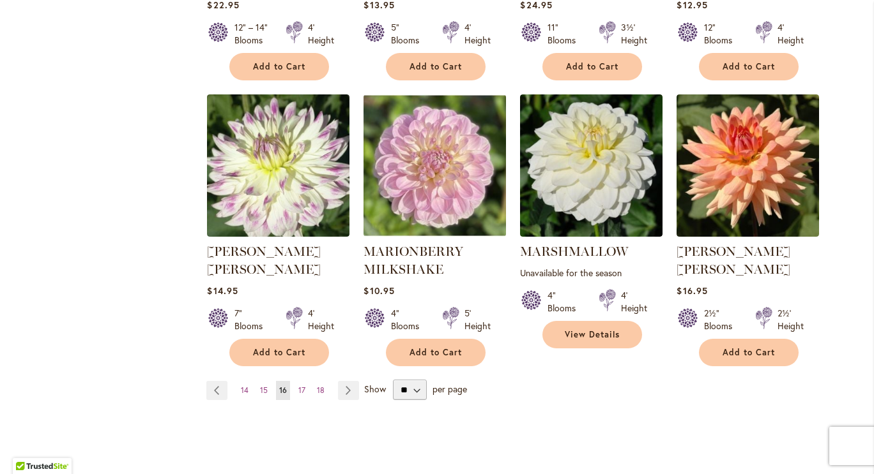
scroll to position [1029, 0]
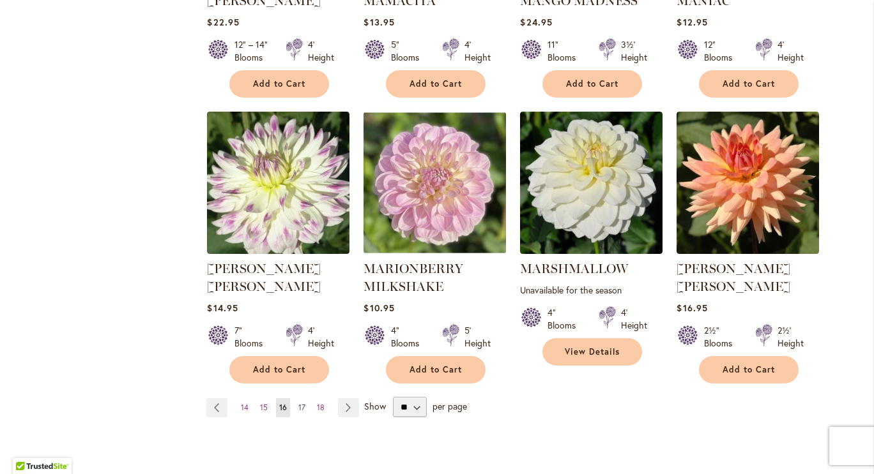
click at [298, 403] on span "17" at bounding box center [301, 408] width 7 height 10
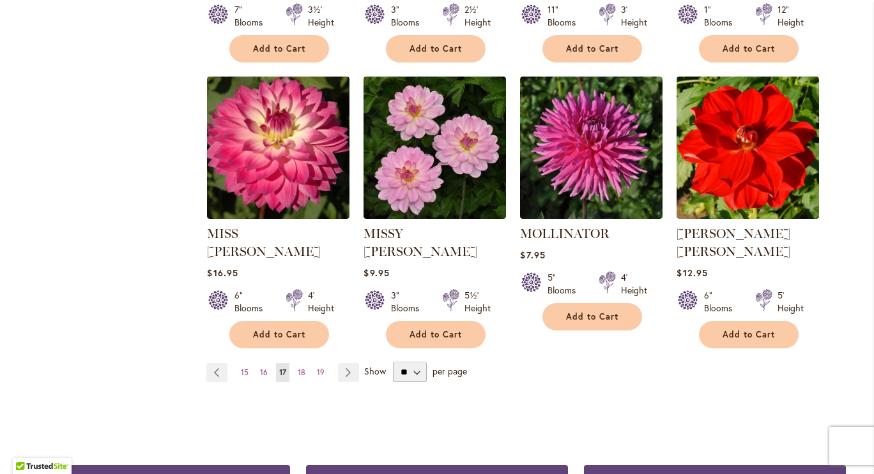
scroll to position [1054, 0]
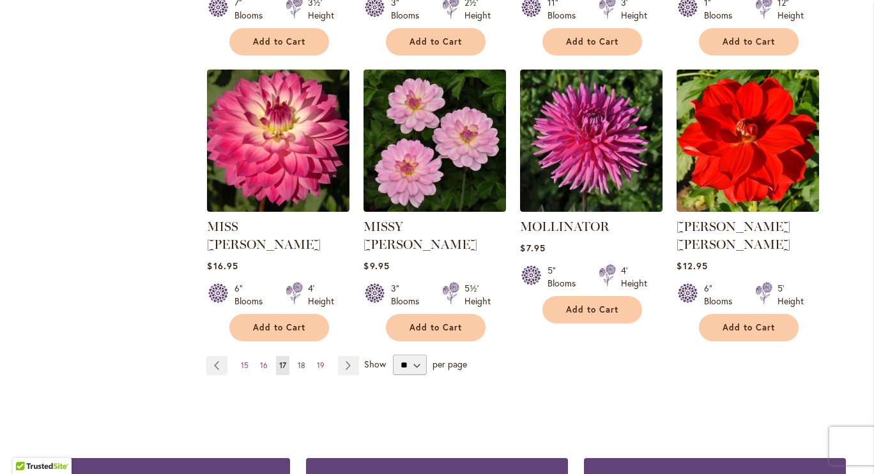
click at [298, 361] on span "18" at bounding box center [302, 366] width 8 height 10
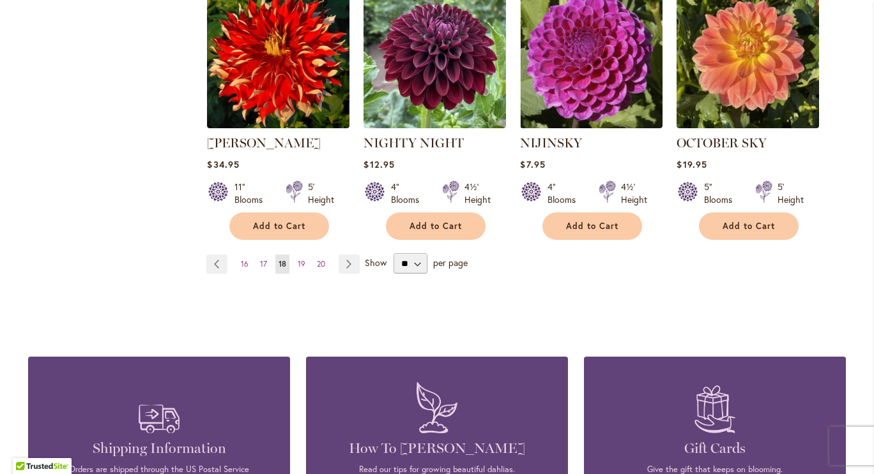
scroll to position [1221, 0]
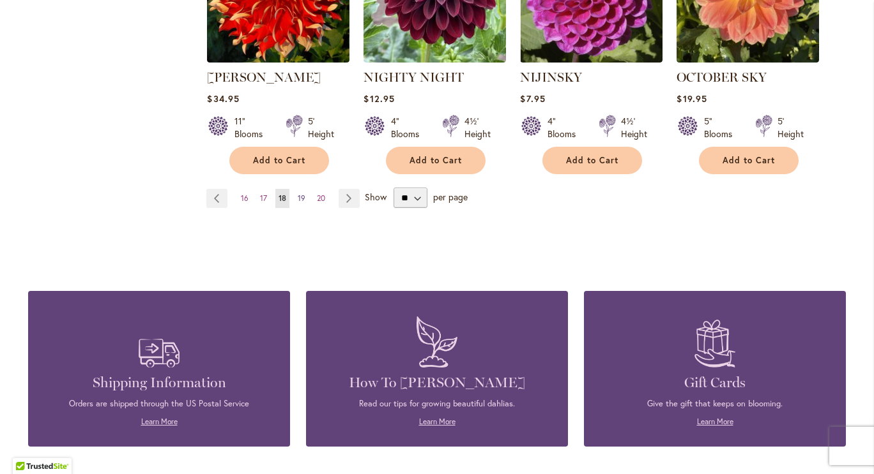
click at [294, 189] on link "Page 19" at bounding box center [301, 198] width 14 height 19
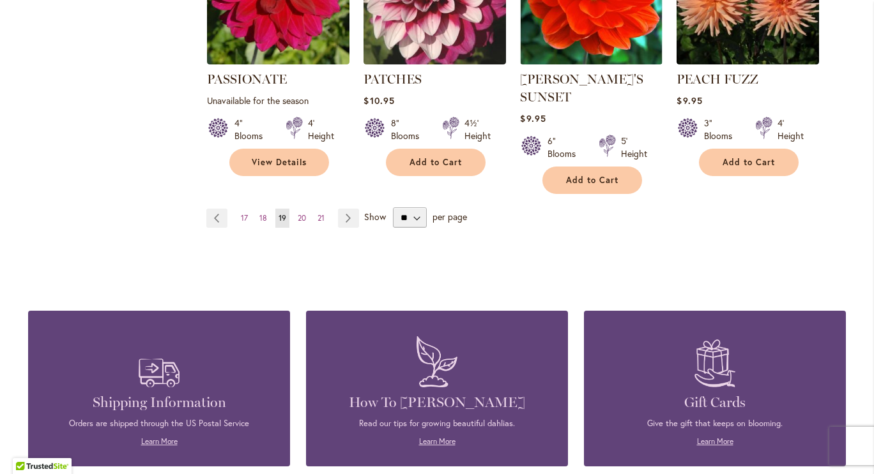
scroll to position [1231, 0]
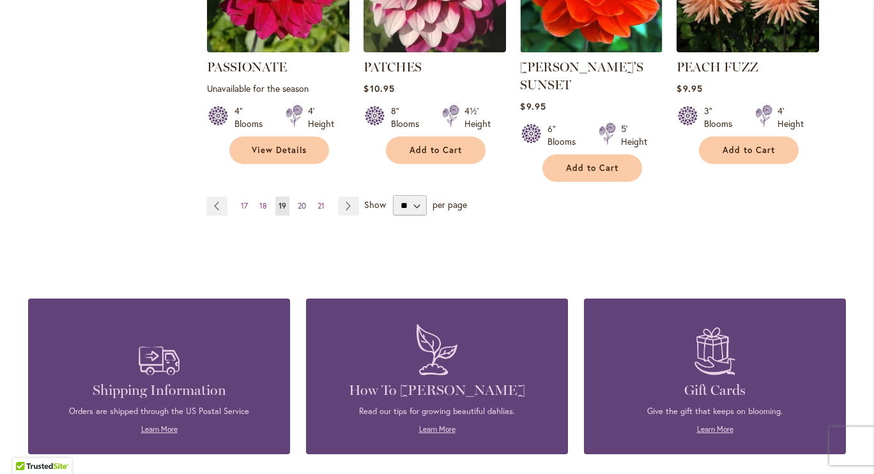
click at [298, 201] on span "20" at bounding box center [302, 206] width 8 height 10
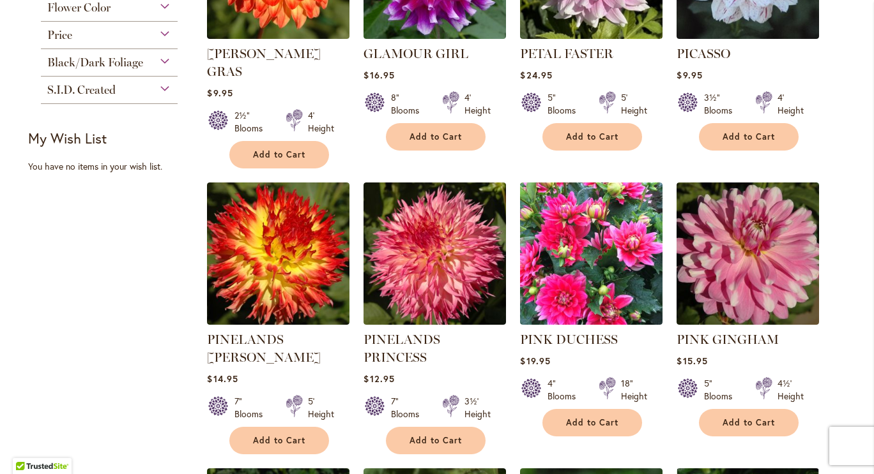
scroll to position [1052, 0]
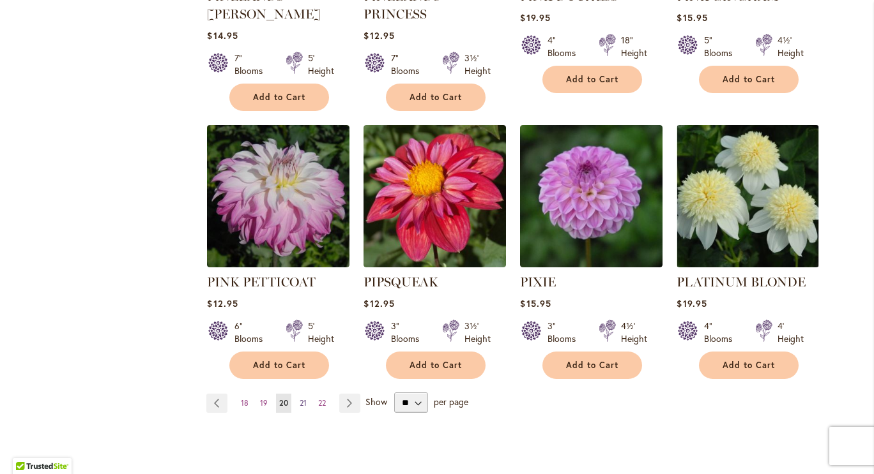
click at [299, 398] on span "21" at bounding box center [302, 403] width 7 height 10
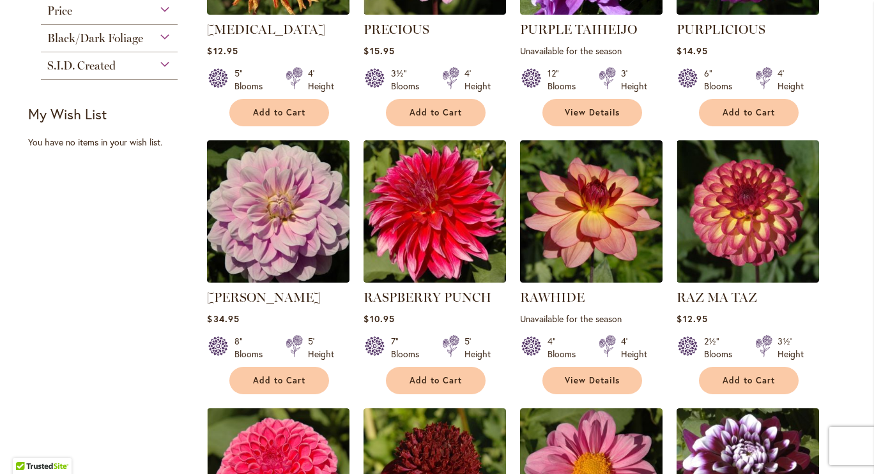
scroll to position [958, 0]
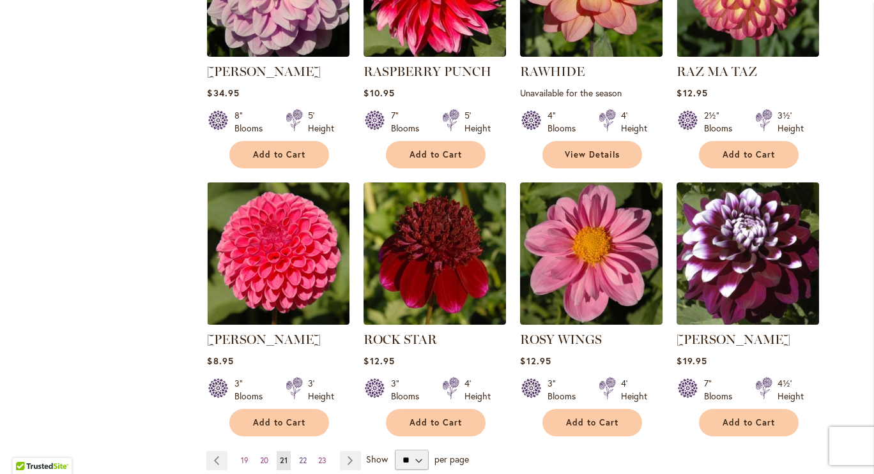
click at [299, 458] on span "22" at bounding box center [303, 461] width 8 height 10
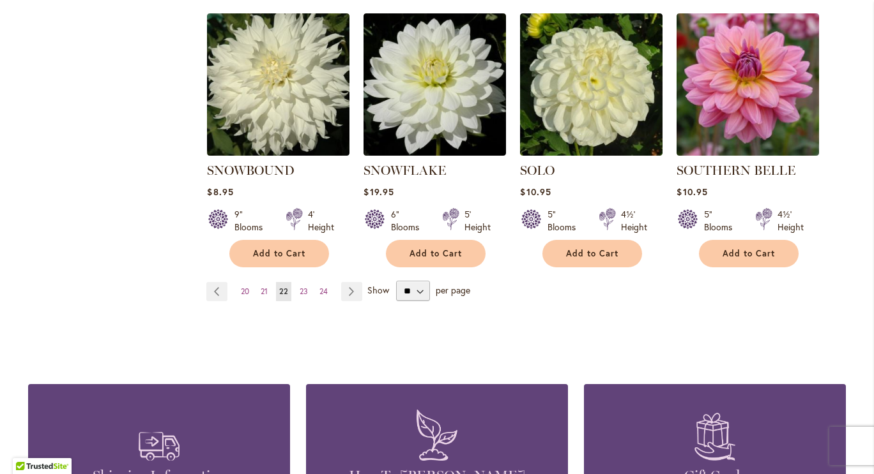
scroll to position [1131, 0]
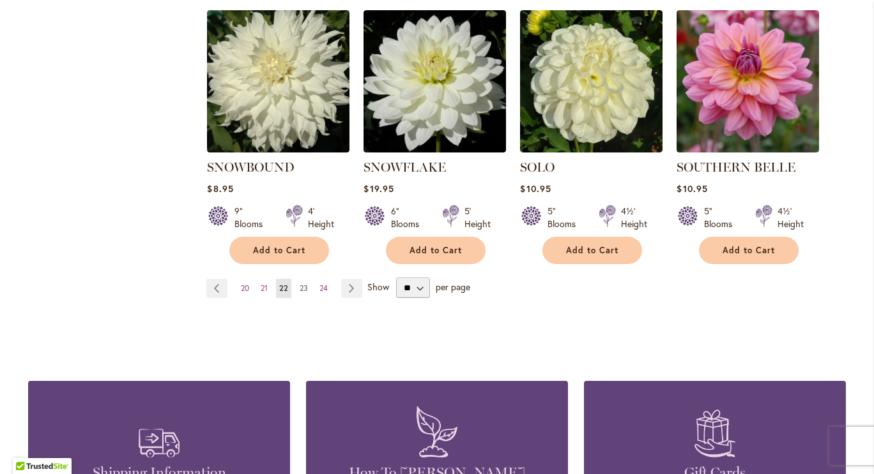
click at [301, 284] on span "23" at bounding box center [303, 289] width 8 height 10
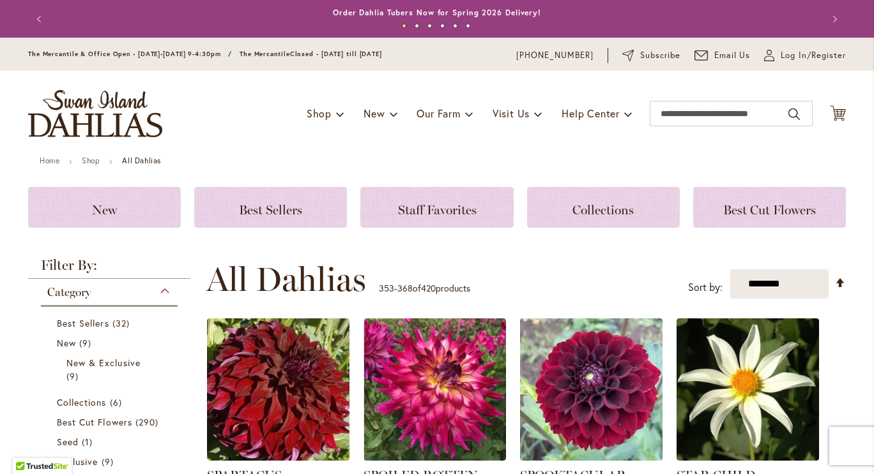
scroll to position [1137, 0]
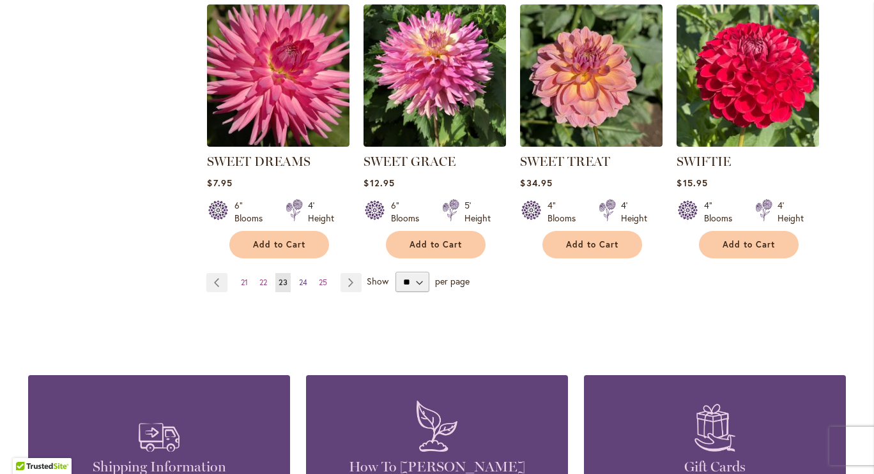
click at [299, 278] on span "24" at bounding box center [303, 283] width 8 height 10
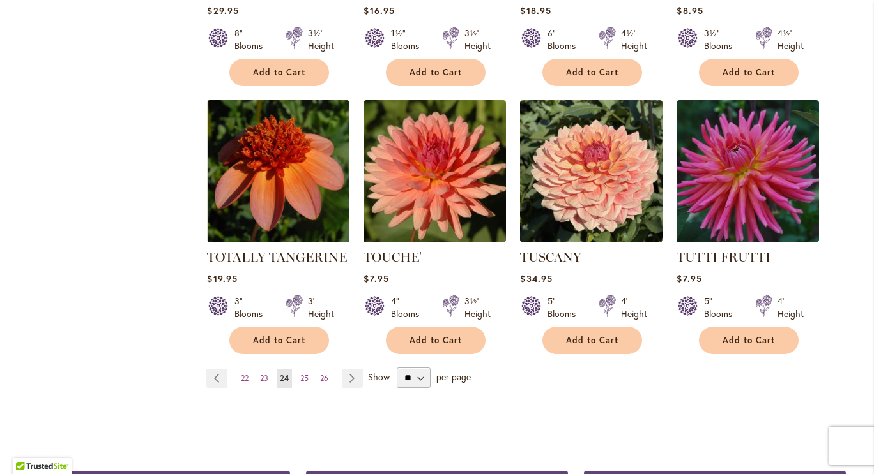
scroll to position [1050, 0]
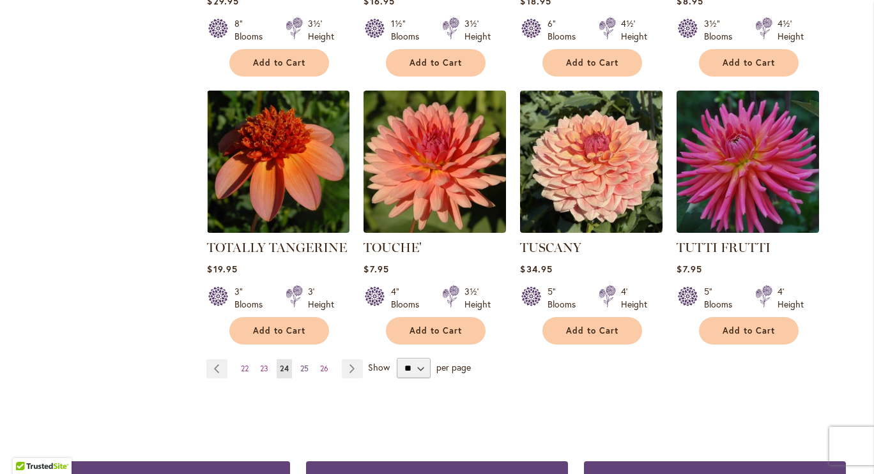
click at [301, 364] on span "25" at bounding box center [304, 369] width 8 height 10
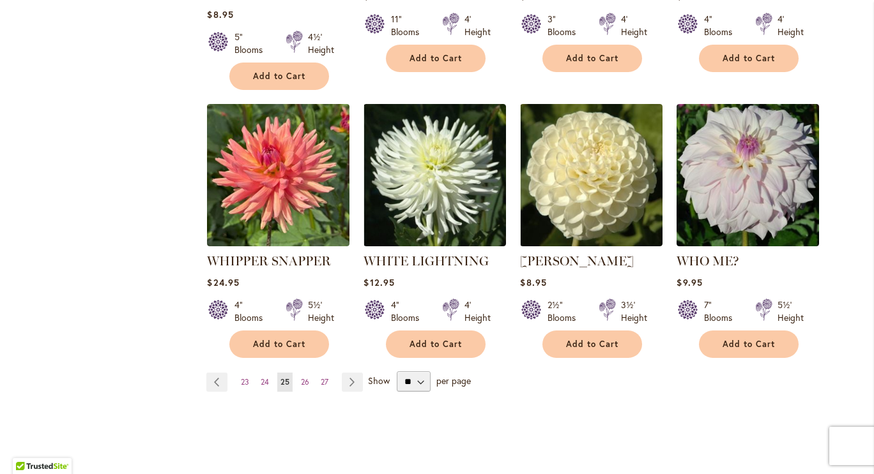
scroll to position [1043, 0]
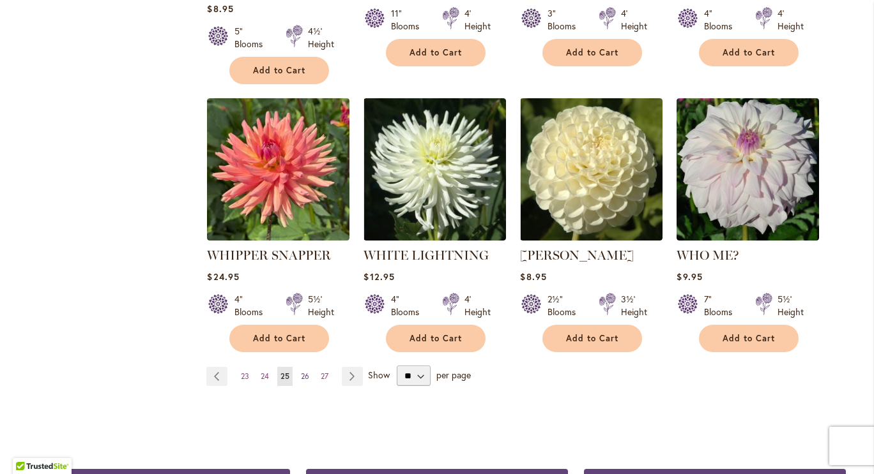
click at [301, 372] on span "26" at bounding box center [305, 377] width 8 height 10
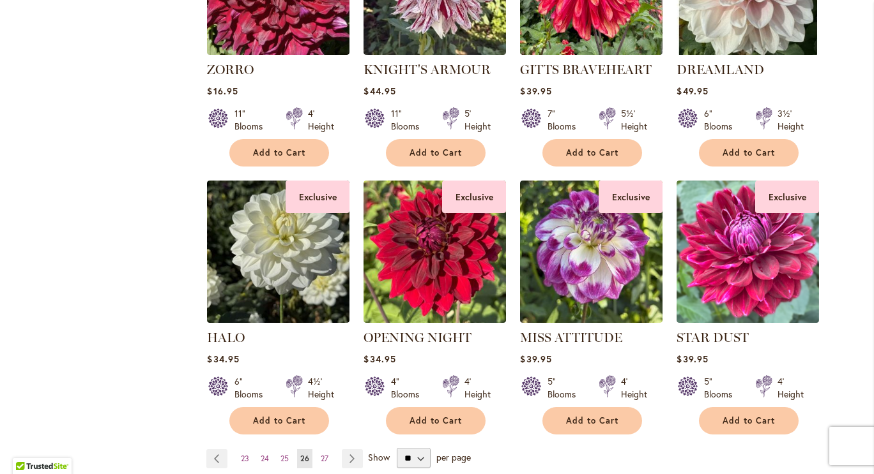
scroll to position [1356, 0]
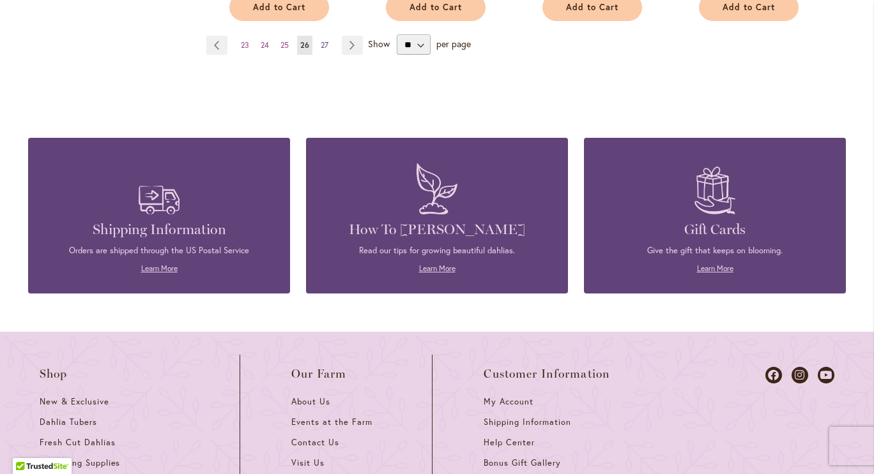
click at [321, 42] on span "27" at bounding box center [325, 45] width 8 height 10
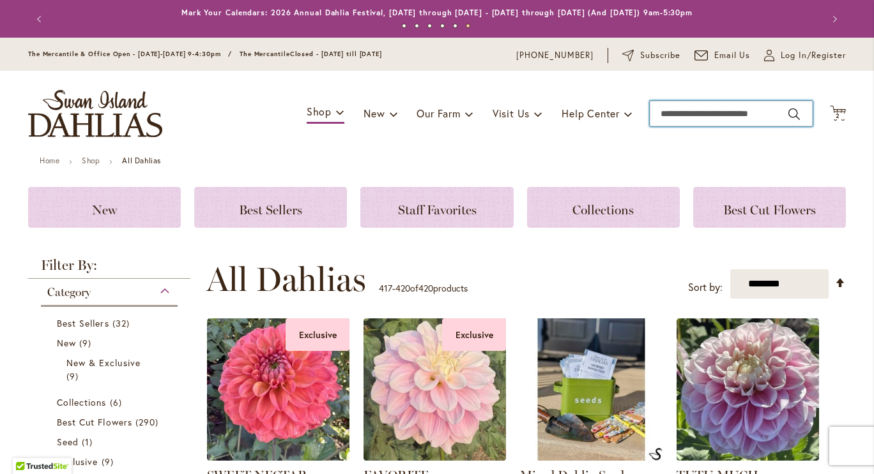
click at [722, 120] on input "Search" at bounding box center [730, 114] width 163 height 26
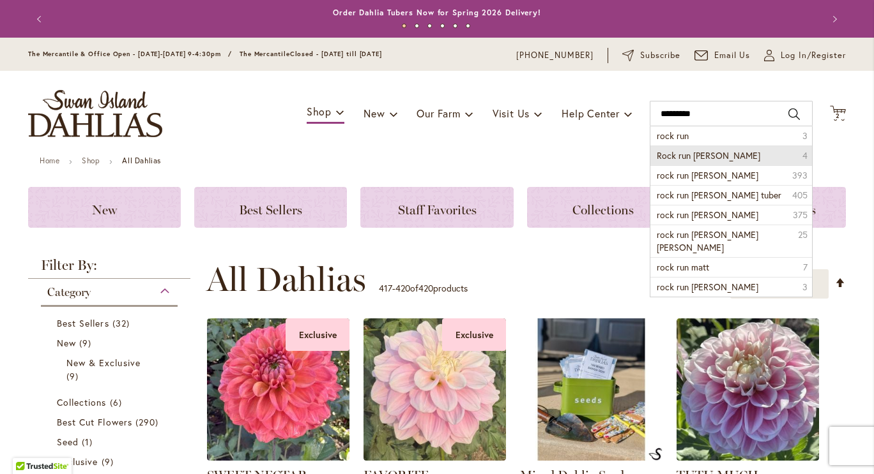
click at [714, 153] on li "Rock run ashley 4" at bounding box center [731, 156] width 162 height 20
type input "**********"
